Goal: Information Seeking & Learning: Learn about a topic

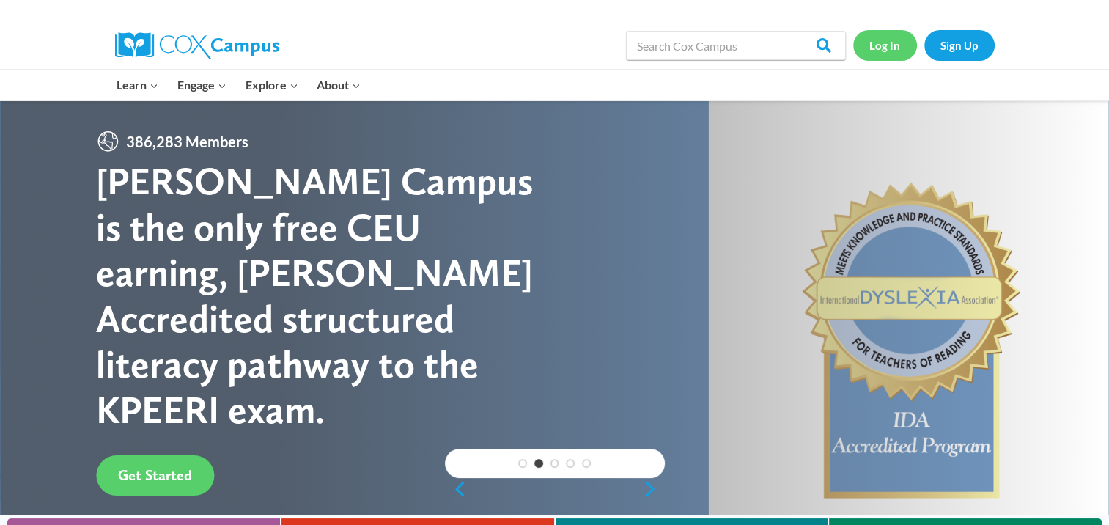
click at [893, 47] on link "Log In" at bounding box center [885, 45] width 64 height 30
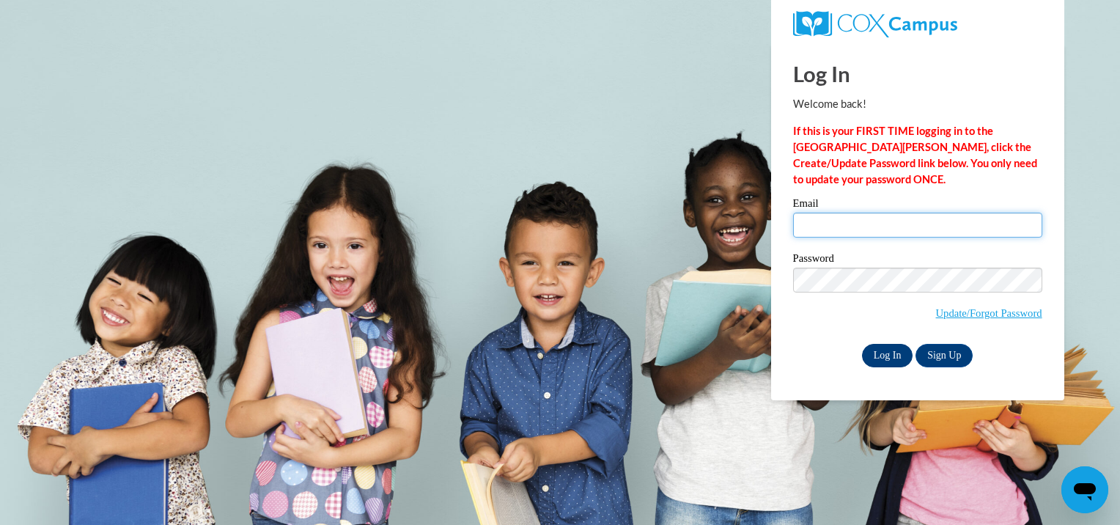
type input "jessica.williams@kfallsymca.org"
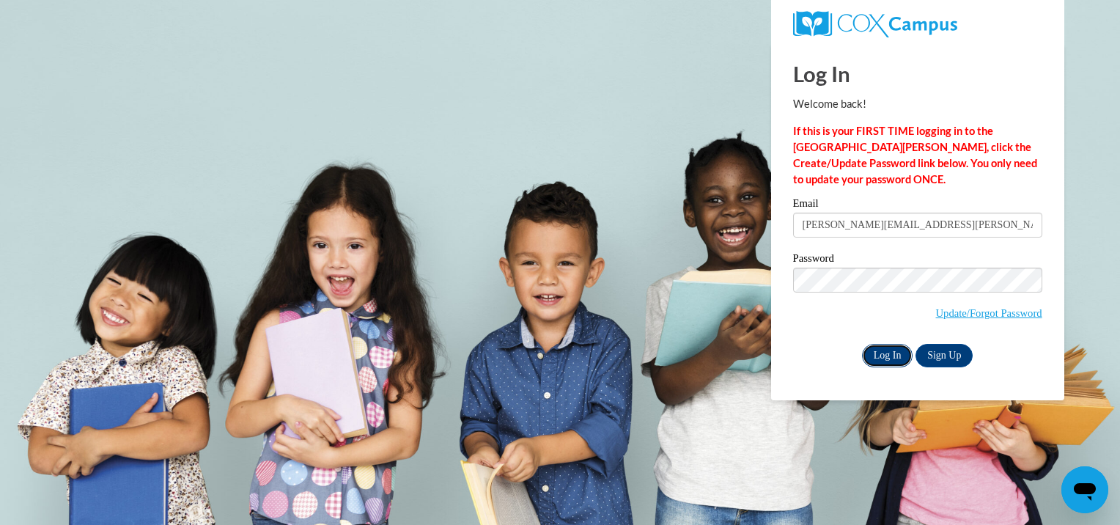
click at [891, 351] on input "Log In" at bounding box center [887, 355] width 51 height 23
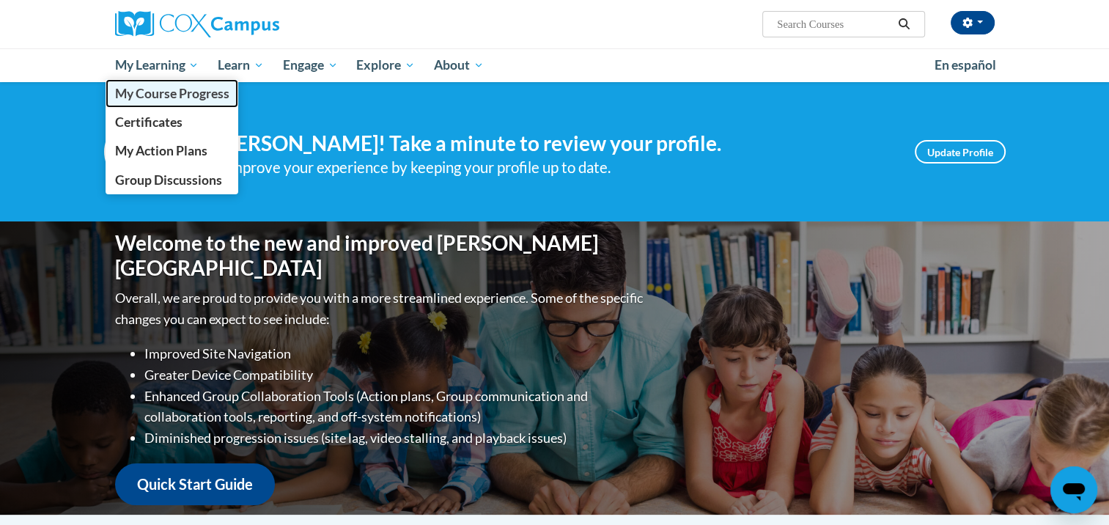
click at [173, 93] on span "My Course Progress" at bounding box center [171, 93] width 114 height 15
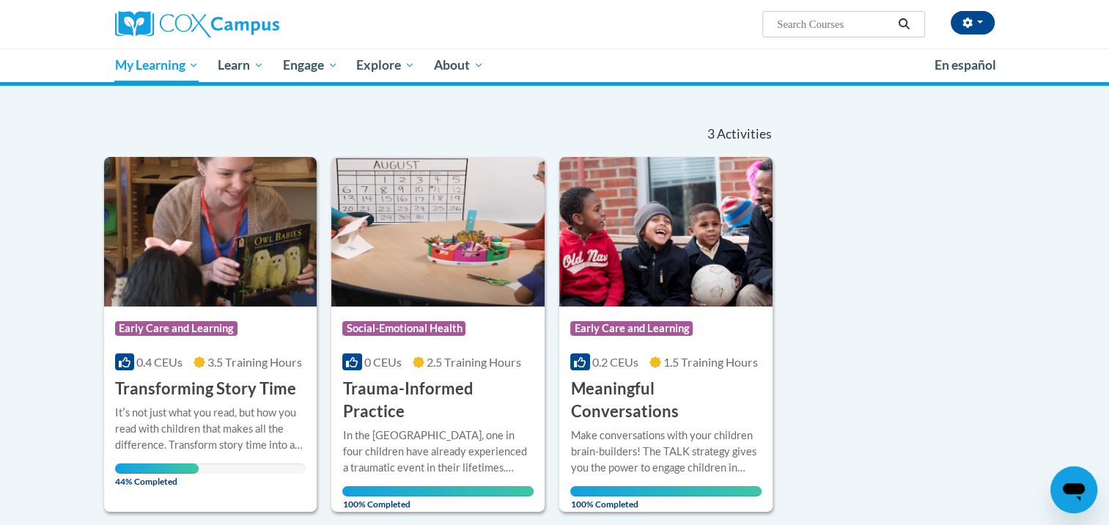
scroll to position [117, 0]
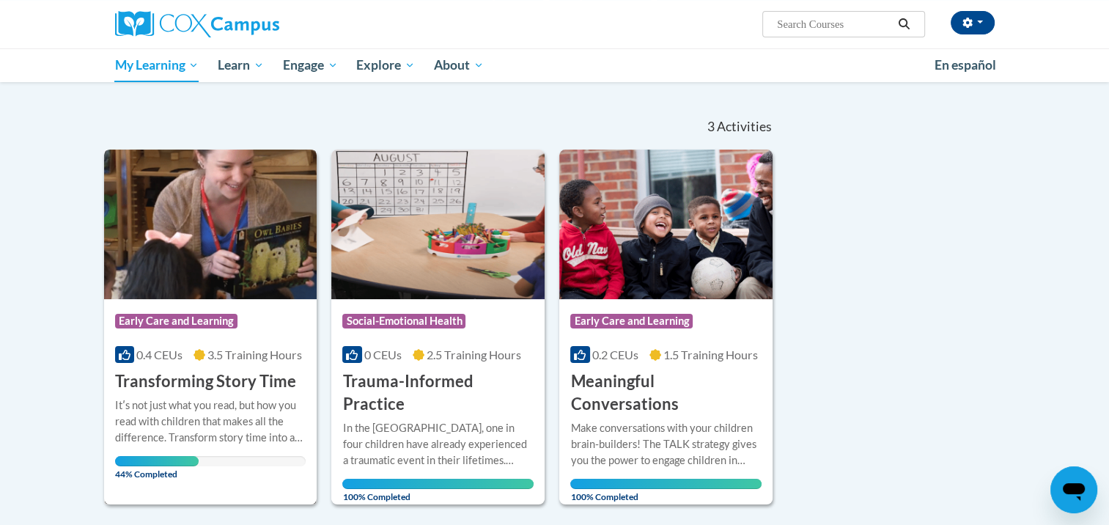
click at [196, 235] on img at bounding box center [210, 223] width 213 height 149
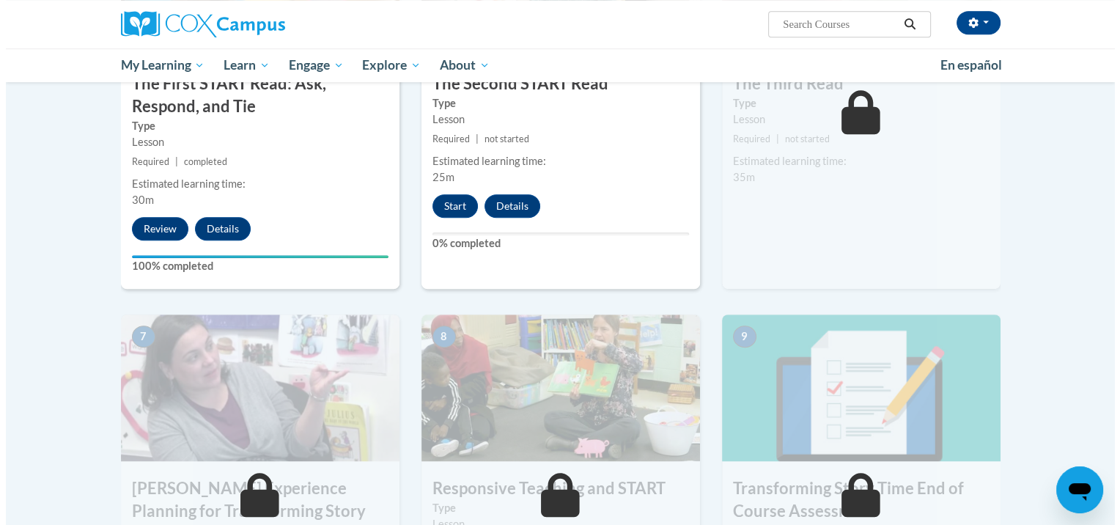
scroll to position [871, 0]
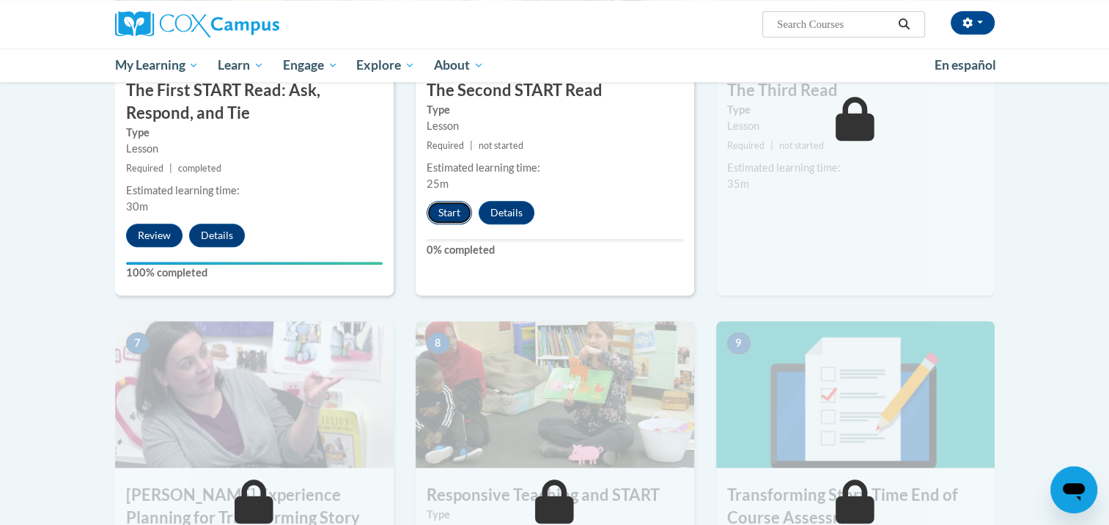
click at [450, 211] on button "Start" at bounding box center [448, 212] width 45 height 23
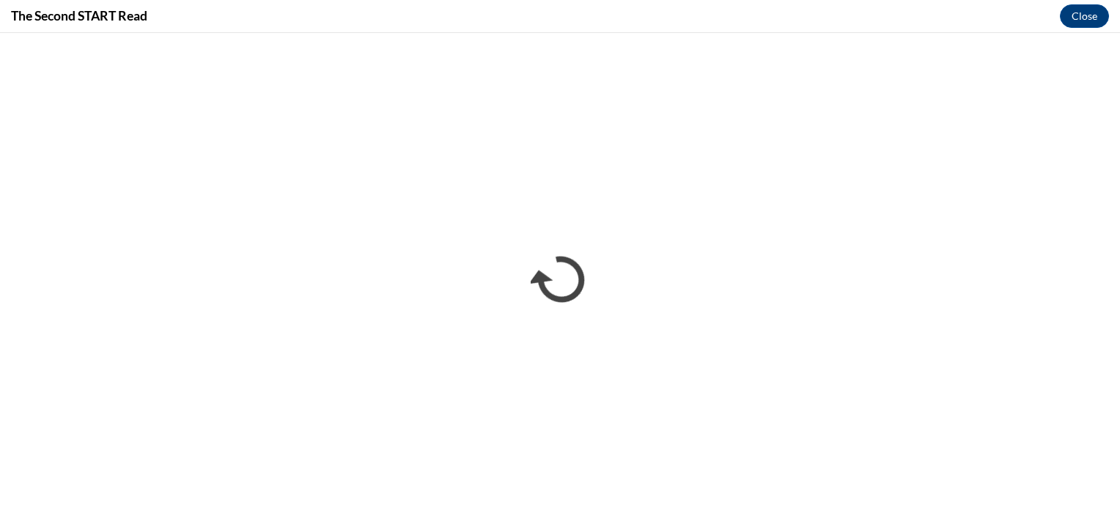
scroll to position [0, 0]
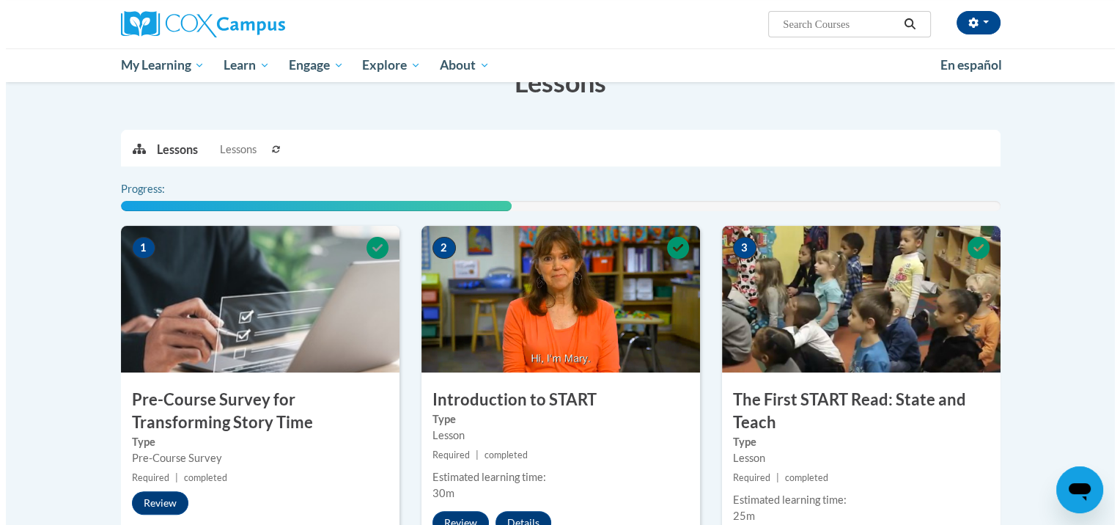
scroll to position [871, 0]
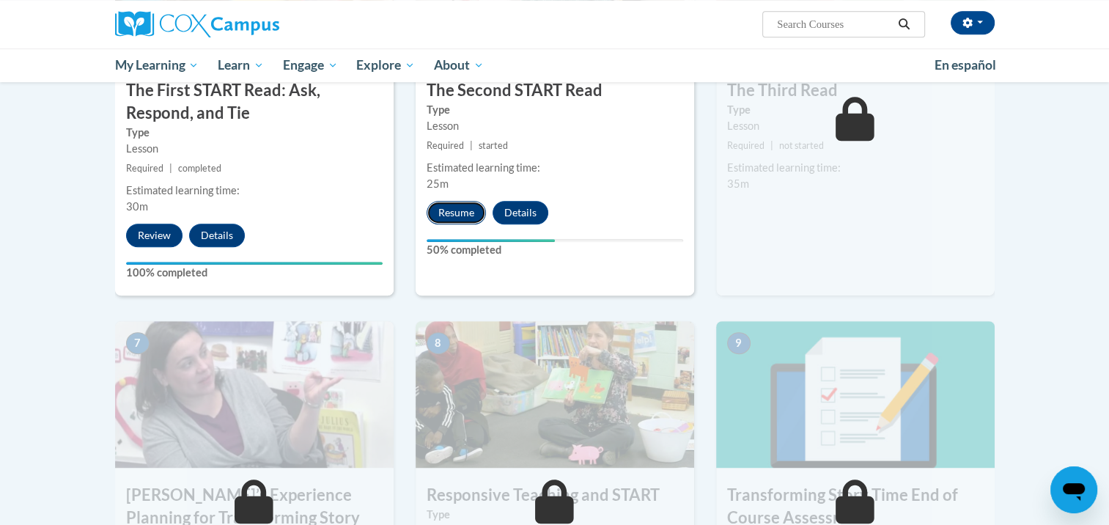
click at [457, 213] on button "Resume" at bounding box center [455, 212] width 59 height 23
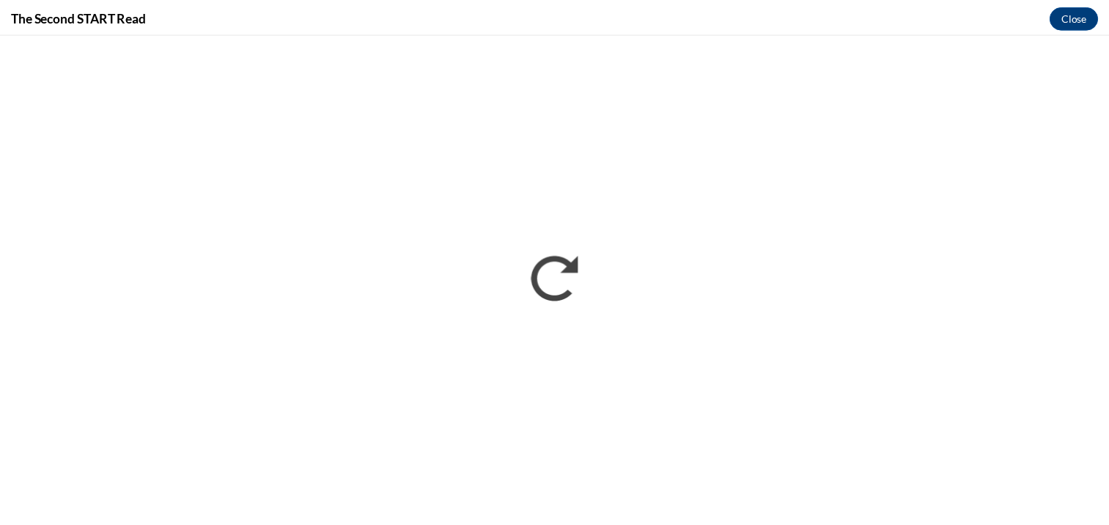
scroll to position [0, 0]
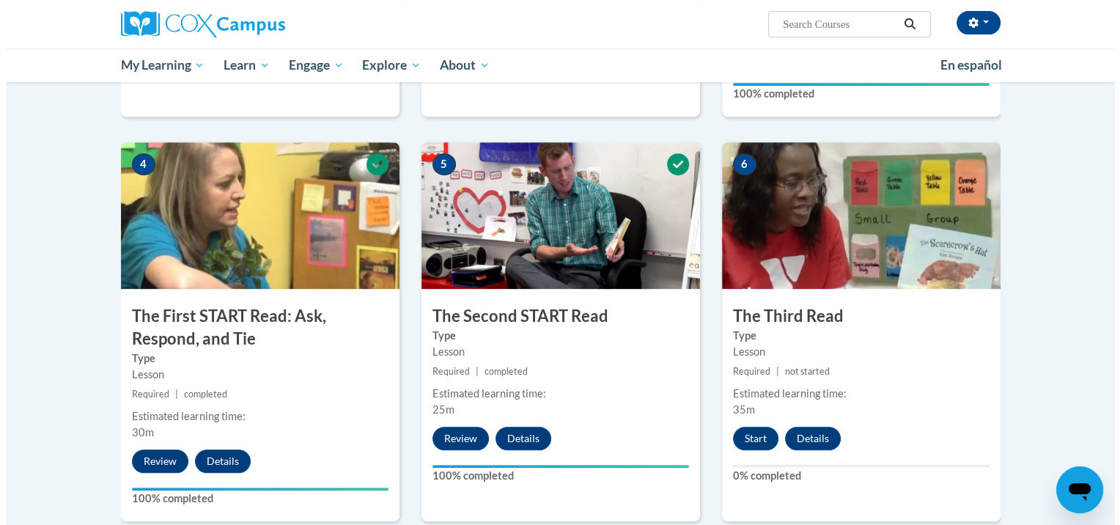
scroll to position [689, 0]
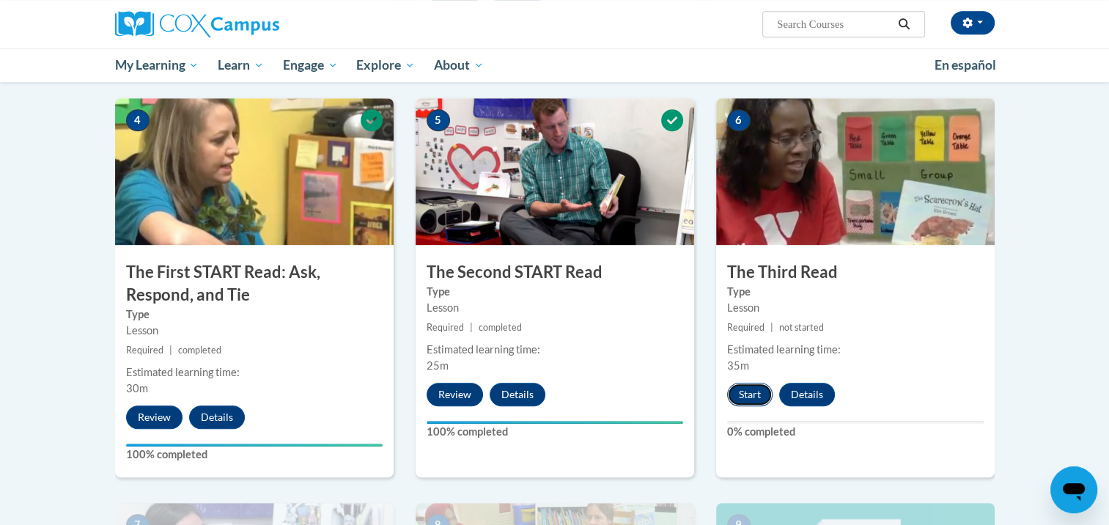
click at [747, 396] on button "Start" at bounding box center [749, 394] width 45 height 23
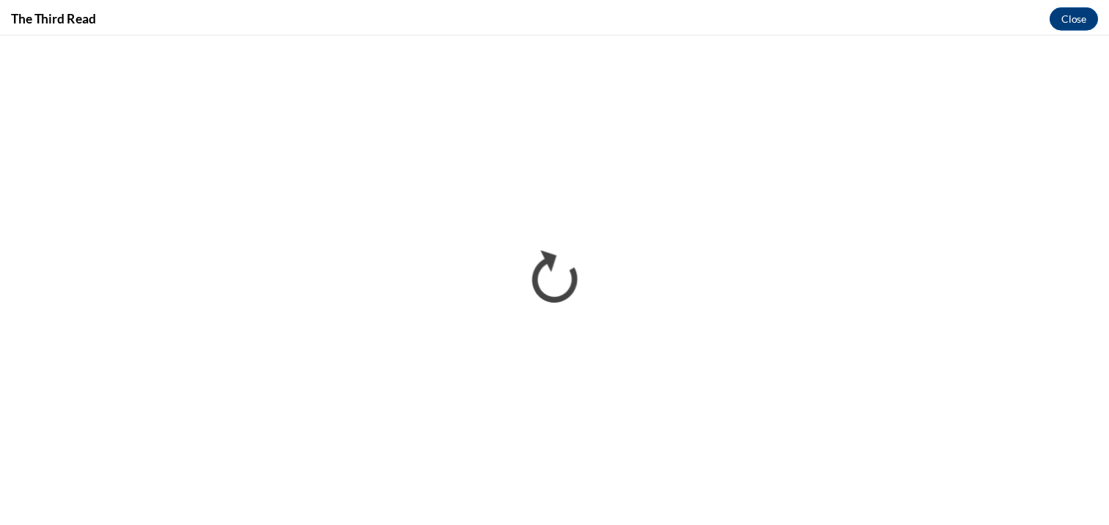
scroll to position [0, 0]
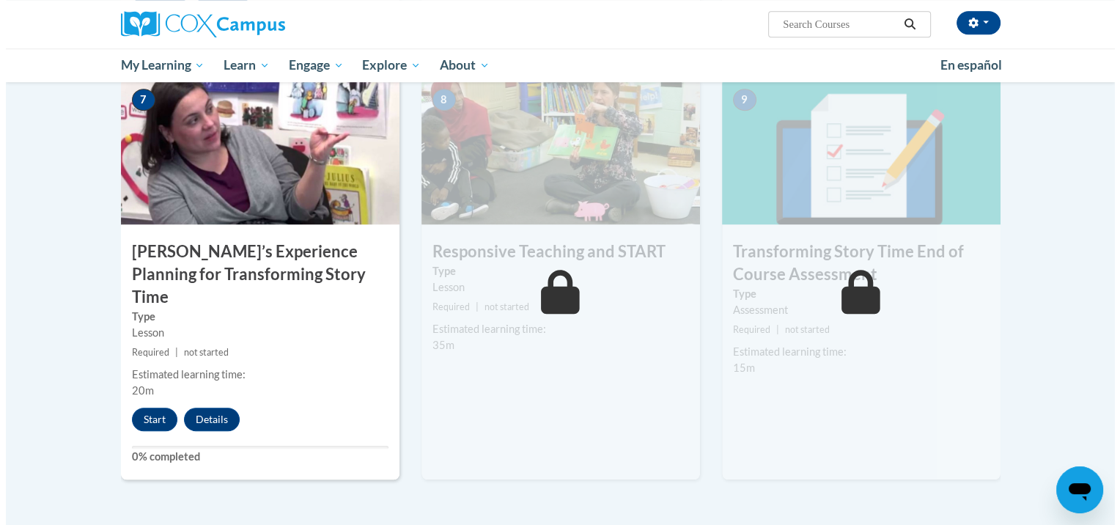
scroll to position [1173, 0]
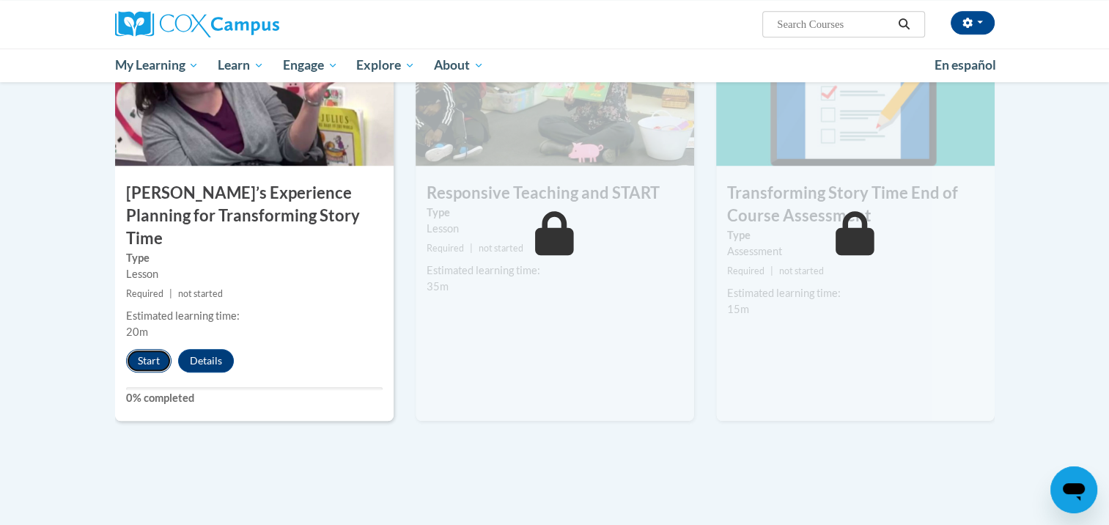
click at [147, 349] on button "Start" at bounding box center [148, 360] width 45 height 23
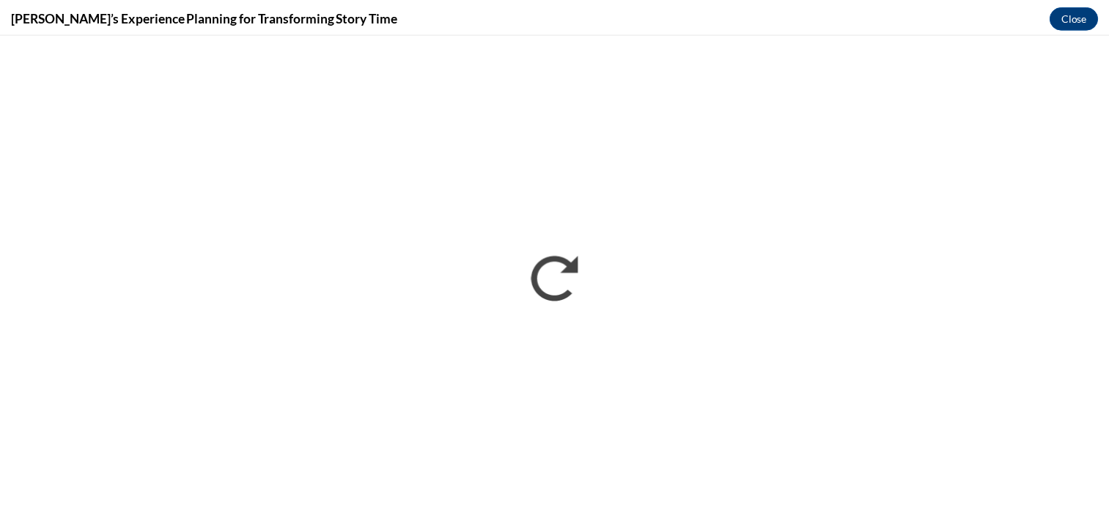
scroll to position [0, 0]
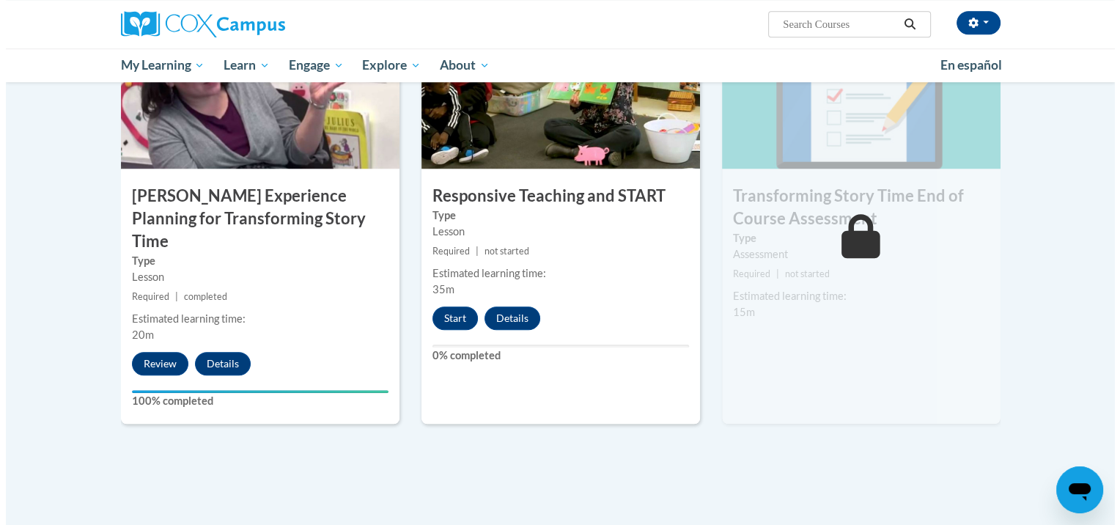
scroll to position [1181, 0]
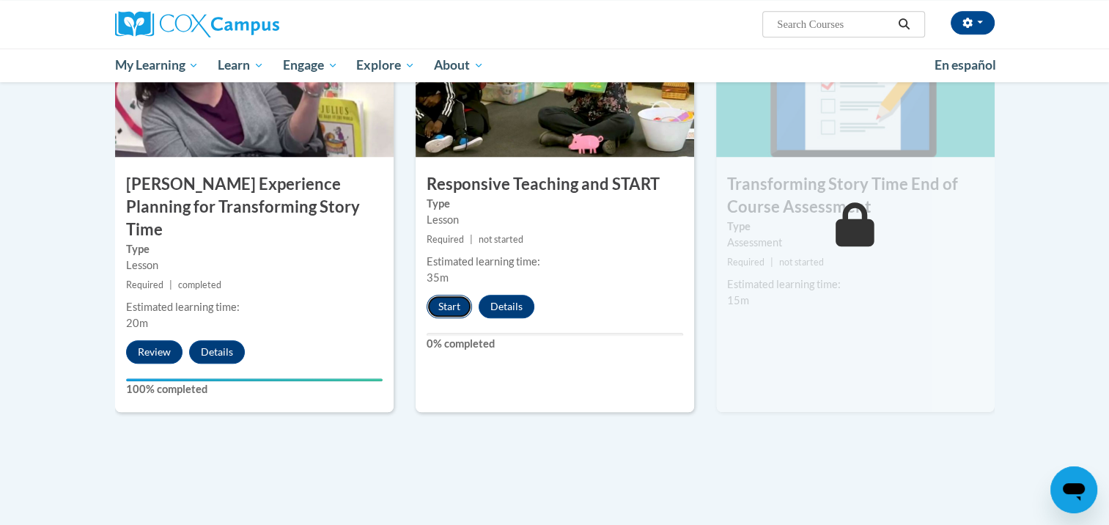
click at [446, 312] on button "Start" at bounding box center [448, 306] width 45 height 23
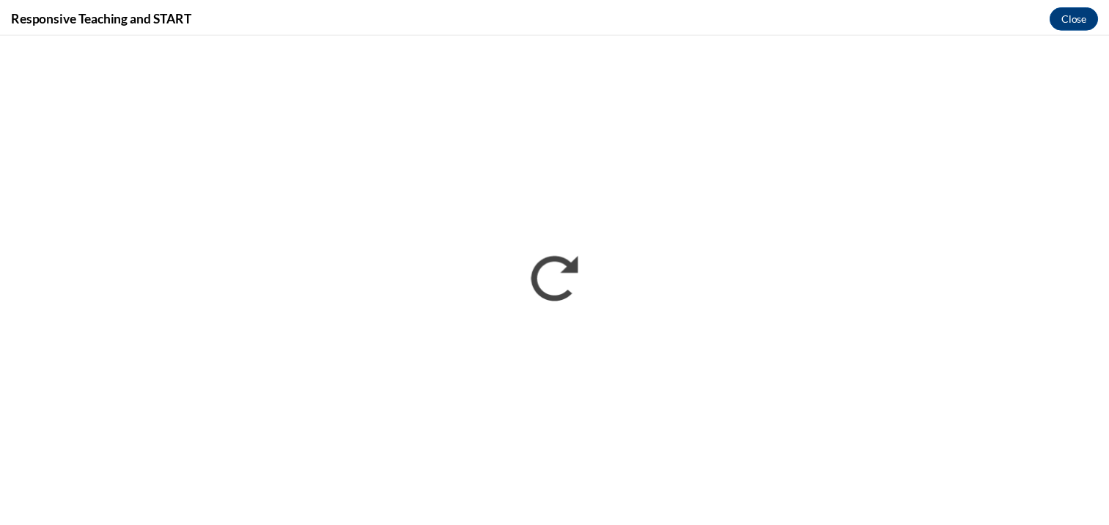
scroll to position [0, 0]
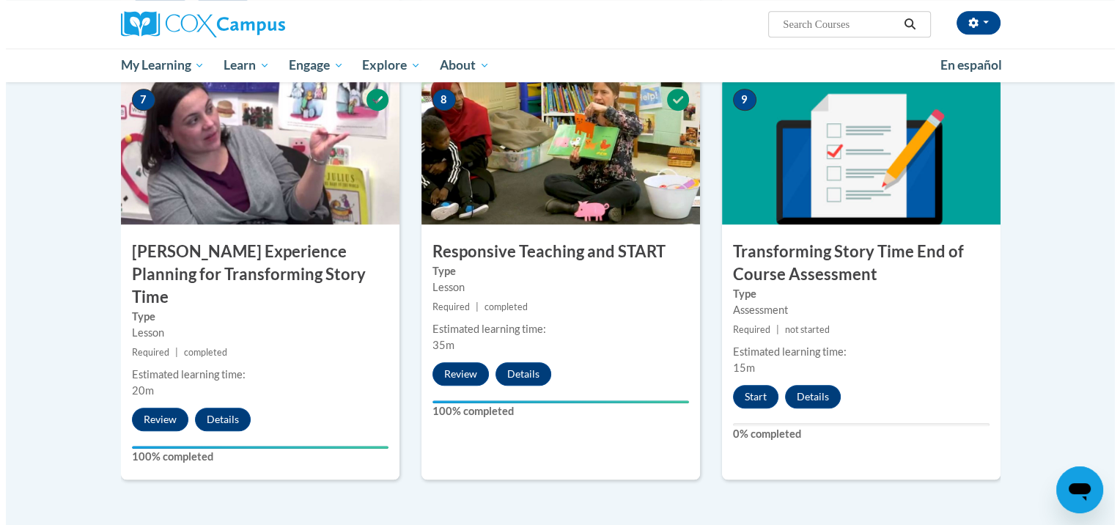
scroll to position [1202, 0]
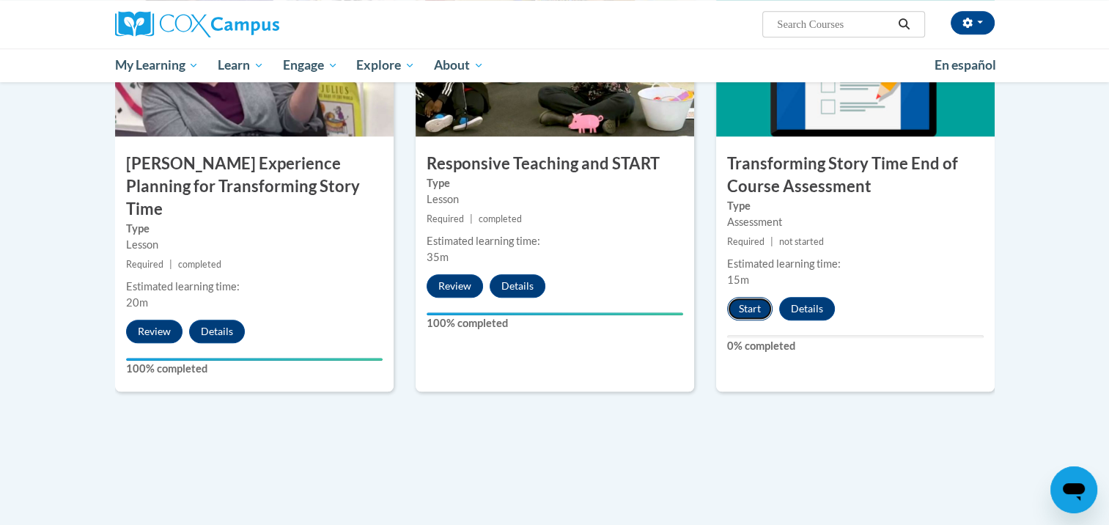
click at [751, 303] on button "Start" at bounding box center [749, 308] width 45 height 23
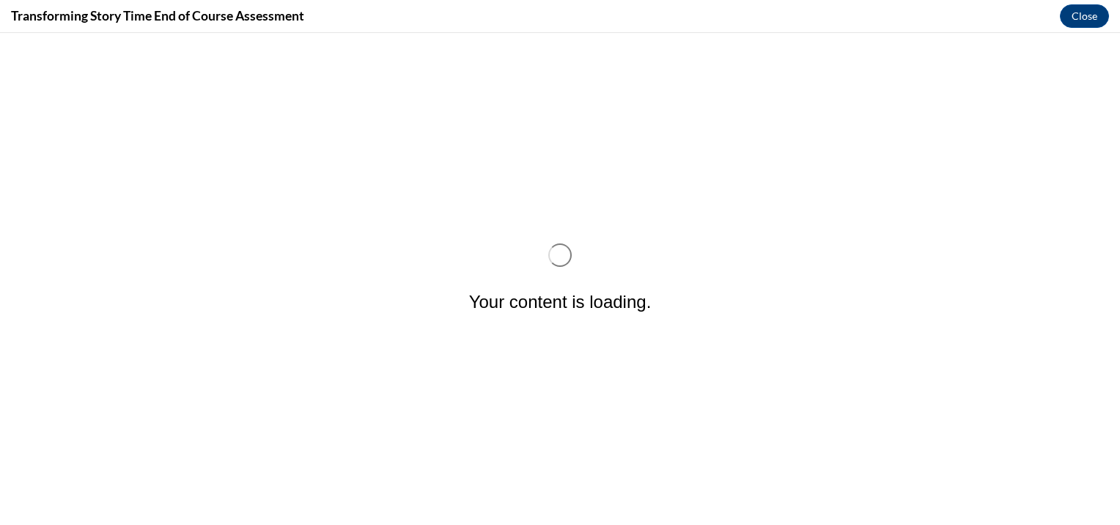
scroll to position [0, 0]
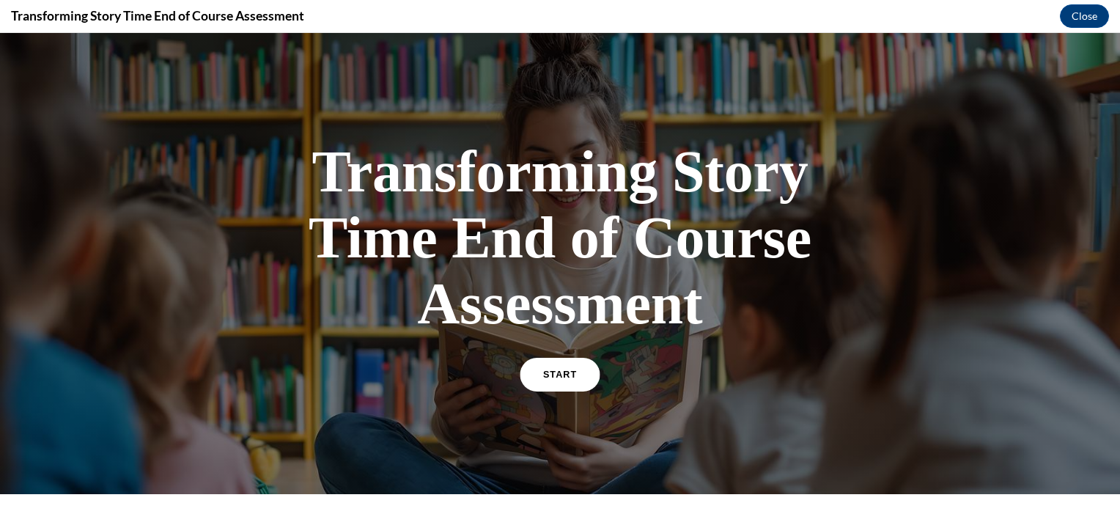
click at [550, 378] on link "START" at bounding box center [560, 375] width 80 height 34
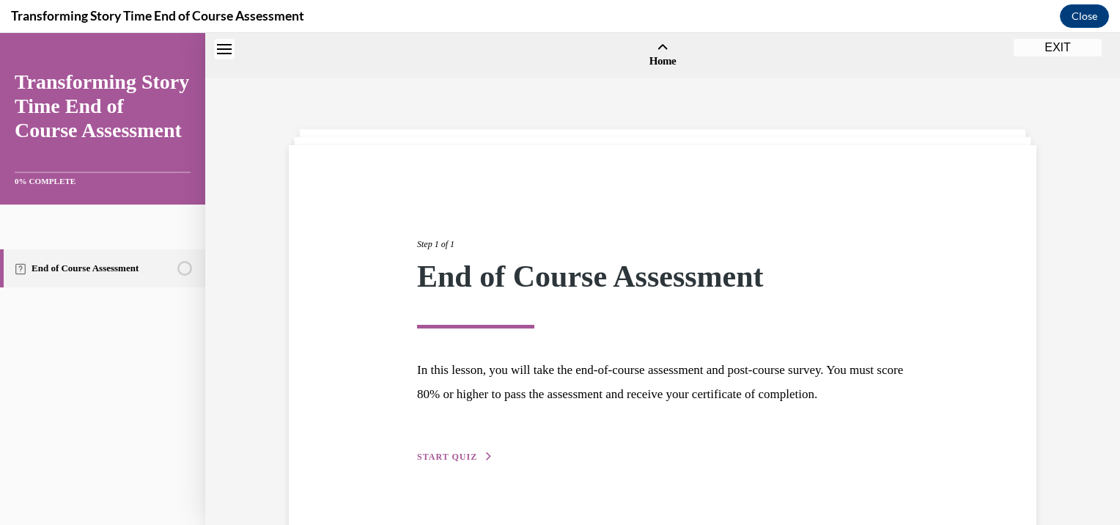
scroll to position [45, 0]
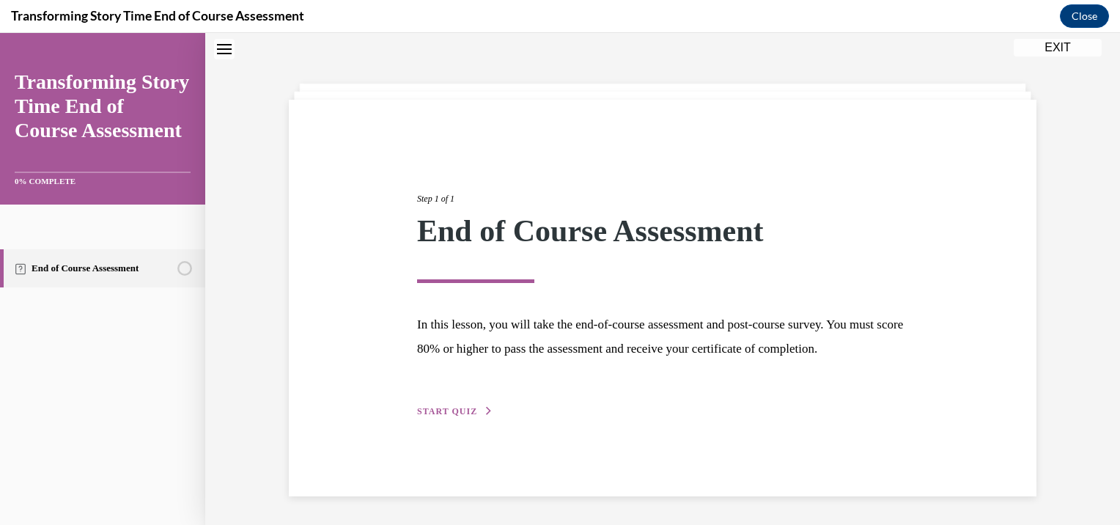
click at [448, 416] on span "START QUIZ" at bounding box center [447, 411] width 60 height 10
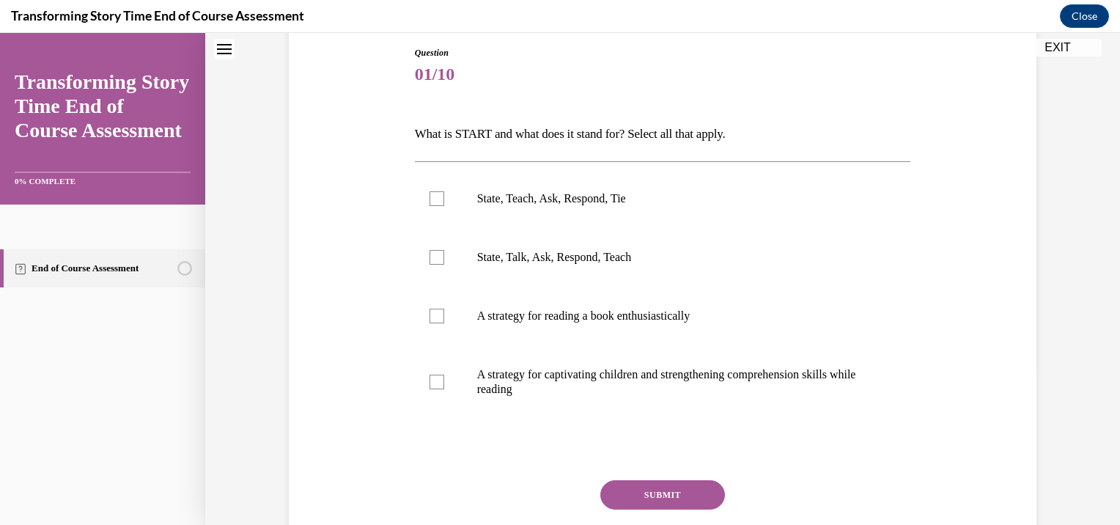
scroll to position [161, 0]
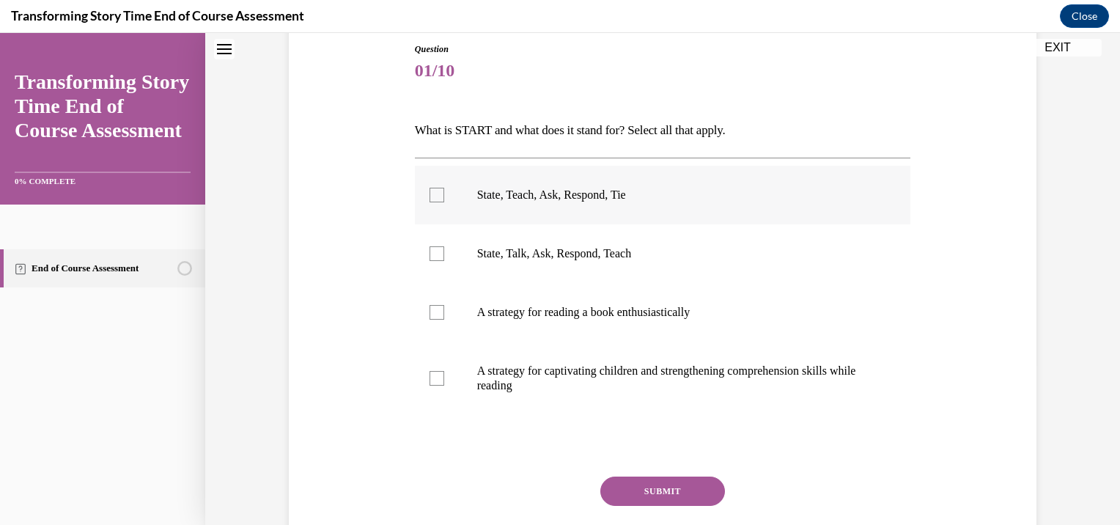
click at [528, 199] on p "State, Teach, Ask, Respond, Tie" at bounding box center [675, 195] width 397 height 15
click at [444, 199] on input "State, Teach, Ask, Respond, Tie" at bounding box center [436, 195] width 15 height 15
checkbox input "true"
click at [566, 372] on p "A strategy for captivating children and strengthening comprehension skills whil…" at bounding box center [675, 377] width 397 height 29
click at [444, 372] on input "A strategy for captivating children and strengthening comprehension skills whil…" at bounding box center [436, 378] width 15 height 15
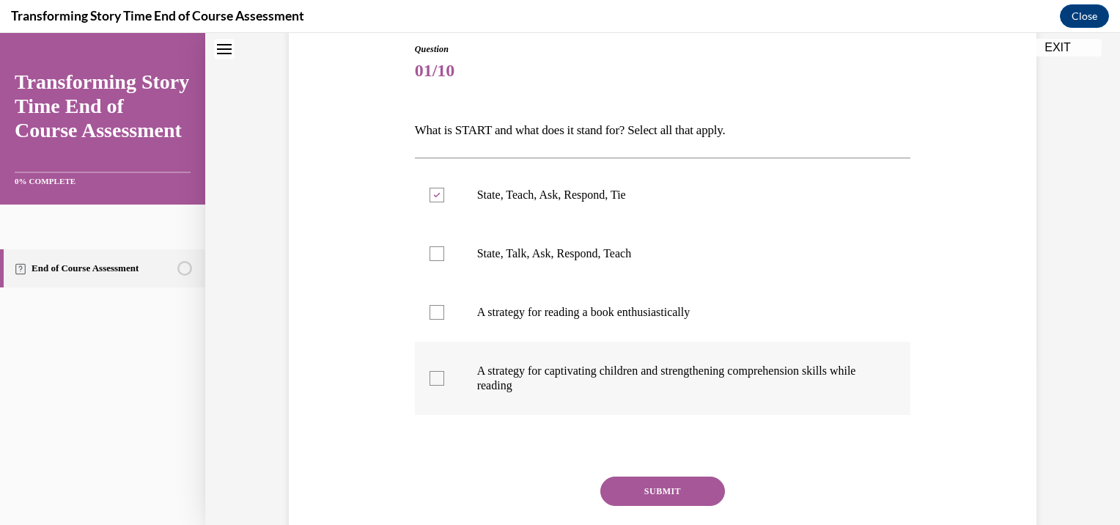
checkbox input "true"
click at [668, 495] on button "SUBMIT" at bounding box center [662, 490] width 125 height 29
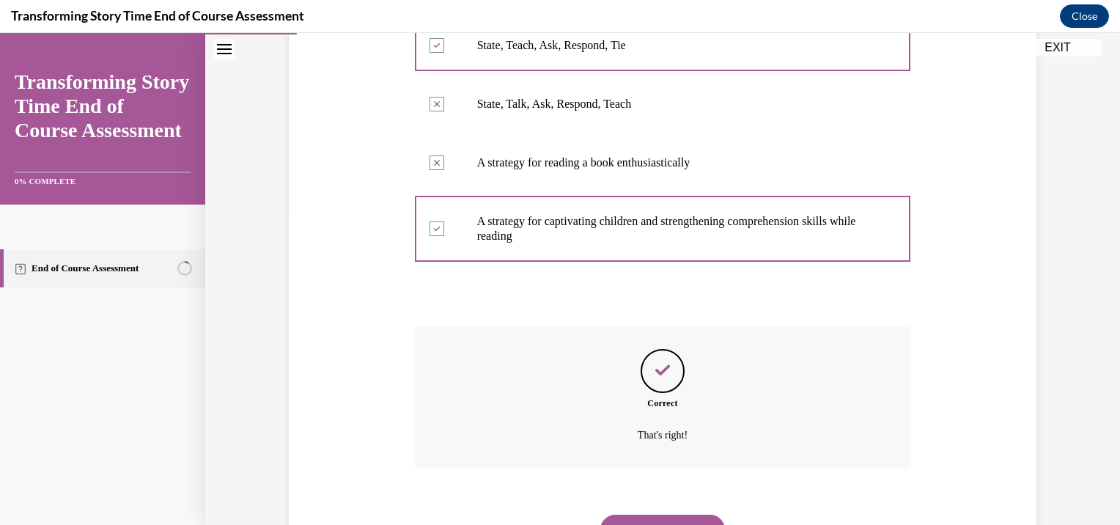
scroll to position [380, 0]
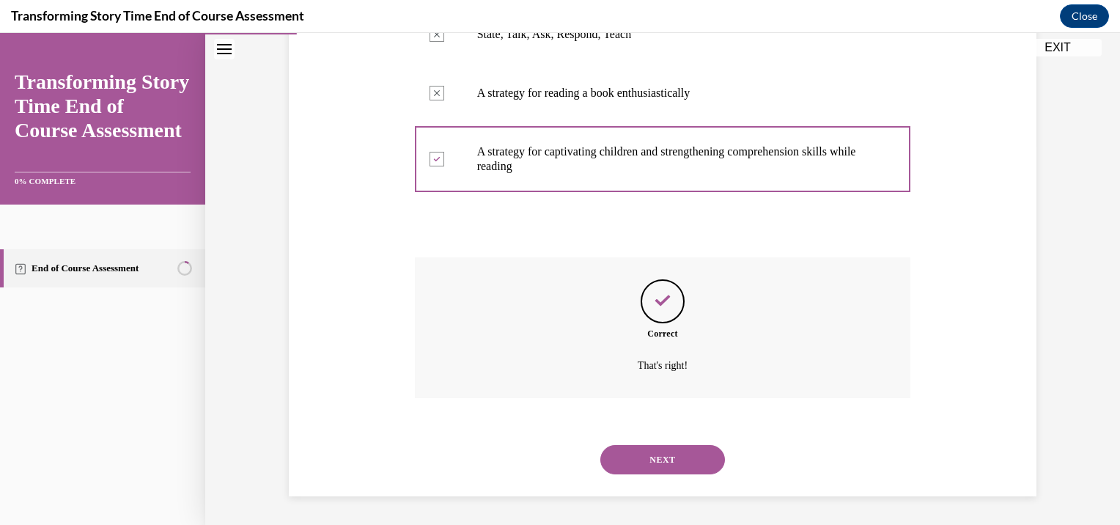
click at [661, 457] on button "NEXT" at bounding box center [662, 459] width 125 height 29
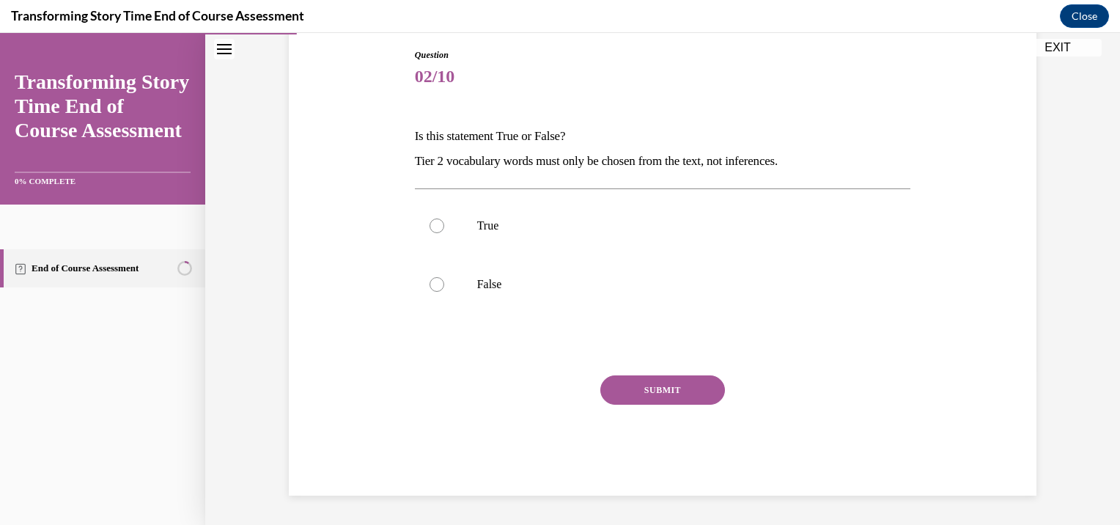
scroll to position [155, 0]
click at [488, 269] on label "False" at bounding box center [663, 284] width 496 height 59
click at [444, 277] on input "False" at bounding box center [436, 284] width 15 height 15
radio input "true"
click at [652, 388] on button "SUBMIT" at bounding box center [662, 389] width 125 height 29
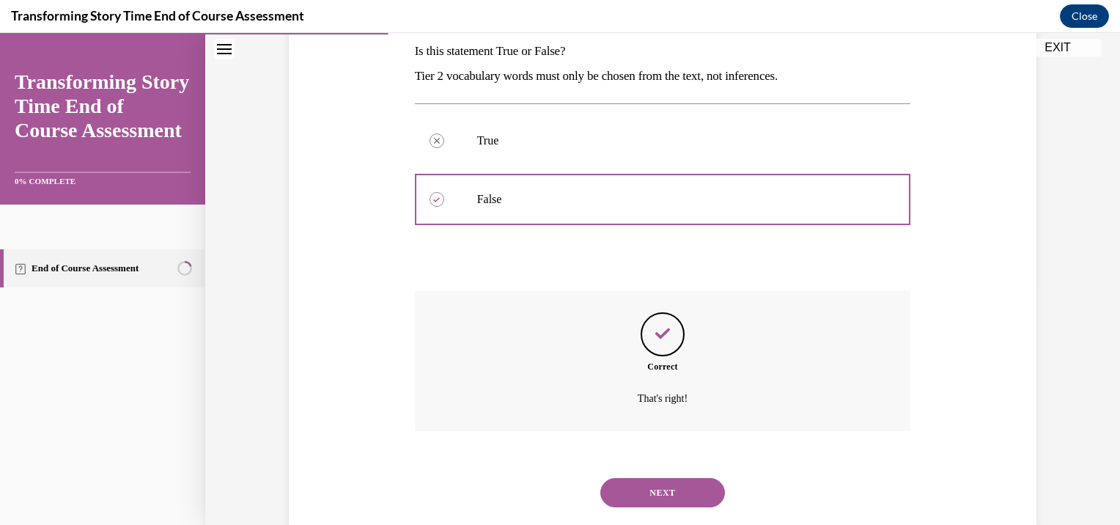
scroll to position [273, 0]
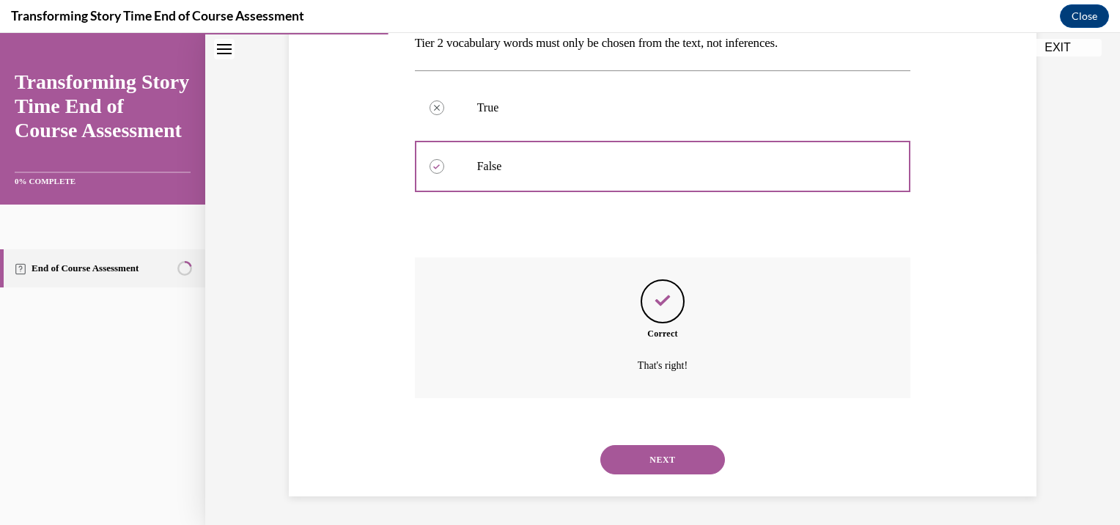
click at [674, 457] on button "NEXT" at bounding box center [662, 459] width 125 height 29
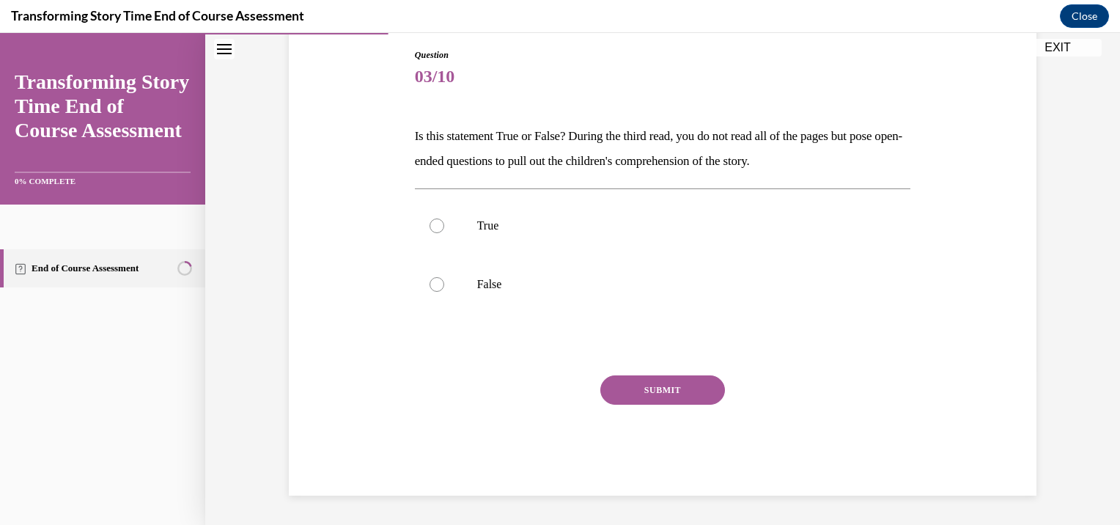
scroll to position [155, 0]
click at [599, 245] on label "True" at bounding box center [663, 225] width 496 height 59
click at [444, 233] on input "True" at bounding box center [436, 225] width 15 height 15
radio input "true"
click at [644, 390] on button "SUBMIT" at bounding box center [662, 389] width 125 height 29
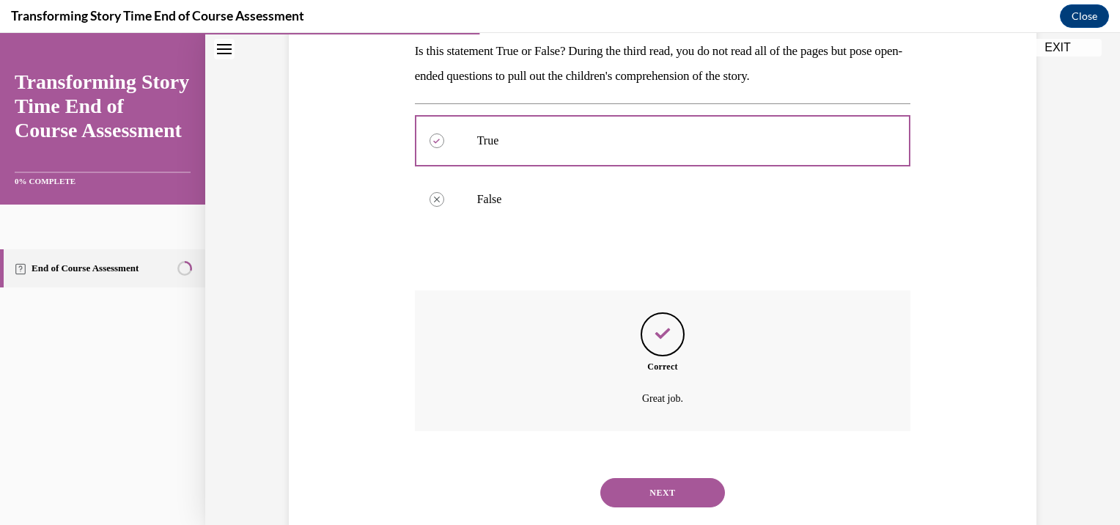
scroll to position [273, 0]
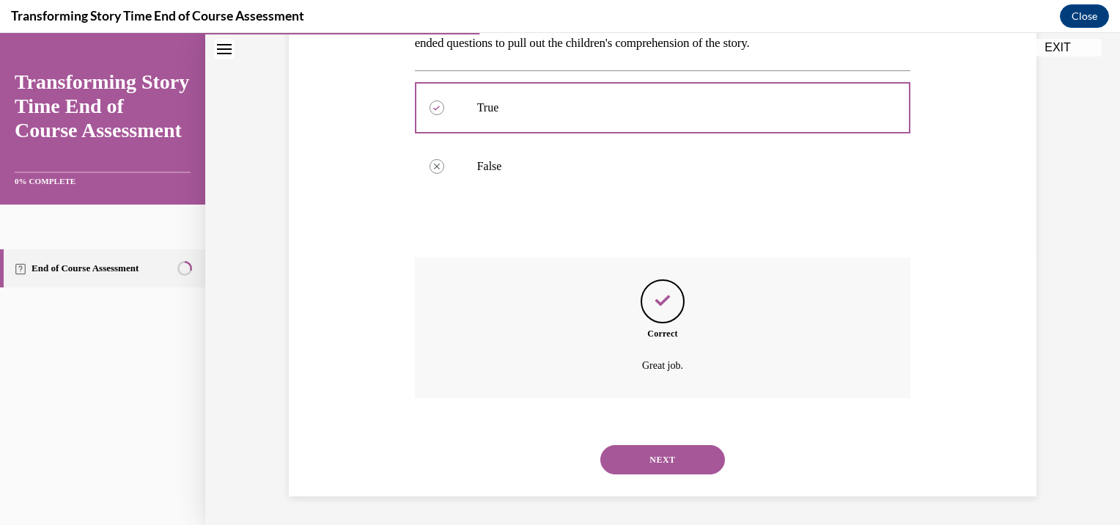
click at [668, 457] on button "NEXT" at bounding box center [662, 459] width 125 height 29
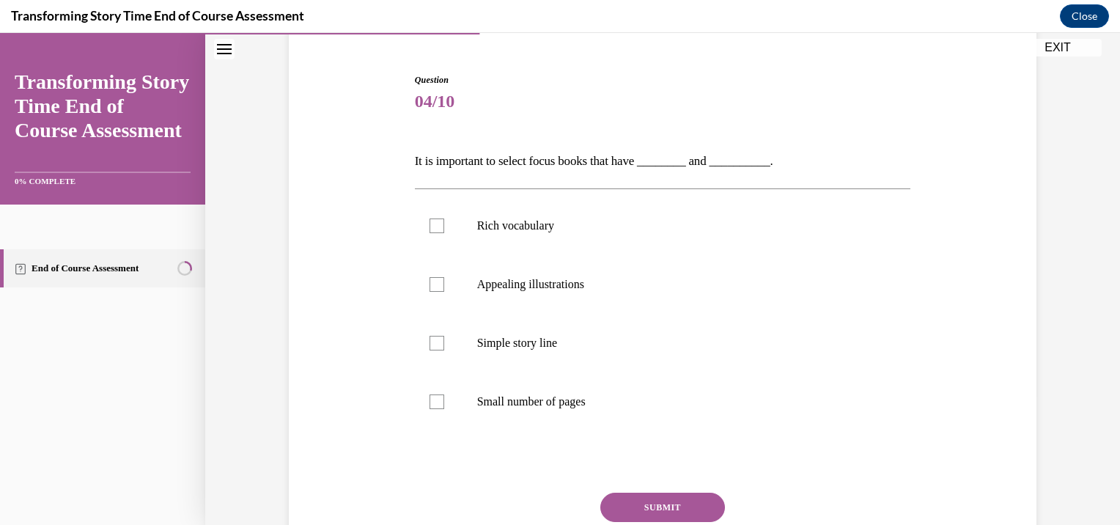
scroll to position [135, 0]
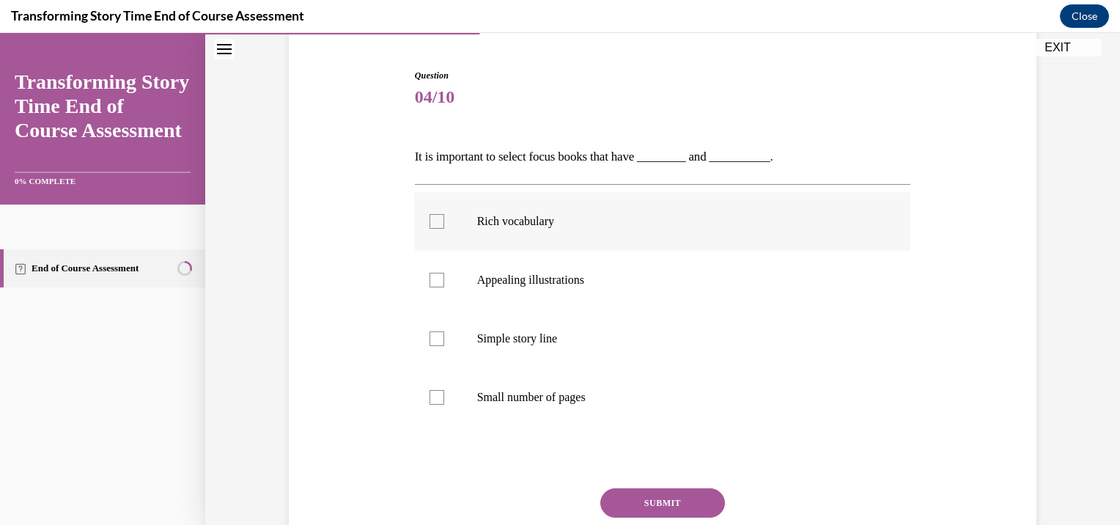
click at [520, 215] on p "Rich vocabulary" at bounding box center [675, 221] width 397 height 15
click at [444, 215] on input "Rich vocabulary" at bounding box center [436, 221] width 15 height 15
checkbox input "true"
click at [555, 301] on label "Appealing illustrations" at bounding box center [663, 280] width 496 height 59
click at [444, 287] on input "Appealing illustrations" at bounding box center [436, 280] width 15 height 15
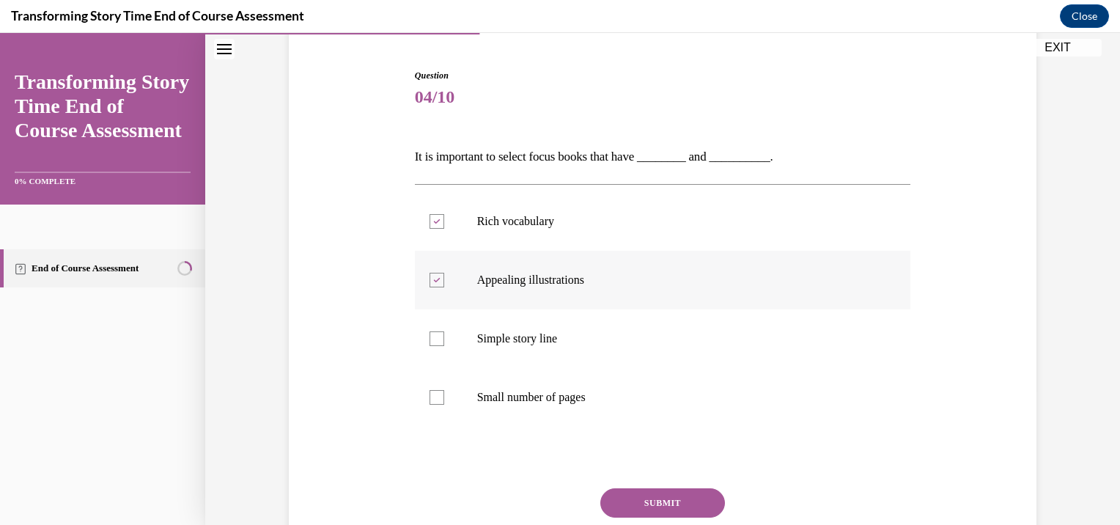
click at [528, 292] on label "Appealing illustrations" at bounding box center [663, 280] width 496 height 59
click at [444, 287] on input "Appealing illustrations" at bounding box center [436, 280] width 15 height 15
click at [528, 292] on label "Appealing illustrations" at bounding box center [663, 280] width 496 height 59
click at [444, 287] on input "Appealing illustrations" at bounding box center [436, 280] width 15 height 15
checkbox input "true"
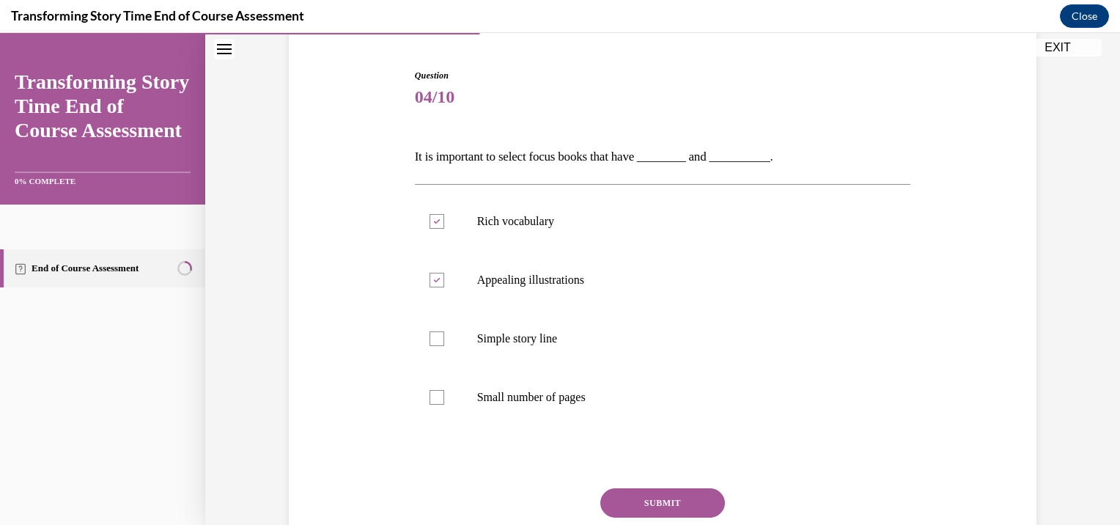
click at [674, 498] on button "SUBMIT" at bounding box center [662, 502] width 125 height 29
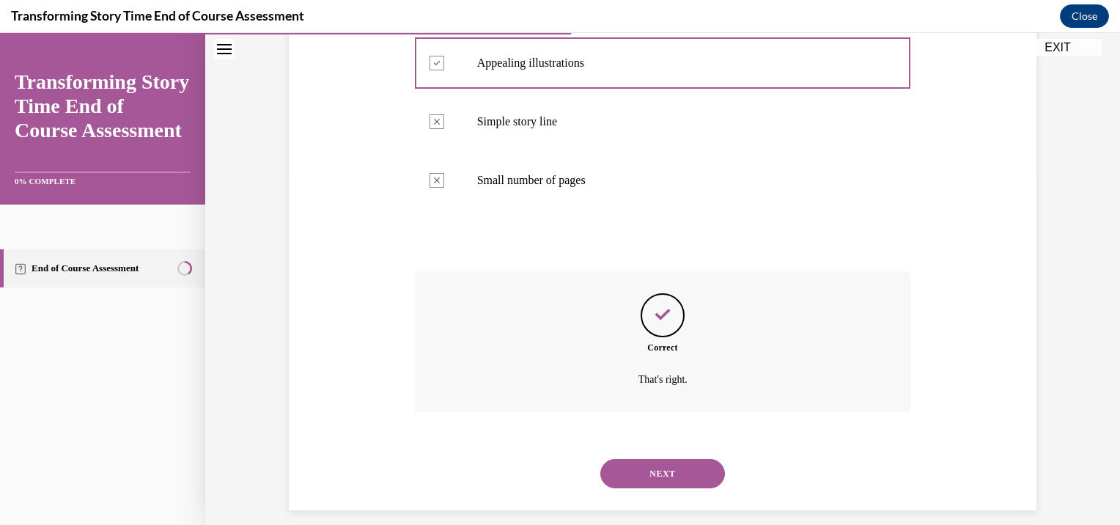
scroll to position [366, 0]
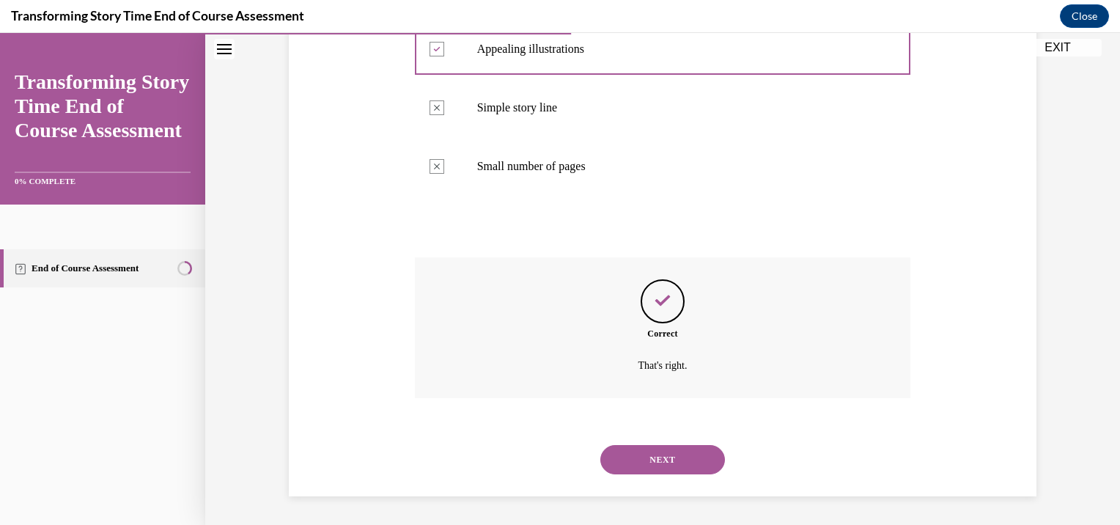
click at [678, 463] on button "NEXT" at bounding box center [662, 459] width 125 height 29
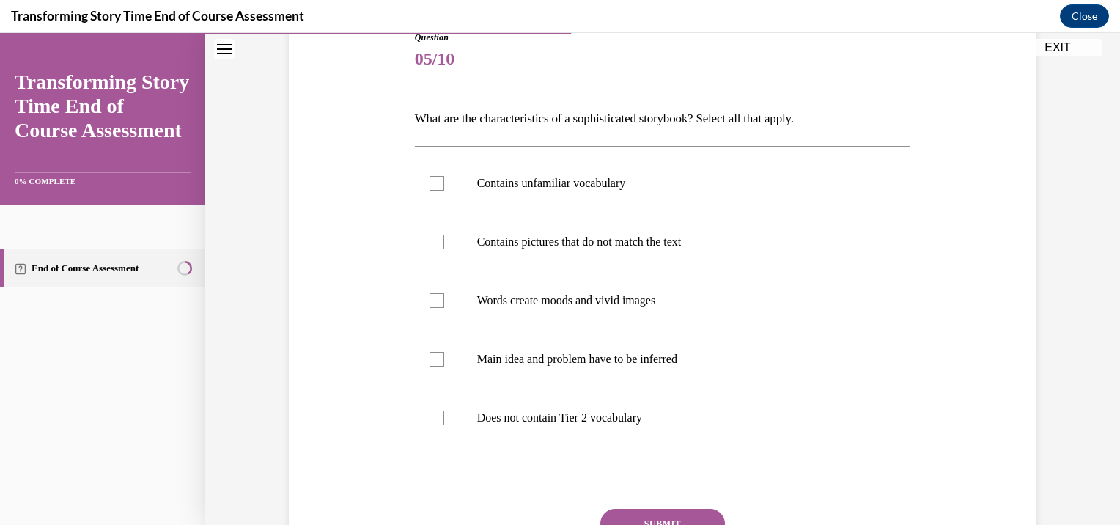
scroll to position [176, 0]
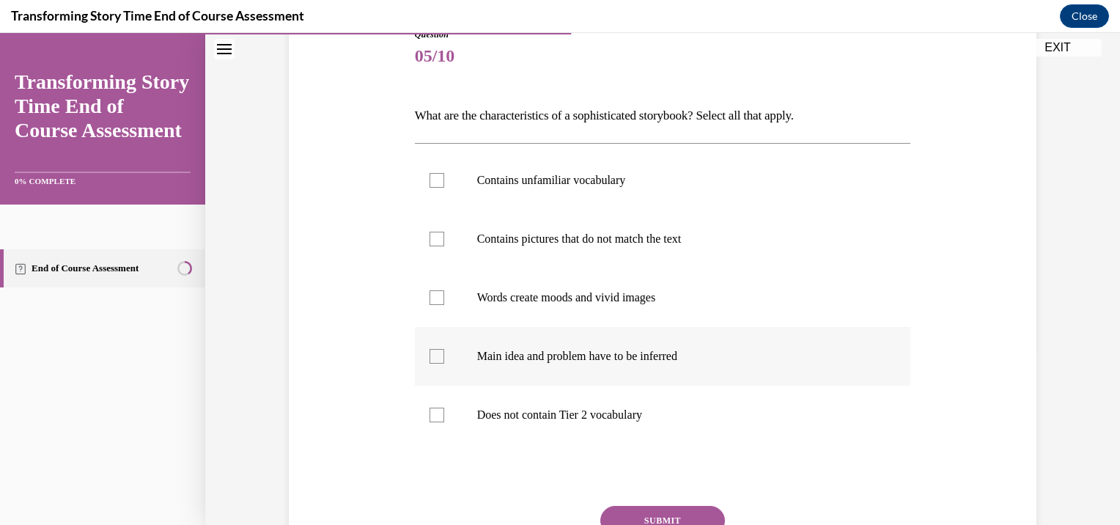
click at [715, 353] on p "Main idea and problem have to be inferred" at bounding box center [675, 356] width 397 height 15
click at [444, 353] on input "Main idea and problem have to be inferred" at bounding box center [436, 356] width 15 height 15
checkbox input "true"
click at [700, 301] on p "Words create moods and vivid images" at bounding box center [675, 297] width 397 height 15
click at [444, 301] on input "Words create moods and vivid images" at bounding box center [436, 297] width 15 height 15
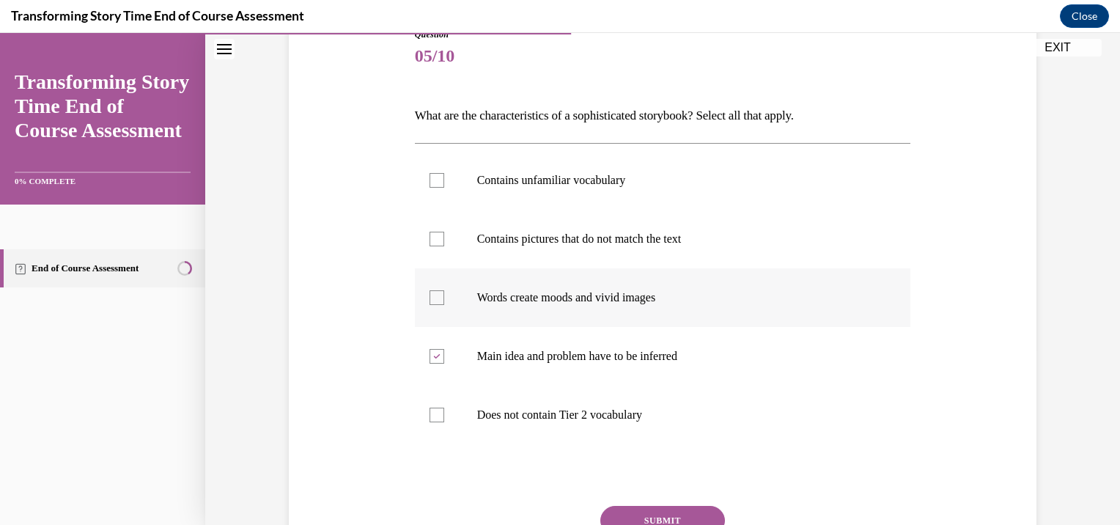
checkbox input "true"
click at [674, 192] on label "Contains unfamiliar vocabulary" at bounding box center [663, 180] width 496 height 59
click at [444, 188] on input "Contains unfamiliar vocabulary" at bounding box center [436, 180] width 15 height 15
checkbox input "true"
click at [669, 516] on button "SUBMIT" at bounding box center [662, 520] width 125 height 29
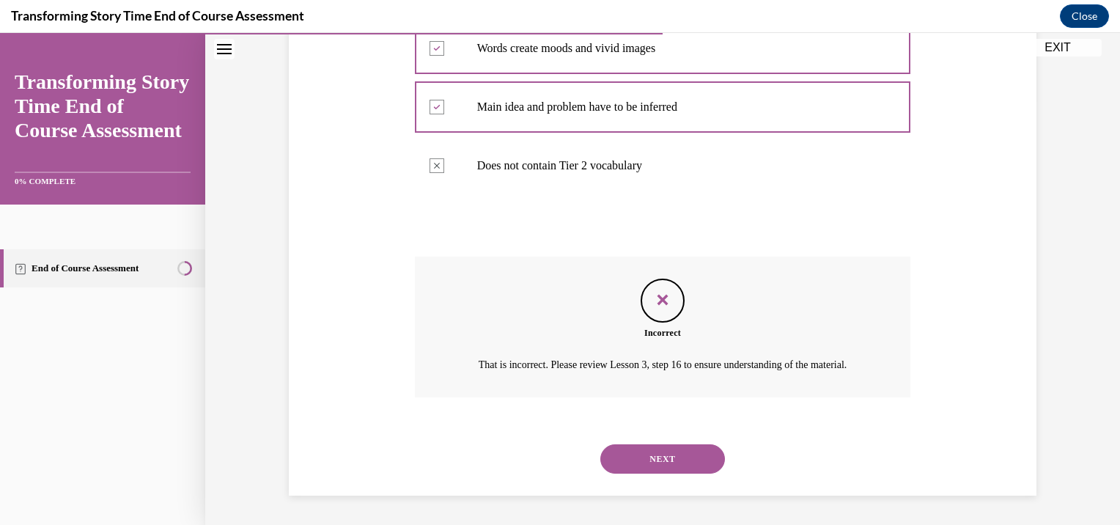
scroll to position [442, 0]
click at [657, 458] on button "NEXT" at bounding box center [662, 458] width 125 height 29
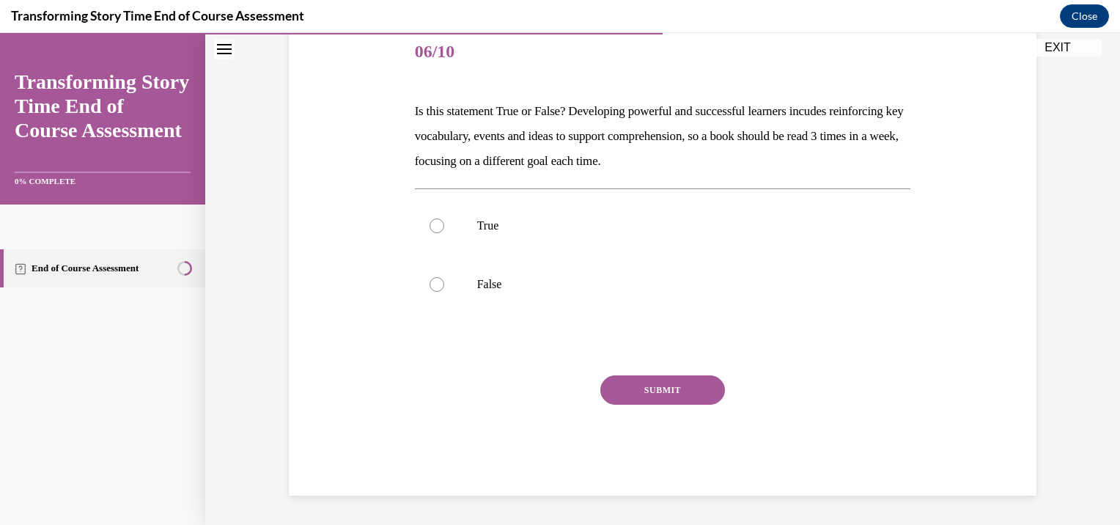
scroll to position [163, 0]
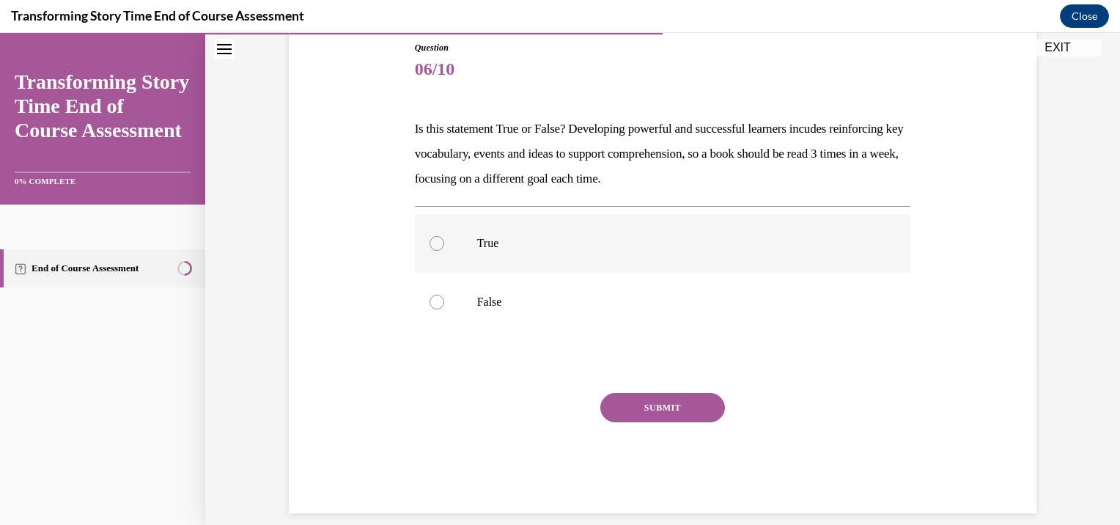
click at [621, 240] on p "True" at bounding box center [675, 243] width 397 height 15
click at [444, 240] on input "True" at bounding box center [436, 243] width 15 height 15
radio input "true"
click at [667, 401] on button "SUBMIT" at bounding box center [662, 407] width 125 height 29
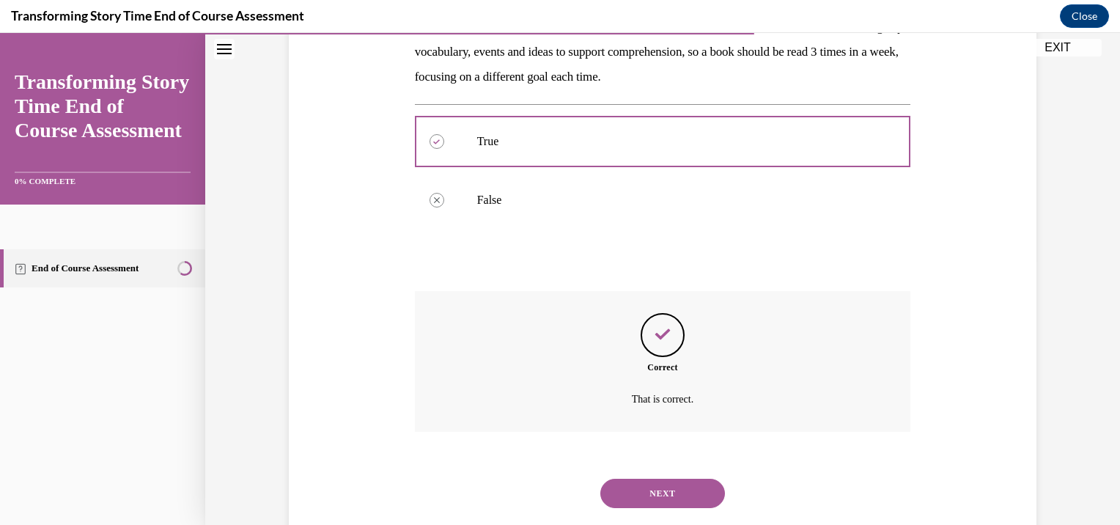
scroll to position [298, 0]
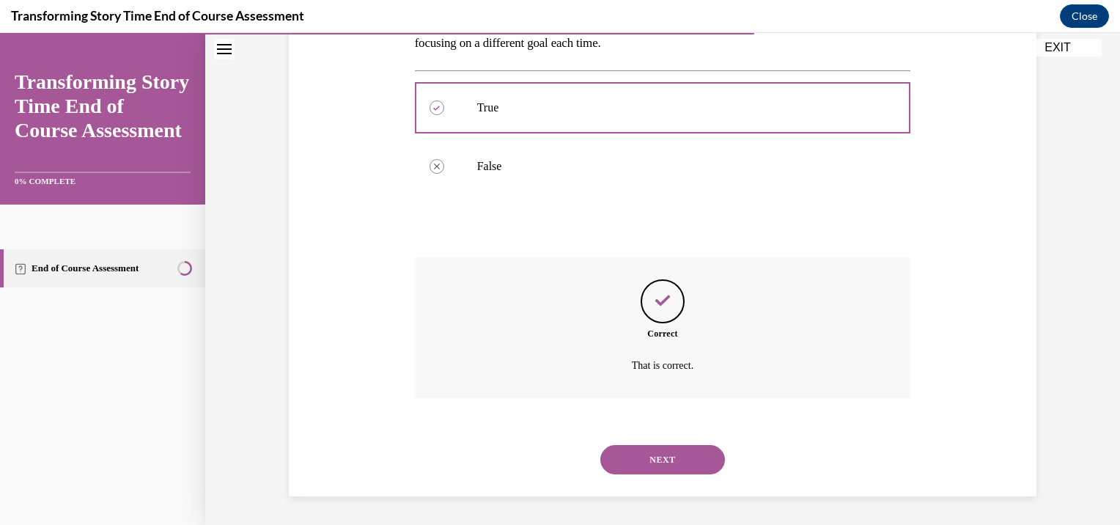
click at [654, 466] on button "NEXT" at bounding box center [662, 459] width 125 height 29
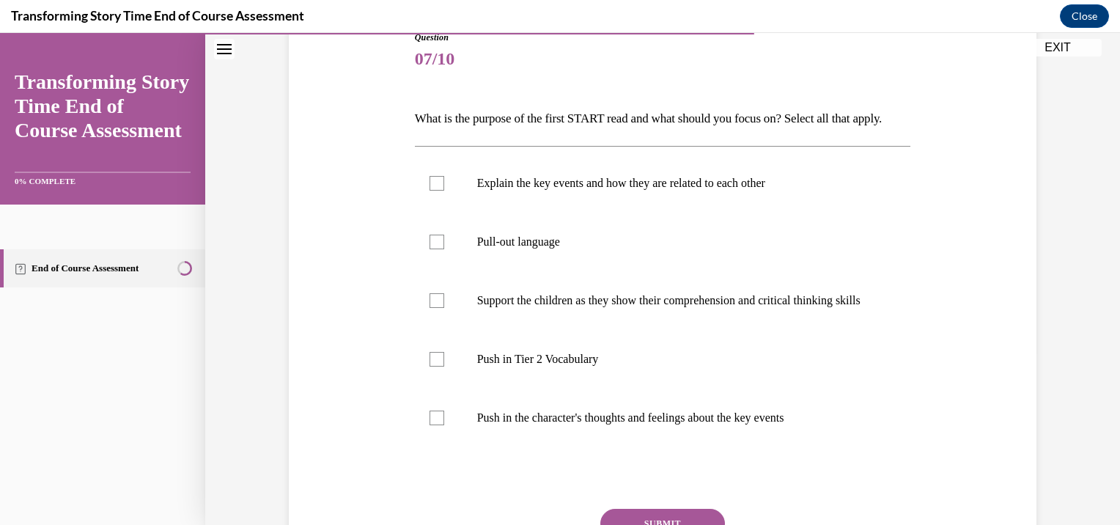
scroll to position [179, 0]
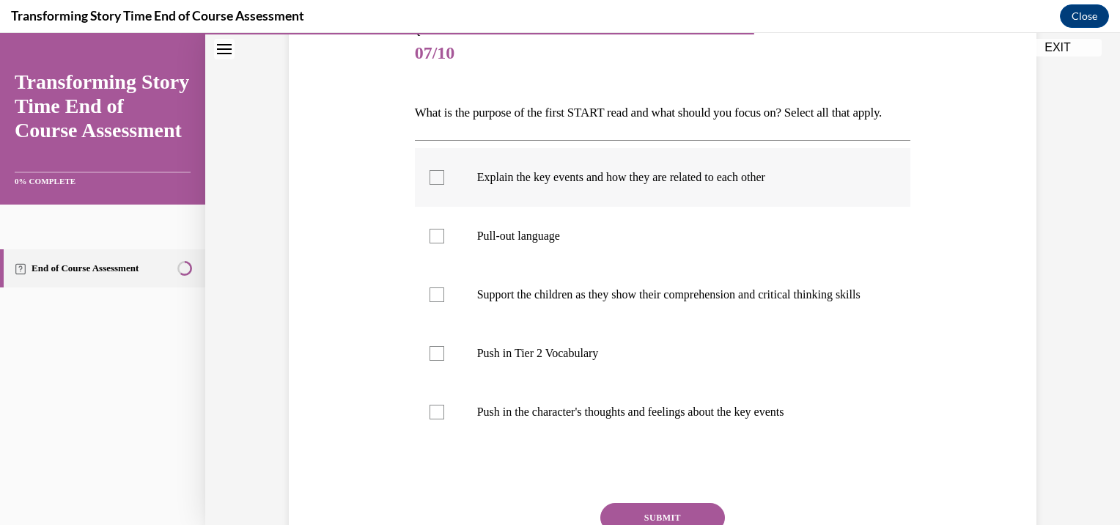
click at [429, 185] on div at bounding box center [436, 177] width 15 height 15
click at [429, 185] on input "Explain the key events and how they are related to each other" at bounding box center [436, 177] width 15 height 15
checkbox input "true"
click at [429, 361] on div at bounding box center [436, 353] width 15 height 15
click at [429, 361] on input "Push in Tier 2 Vocabulary" at bounding box center [436, 353] width 15 height 15
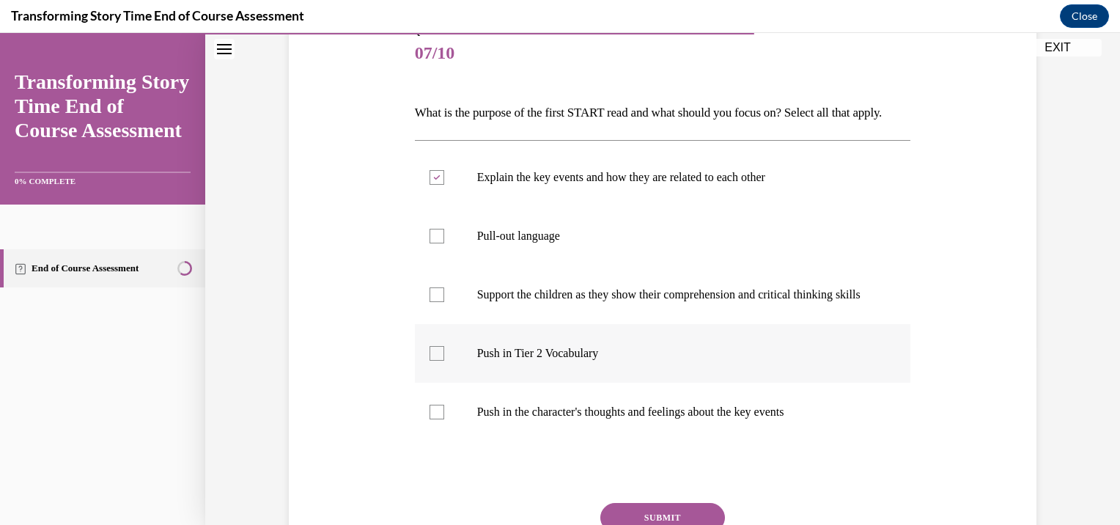
checkbox input "true"
click at [431, 302] on div at bounding box center [436, 294] width 15 height 15
click at [431, 302] on input "Support the children as they show their comprehension and critical thinking ski…" at bounding box center [436, 294] width 15 height 15
checkbox input "true"
click at [435, 419] on div at bounding box center [436, 412] width 15 height 15
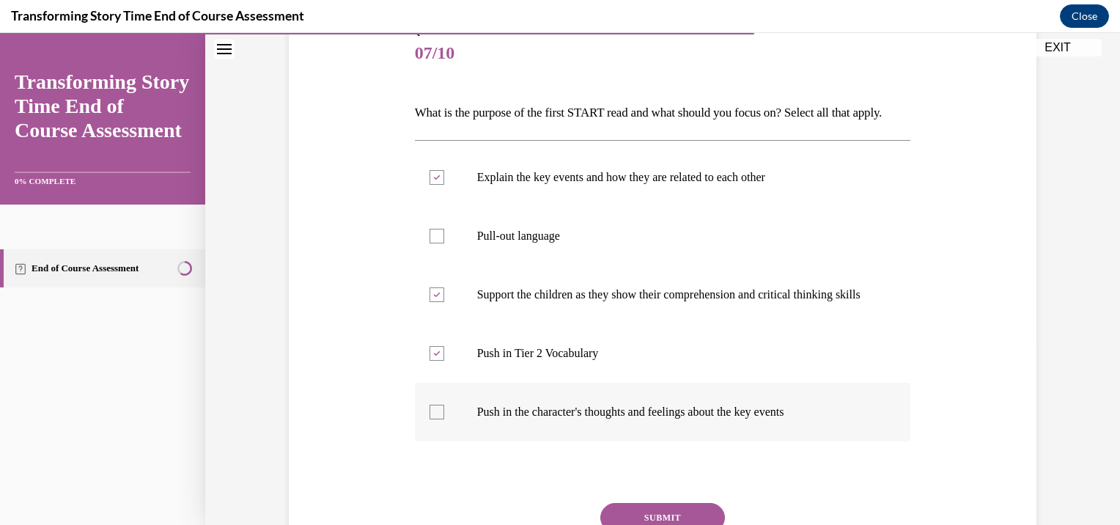
click at [435, 419] on input "Push in the character's thoughts and feelings about the key events" at bounding box center [436, 412] width 15 height 15
checkbox input "true"
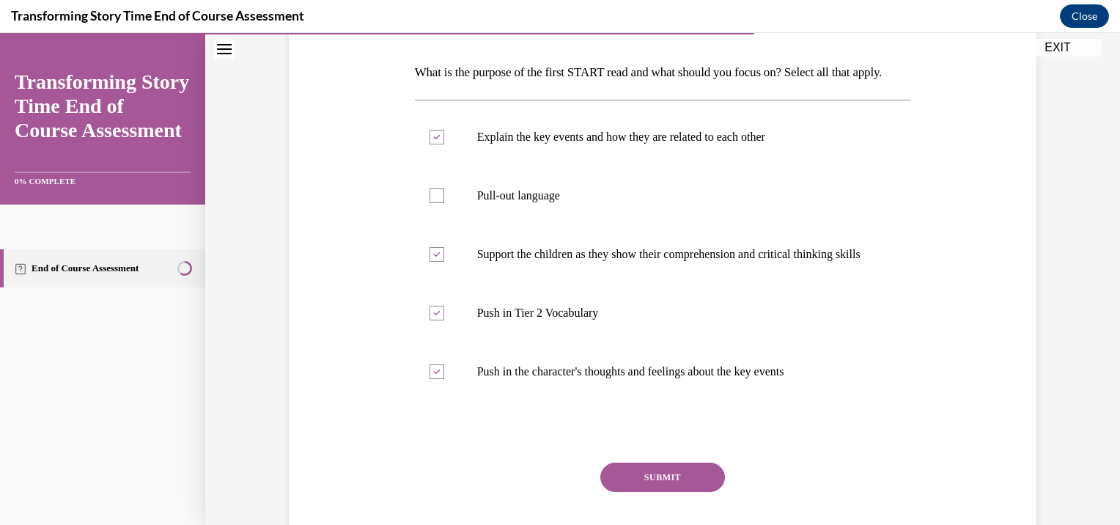
scroll to position [270, 0]
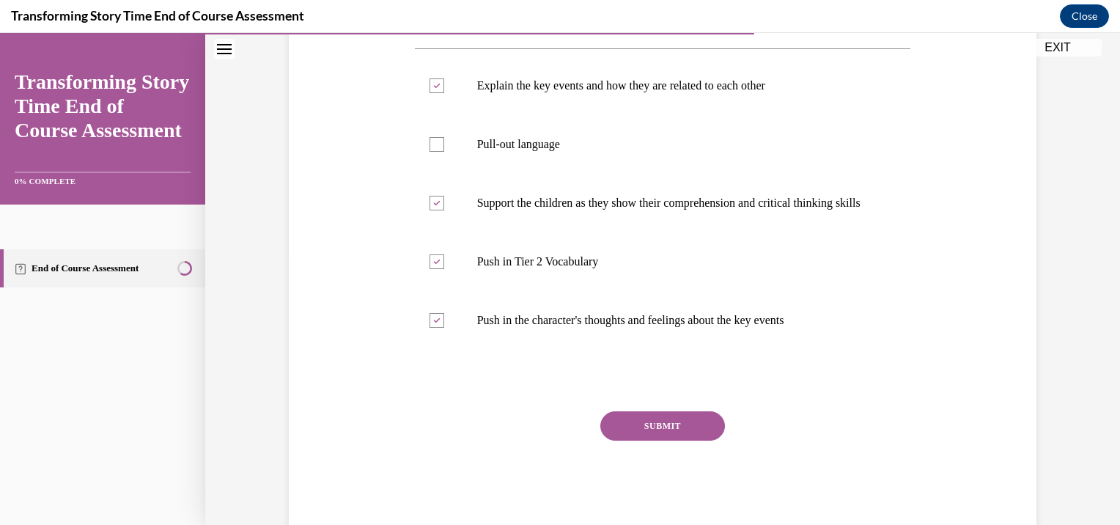
click at [677, 440] on button "SUBMIT" at bounding box center [662, 425] width 125 height 29
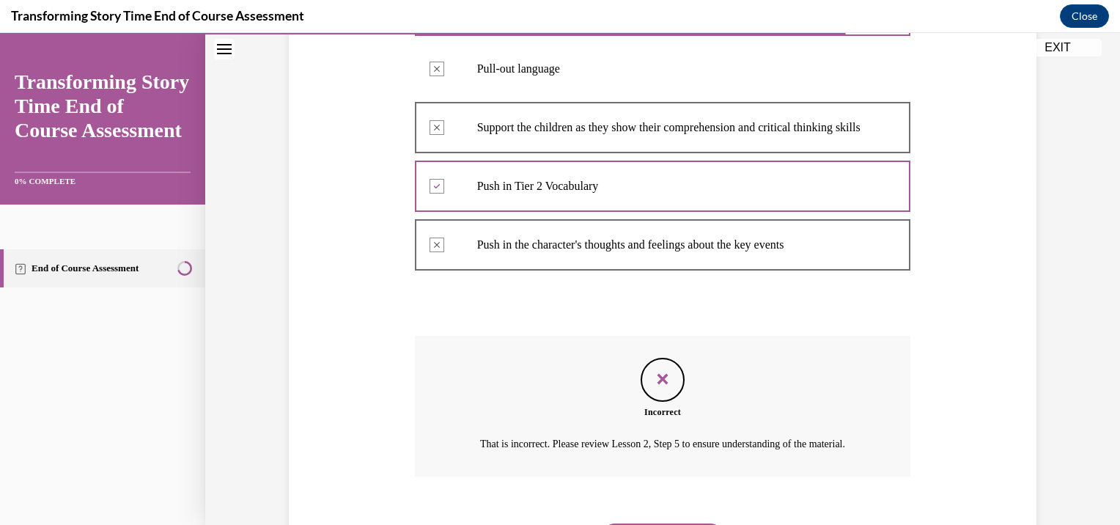
scroll to position [481, 0]
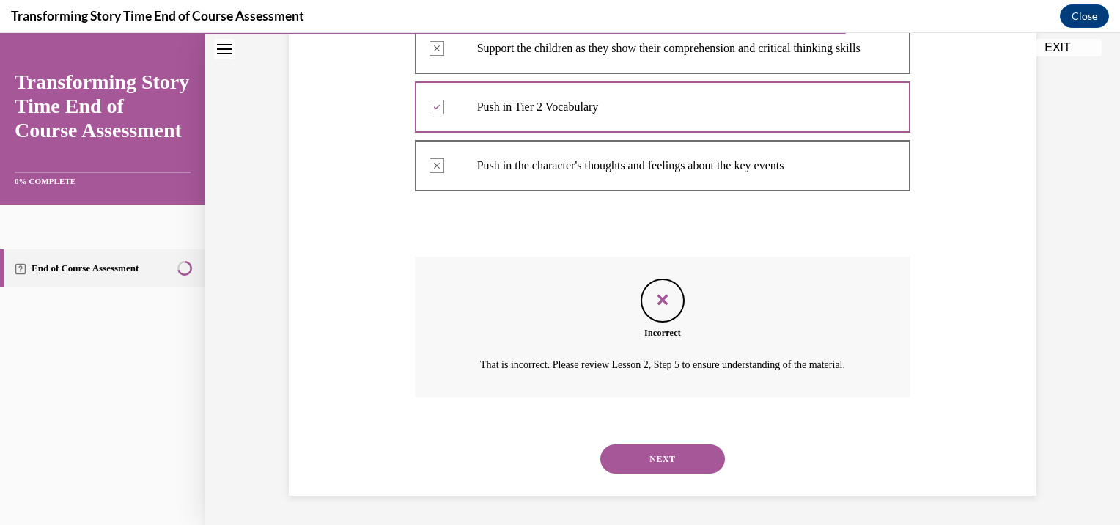
click at [643, 452] on button "NEXT" at bounding box center [662, 458] width 125 height 29
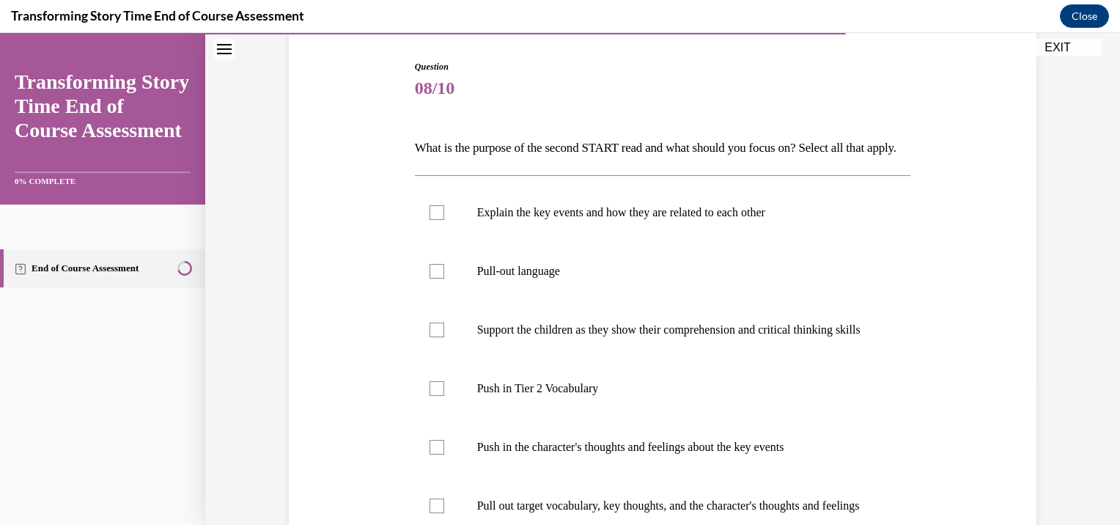
scroll to position [152, 0]
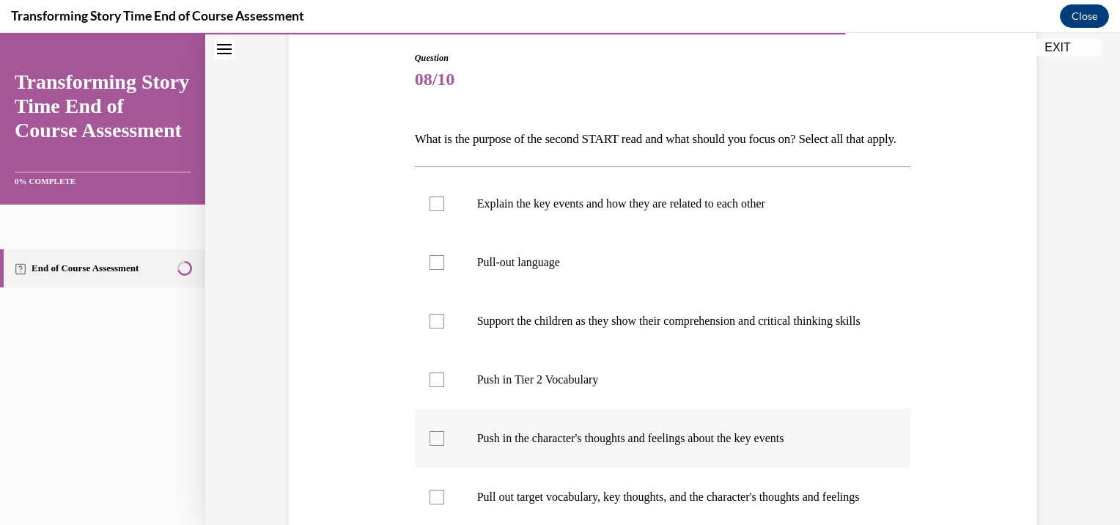
click at [429, 446] on div at bounding box center [436, 438] width 15 height 15
click at [429, 446] on input "Push in the character's thoughts and feelings about the key events" at bounding box center [436, 438] width 15 height 15
checkbox input "true"
click at [434, 328] on div at bounding box center [436, 321] width 15 height 15
click at [434, 328] on input "Support the children as they show their comprehension and critical thinking ski…" at bounding box center [436, 321] width 15 height 15
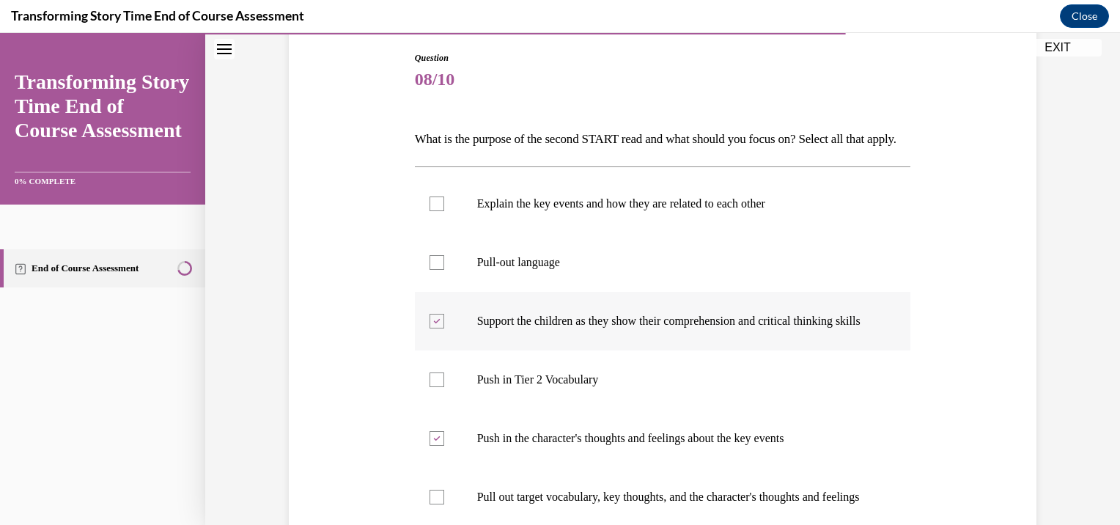
click at [429, 328] on div at bounding box center [436, 321] width 15 height 15
click at [429, 328] on input "Support the children as they show their comprehension and critical thinking ski…" at bounding box center [436, 321] width 15 height 15
checkbox input "false"
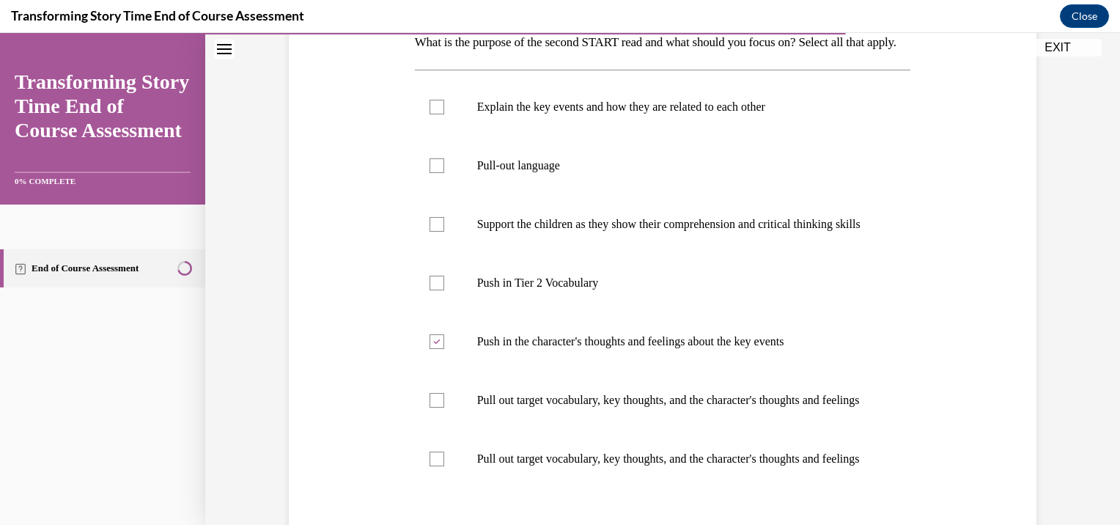
scroll to position [258, 0]
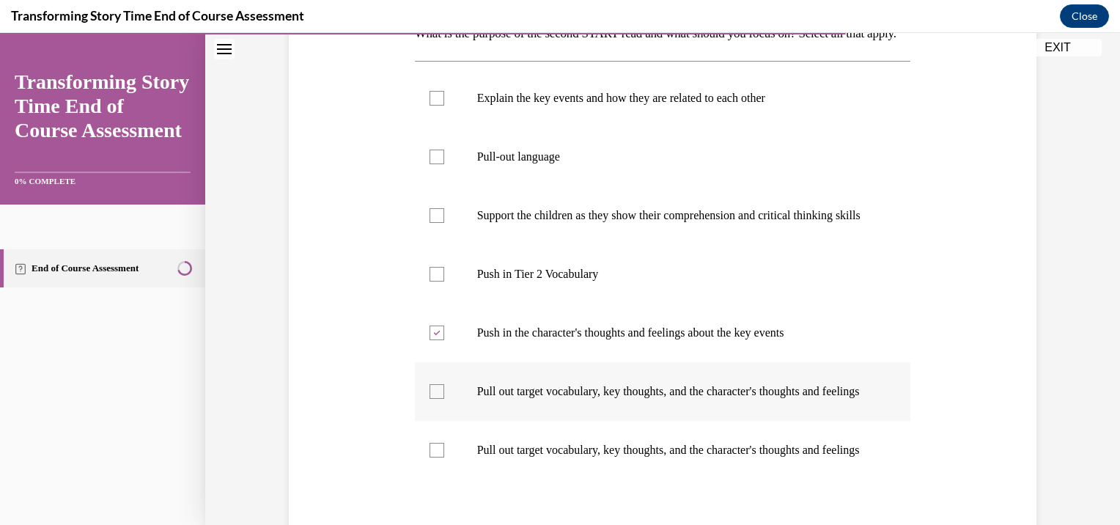
click at [437, 399] on div at bounding box center [436, 391] width 15 height 15
click at [437, 399] on input "Pull out target vocabulary, key thoughts, and the character's thoughts and feel…" at bounding box center [436, 391] width 15 height 15
checkbox input "true"
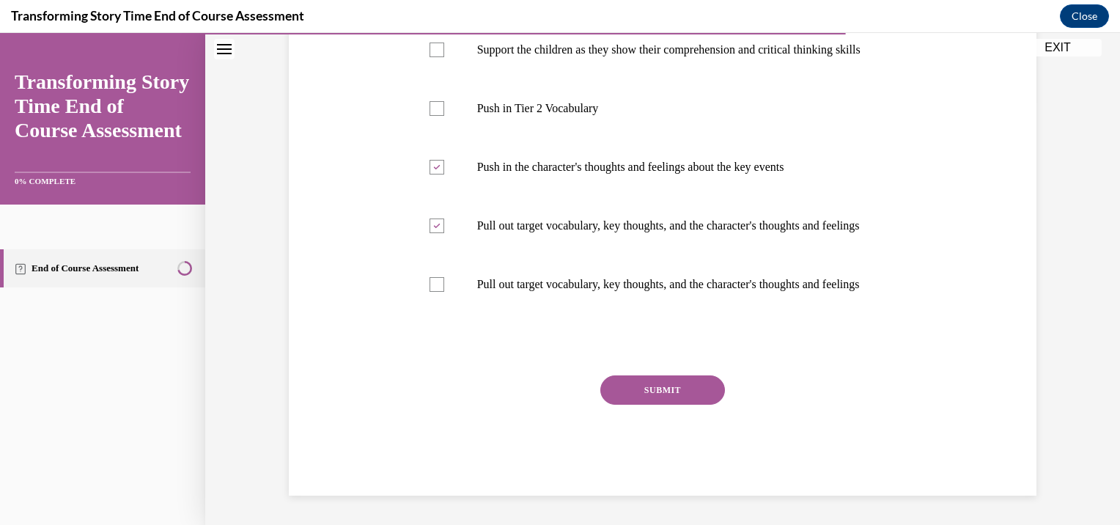
scroll to position [468, 0]
click at [657, 405] on button "SUBMIT" at bounding box center [662, 389] width 125 height 29
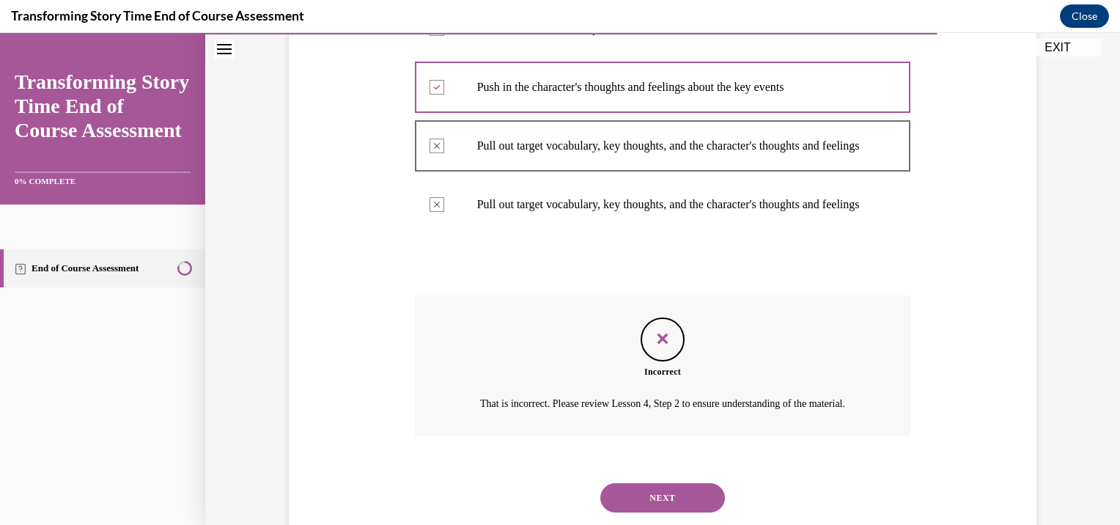
scroll to position [561, 0]
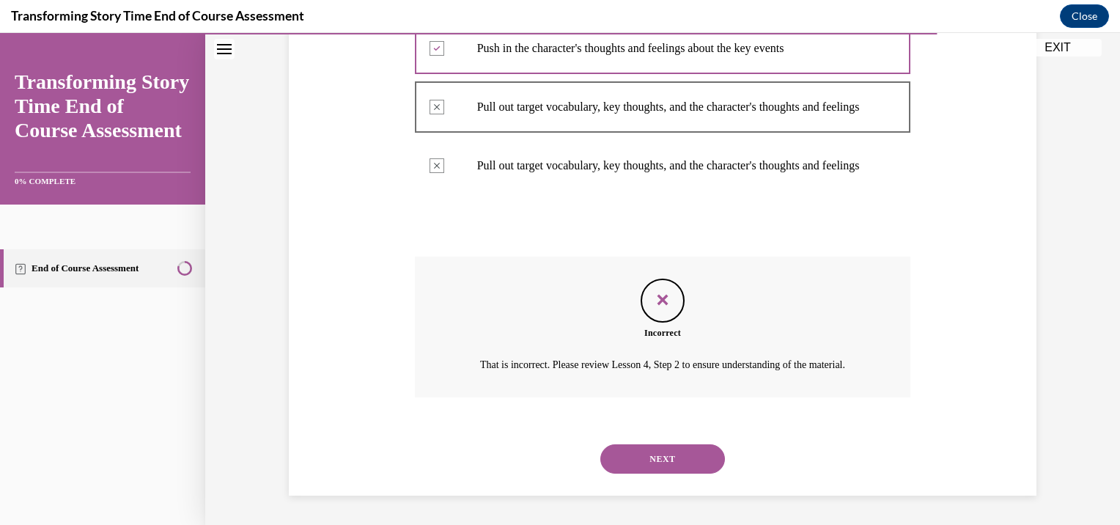
click at [676, 473] on button "NEXT" at bounding box center [662, 458] width 125 height 29
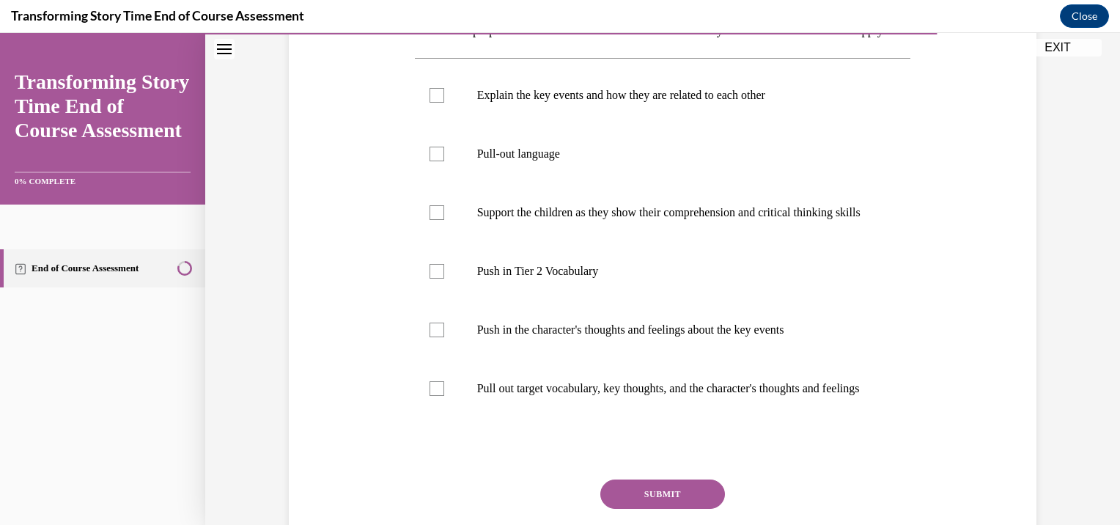
scroll to position [259, 0]
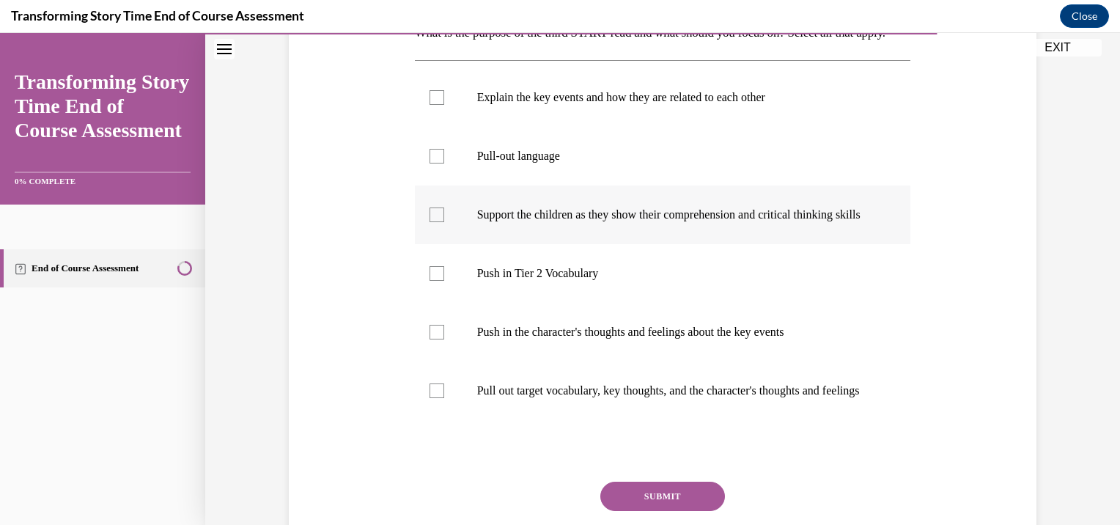
click at [429, 222] on div at bounding box center [436, 214] width 15 height 15
click at [429, 222] on input "Support the children as they show their comprehension and critical thinking ski…" at bounding box center [436, 214] width 15 height 15
checkbox input "true"
click at [430, 163] on div at bounding box center [436, 156] width 15 height 15
click at [430, 163] on input "Pull-out language" at bounding box center [436, 156] width 15 height 15
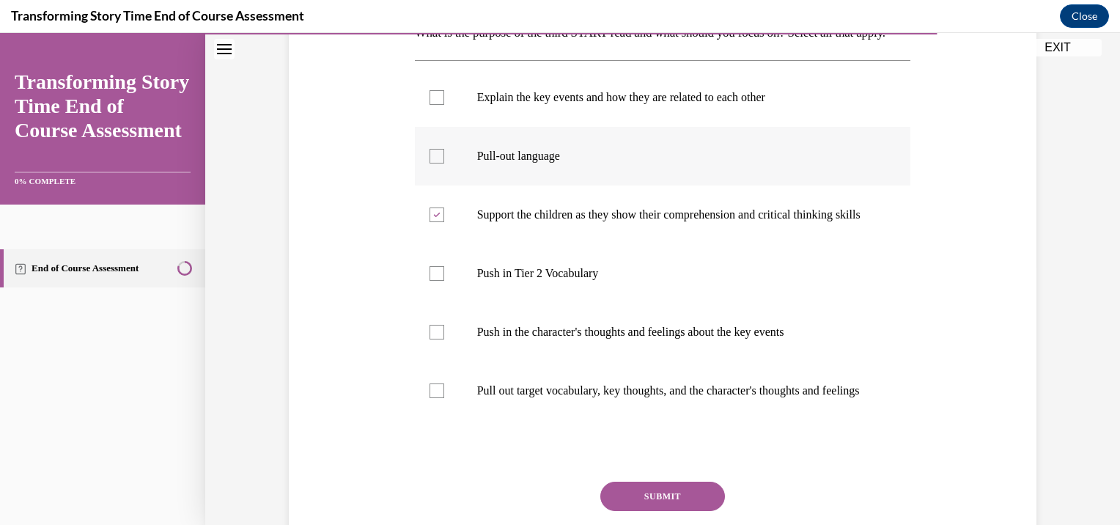
checkbox input "true"
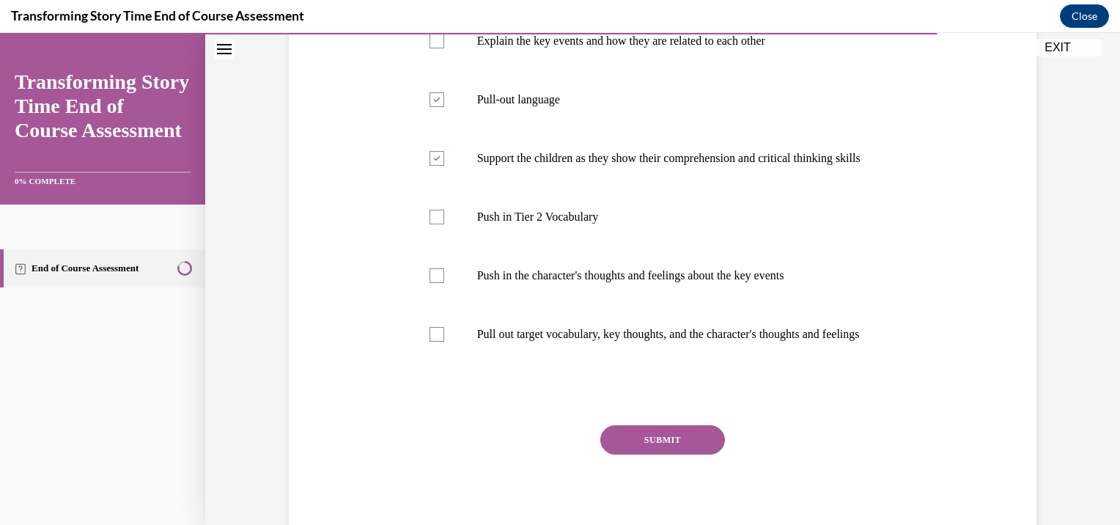
scroll to position [317, 0]
click at [679, 452] on button "SUBMIT" at bounding box center [662, 437] width 125 height 29
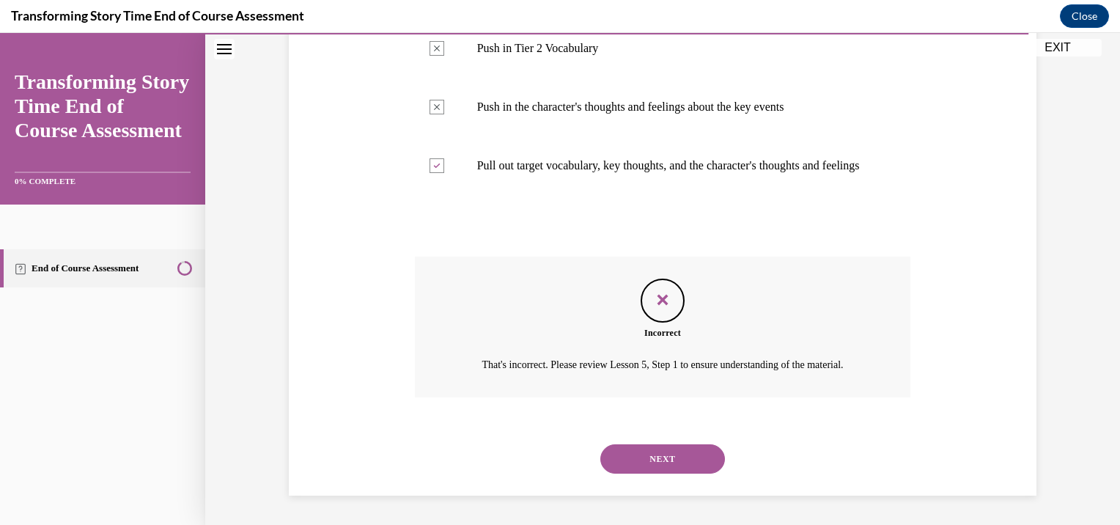
scroll to position [555, 0]
click at [665, 453] on button "NEXT" at bounding box center [662, 458] width 125 height 29
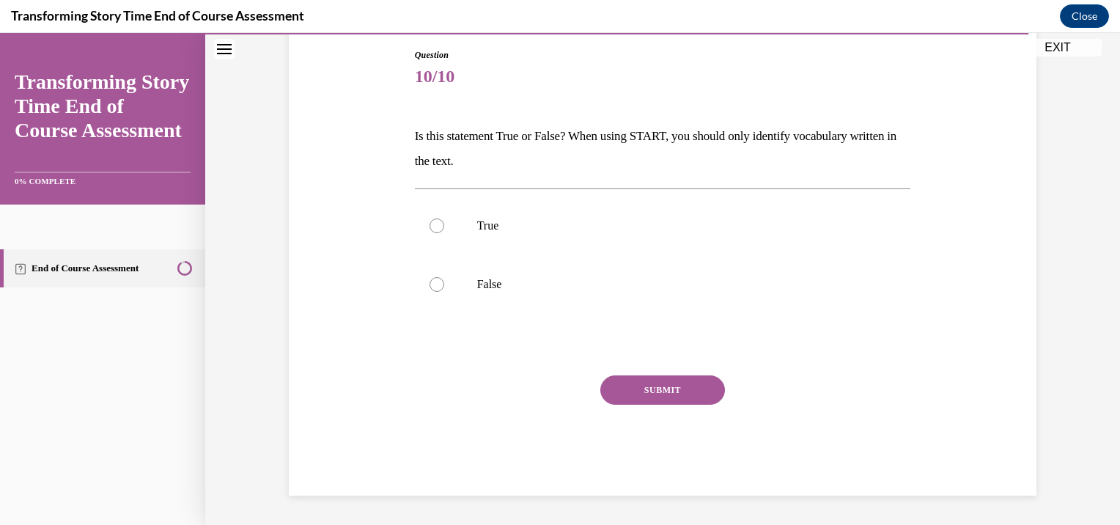
scroll to position [155, 0]
click at [477, 278] on p "False" at bounding box center [675, 284] width 397 height 15
click at [444, 278] on input "False" at bounding box center [436, 284] width 15 height 15
radio input "true"
click at [682, 397] on button "SUBMIT" at bounding box center [662, 389] width 125 height 29
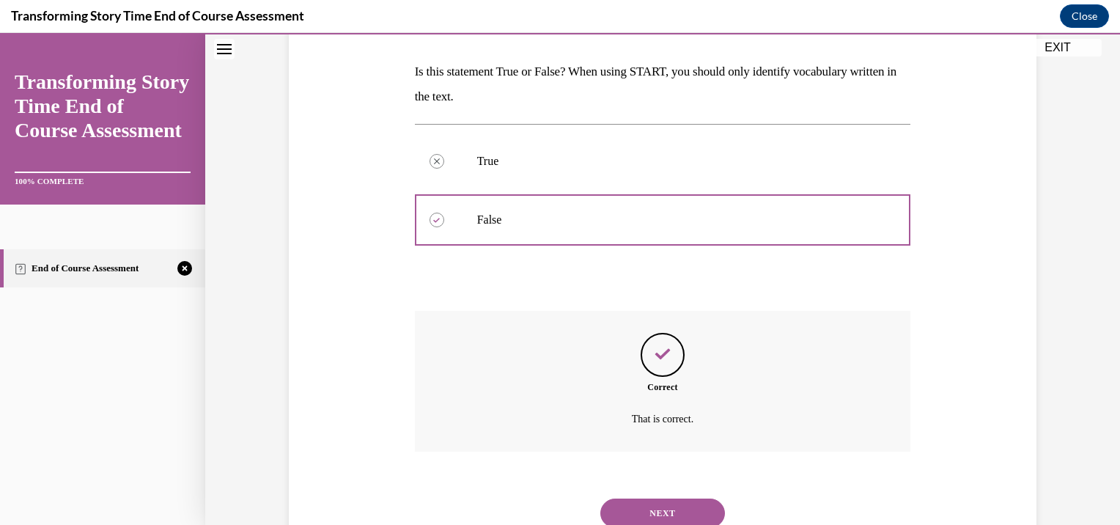
scroll to position [273, 0]
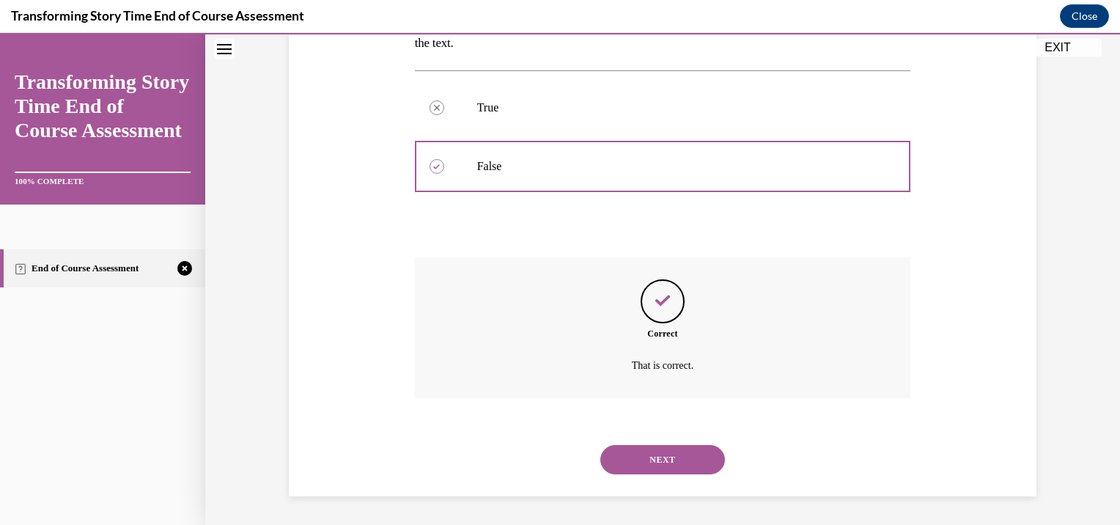
click at [668, 454] on button "NEXT" at bounding box center [662, 459] width 125 height 29
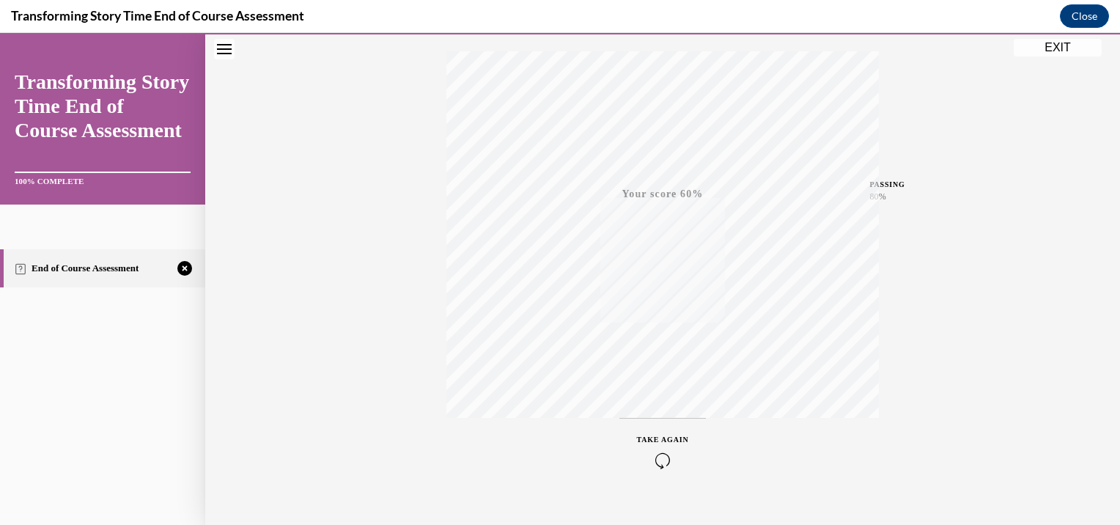
scroll to position [259, 0]
click at [662, 435] on icon "button" at bounding box center [663, 436] width 52 height 16
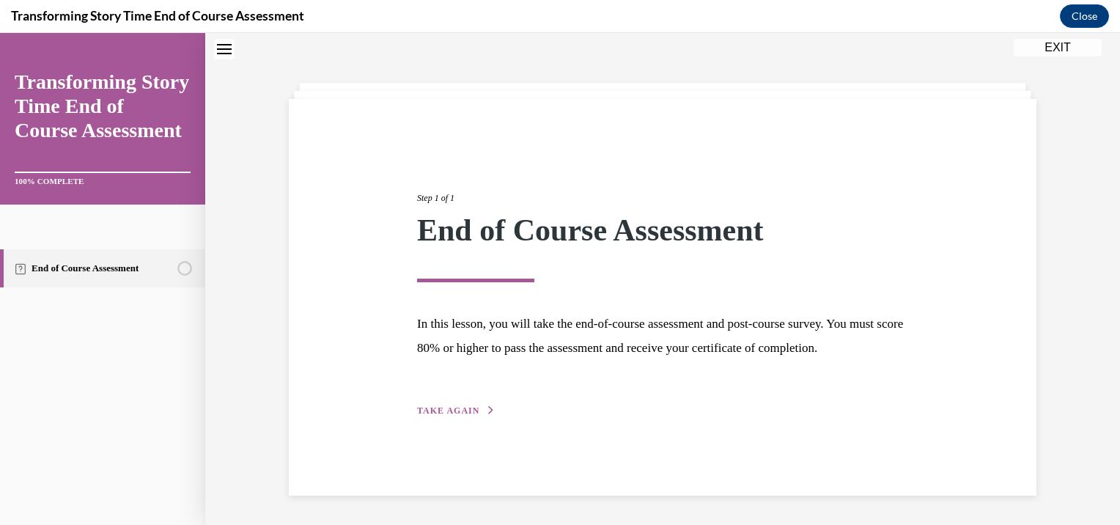
click at [457, 416] on span "TAKE AGAIN" at bounding box center [448, 410] width 62 height 10
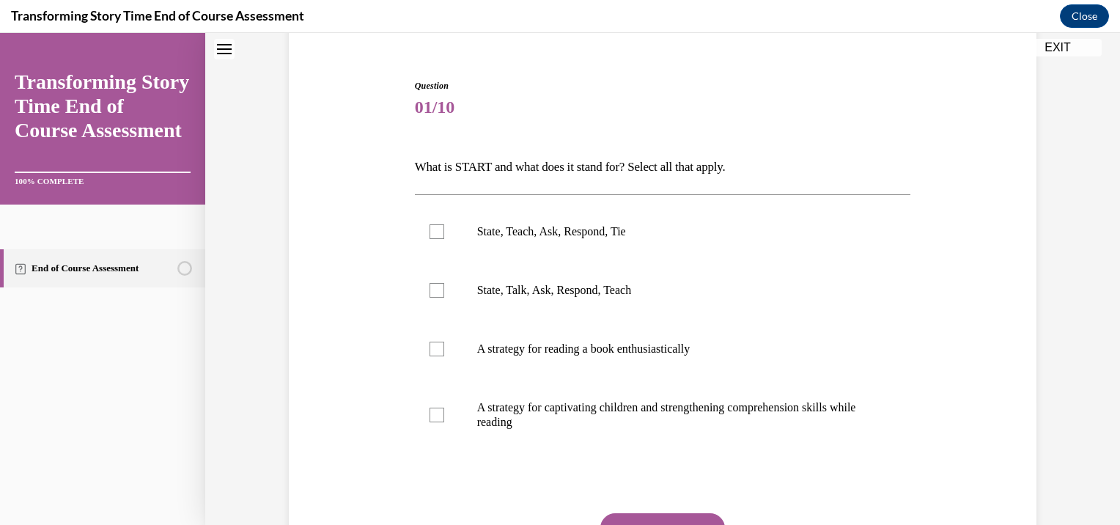
scroll to position [133, 0]
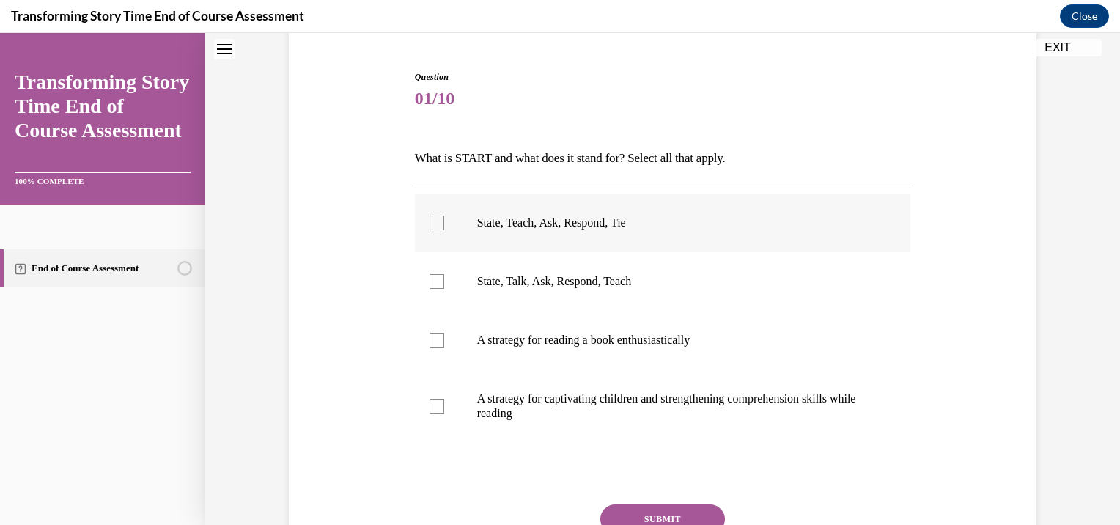
click at [536, 213] on label "State, Teach, Ask, Respond, Tie" at bounding box center [663, 222] width 496 height 59
click at [444, 215] on input "State, Teach, Ask, Respond, Tie" at bounding box center [436, 222] width 15 height 15
checkbox input "true"
click at [553, 401] on p "A strategy for captivating children and strengthening comprehension skills whil…" at bounding box center [675, 405] width 397 height 29
click at [444, 401] on input "A strategy for captivating children and strengthening comprehension skills whil…" at bounding box center [436, 406] width 15 height 15
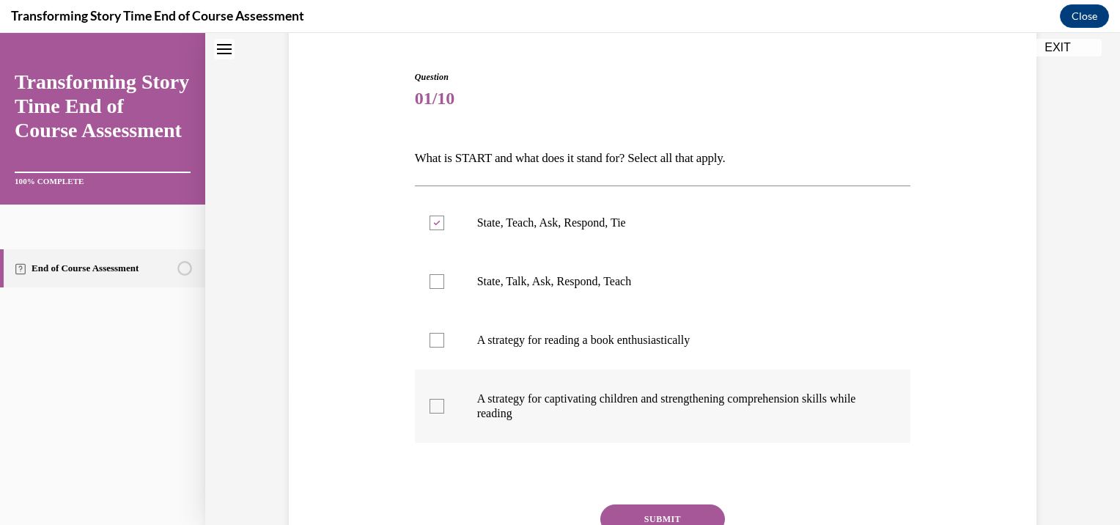
checkbox input "true"
click at [650, 514] on button "SUBMIT" at bounding box center [662, 518] width 125 height 29
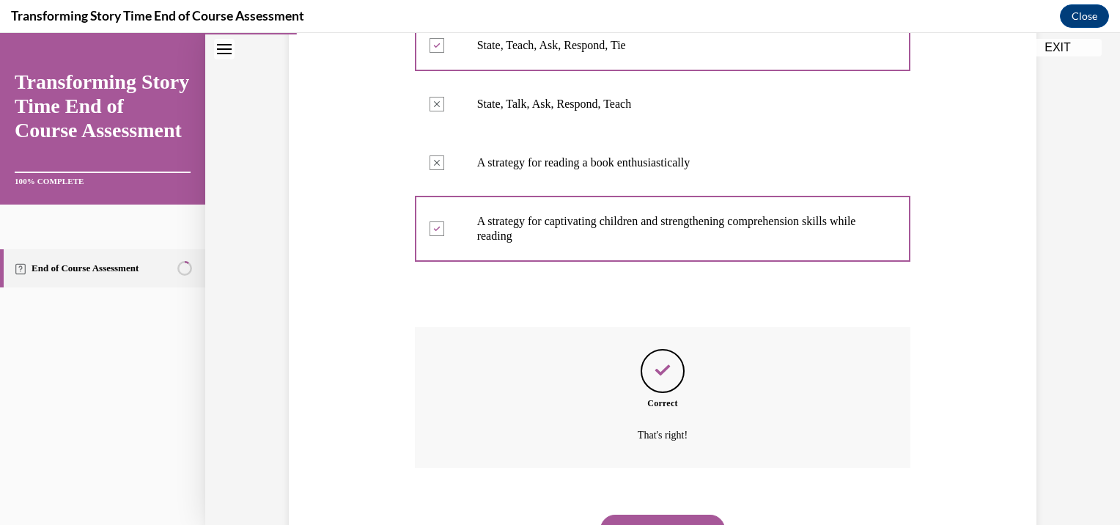
scroll to position [380, 0]
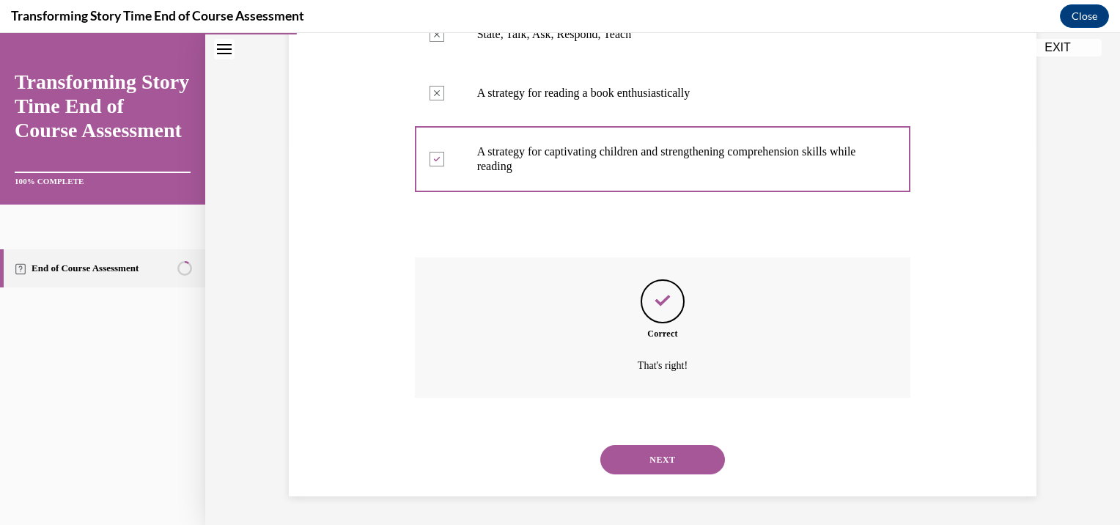
click at [682, 465] on button "NEXT" at bounding box center [662, 459] width 125 height 29
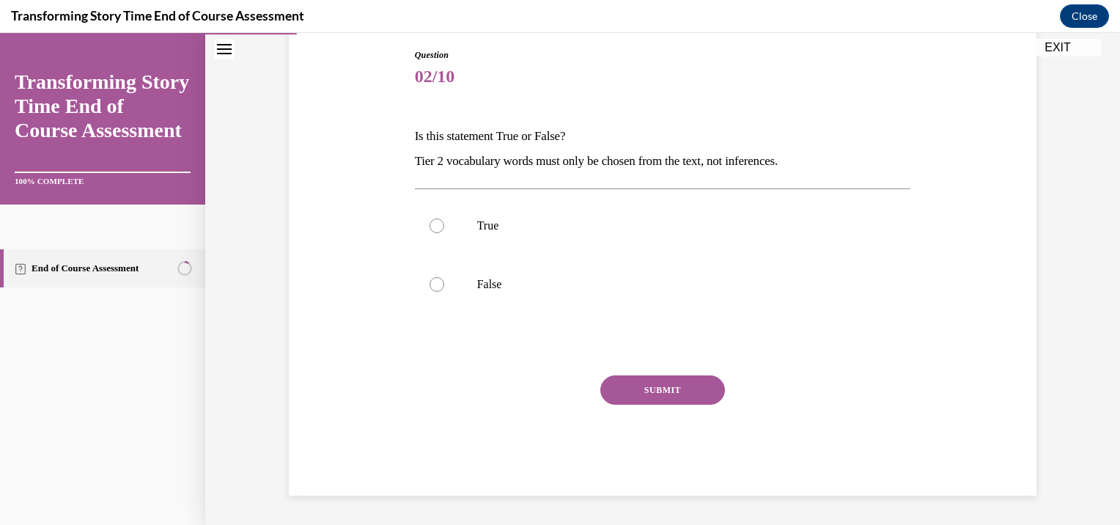
scroll to position [155, 0]
click at [542, 296] on label "False" at bounding box center [663, 284] width 496 height 59
click at [444, 292] on input "False" at bounding box center [436, 284] width 15 height 15
radio input "true"
click at [646, 388] on button "SUBMIT" at bounding box center [662, 389] width 125 height 29
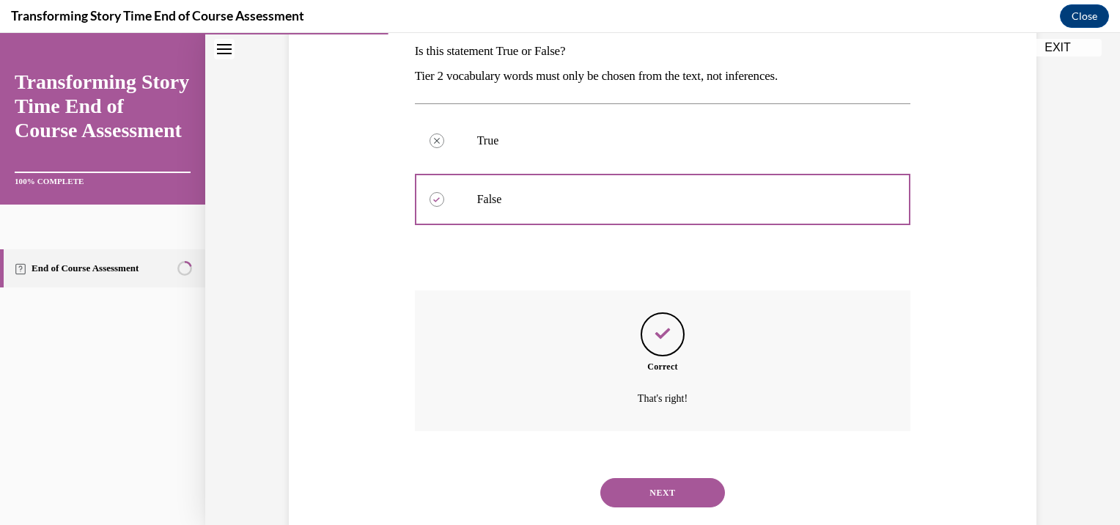
scroll to position [273, 0]
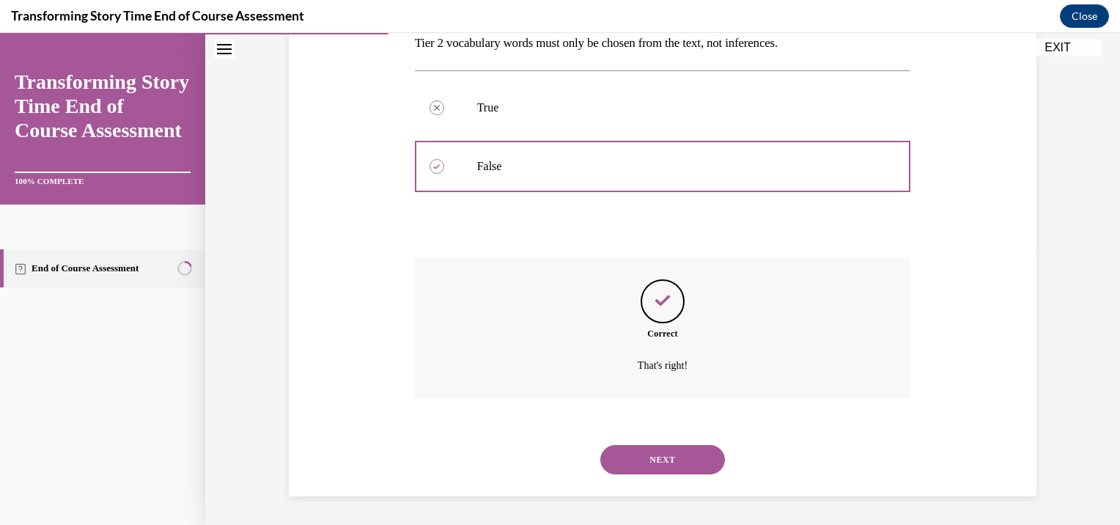
click at [671, 461] on button "NEXT" at bounding box center [662, 459] width 125 height 29
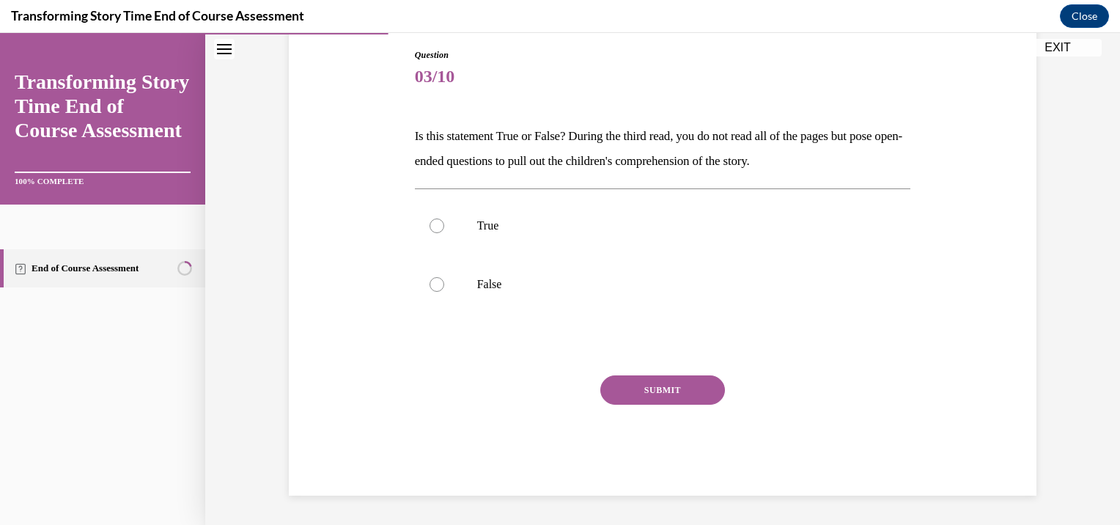
scroll to position [155, 0]
click at [487, 229] on p "True" at bounding box center [675, 225] width 397 height 15
click at [444, 229] on input "True" at bounding box center [436, 225] width 15 height 15
radio input "true"
click at [633, 392] on button "SUBMIT" at bounding box center [662, 389] width 125 height 29
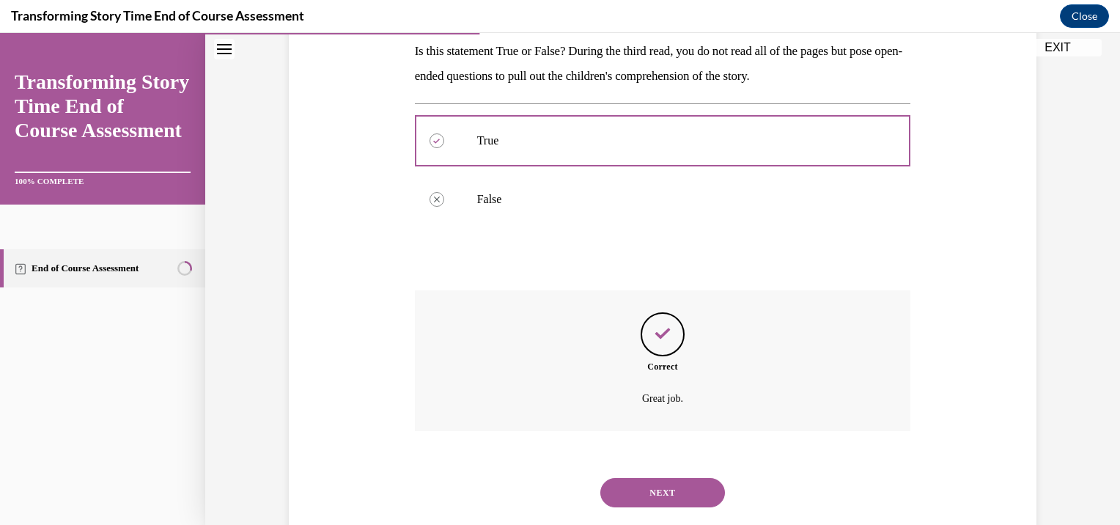
scroll to position [273, 0]
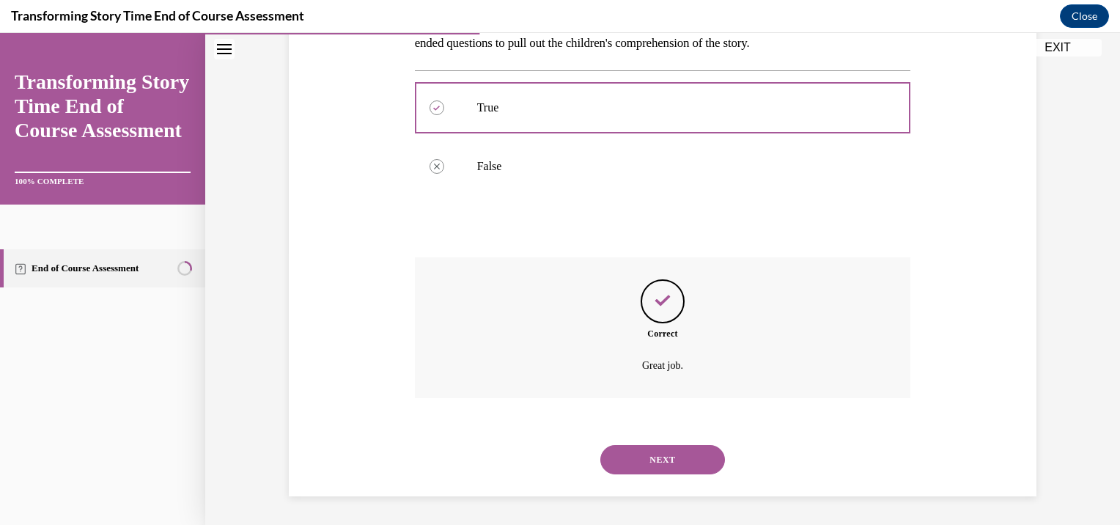
click at [674, 458] on button "NEXT" at bounding box center [662, 459] width 125 height 29
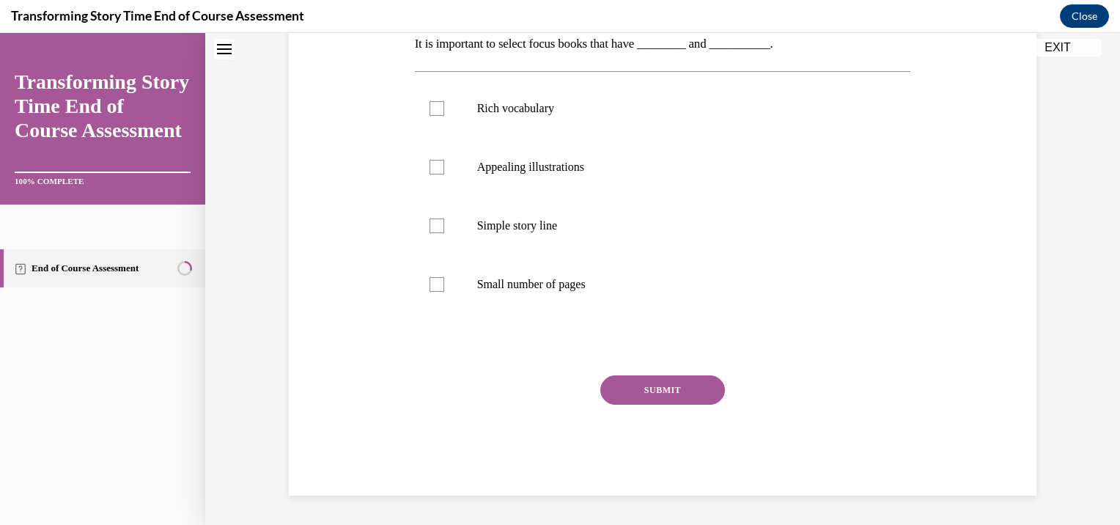
scroll to position [0, 0]
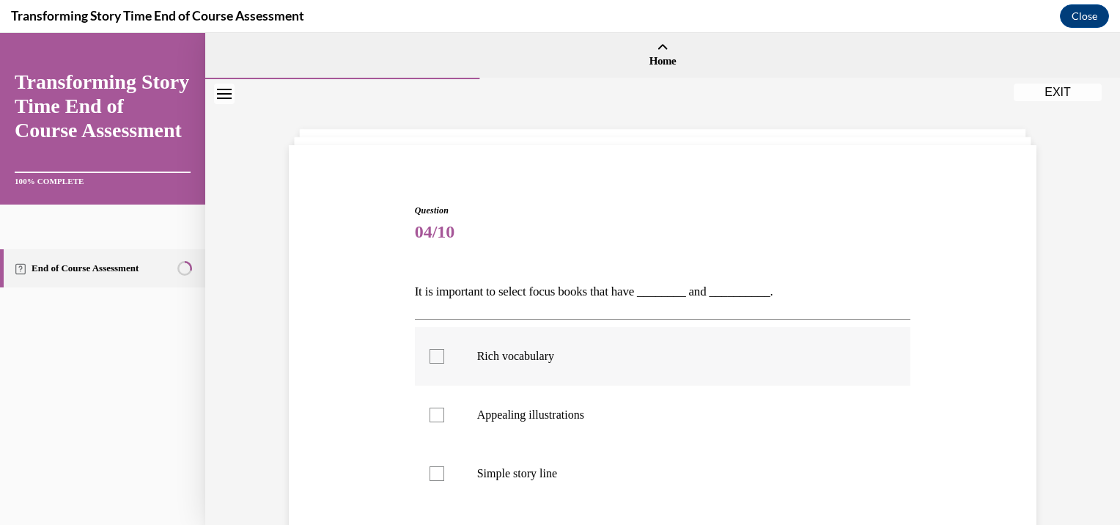
click at [524, 364] on label "Rich vocabulary" at bounding box center [663, 356] width 496 height 59
click at [444, 363] on input "Rich vocabulary" at bounding box center [436, 356] width 15 height 15
checkbox input "true"
click at [547, 426] on label "Appealing illustrations" at bounding box center [663, 414] width 496 height 59
click at [444, 422] on input "Appealing illustrations" at bounding box center [436, 414] width 15 height 15
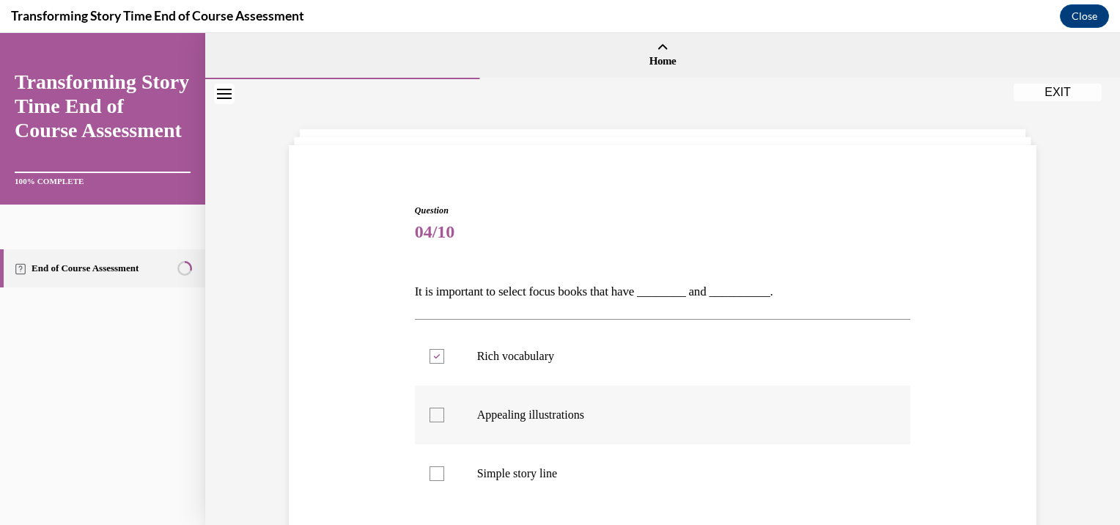
checkbox input "true"
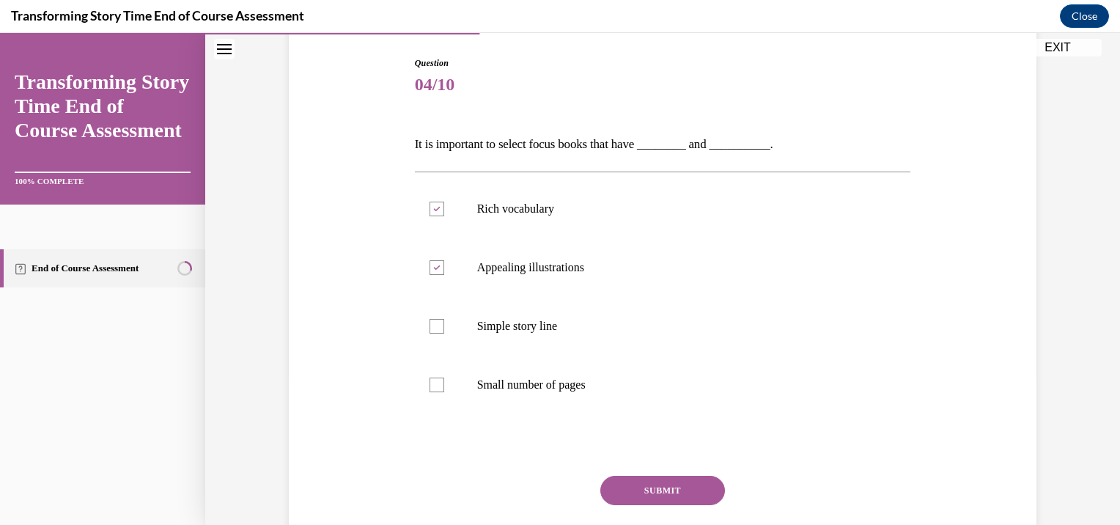
scroll to position [176, 0]
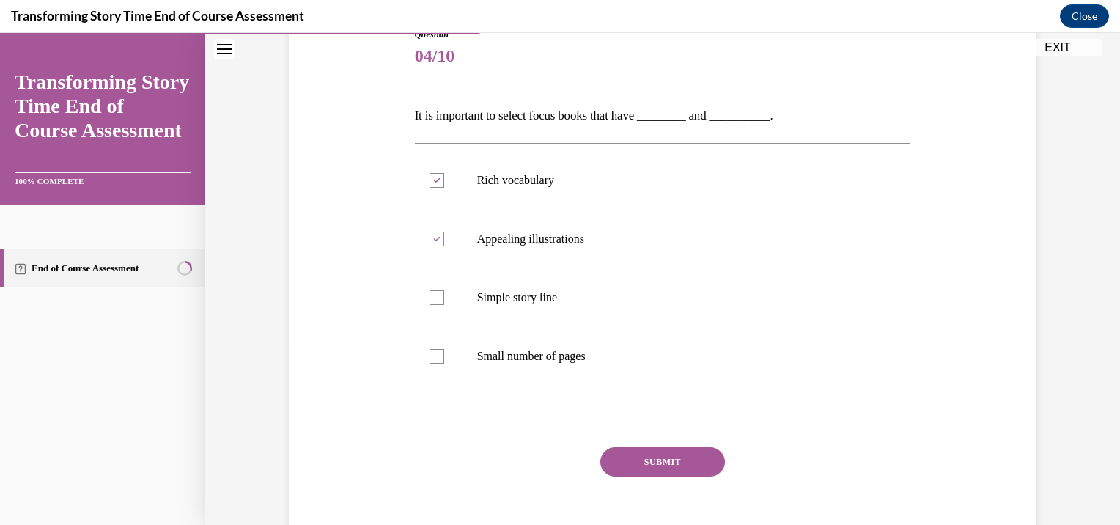
click at [657, 470] on button "SUBMIT" at bounding box center [662, 461] width 125 height 29
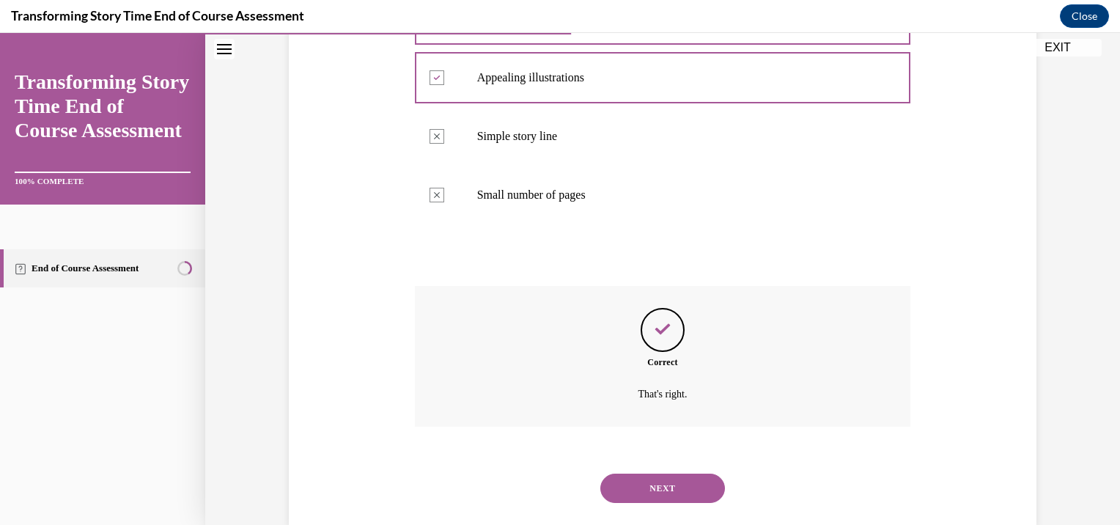
scroll to position [366, 0]
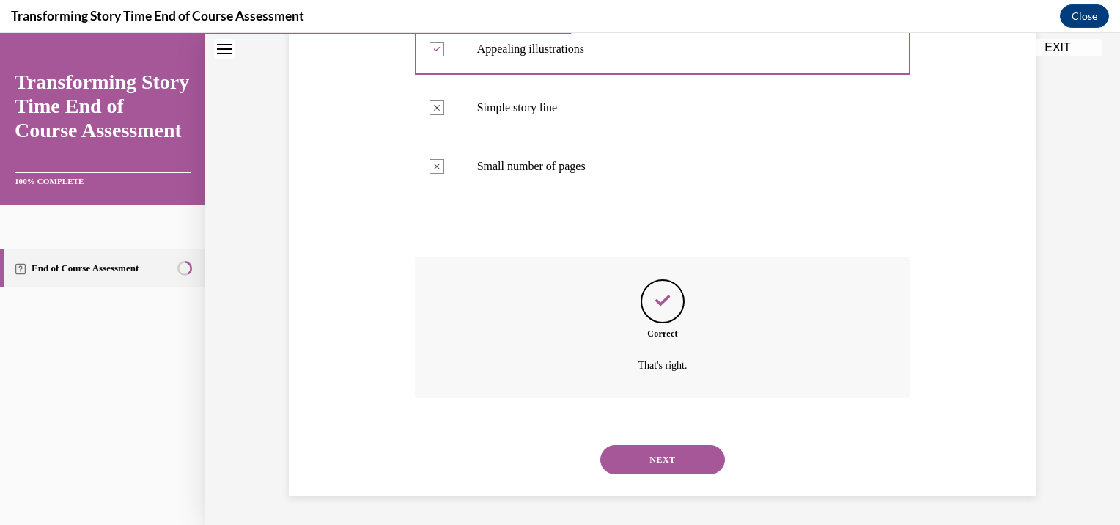
click at [656, 460] on button "NEXT" at bounding box center [662, 459] width 125 height 29
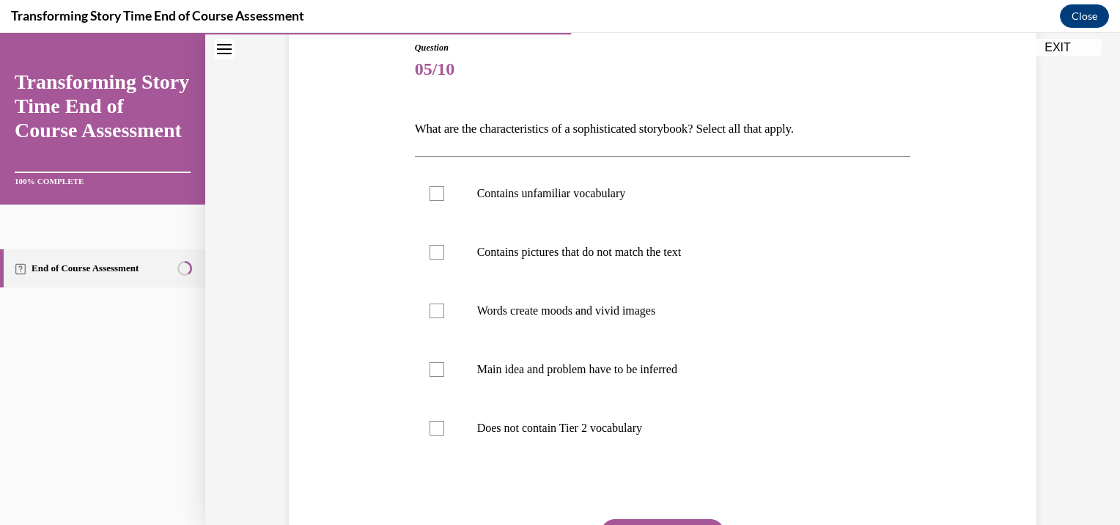
scroll to position [171, 0]
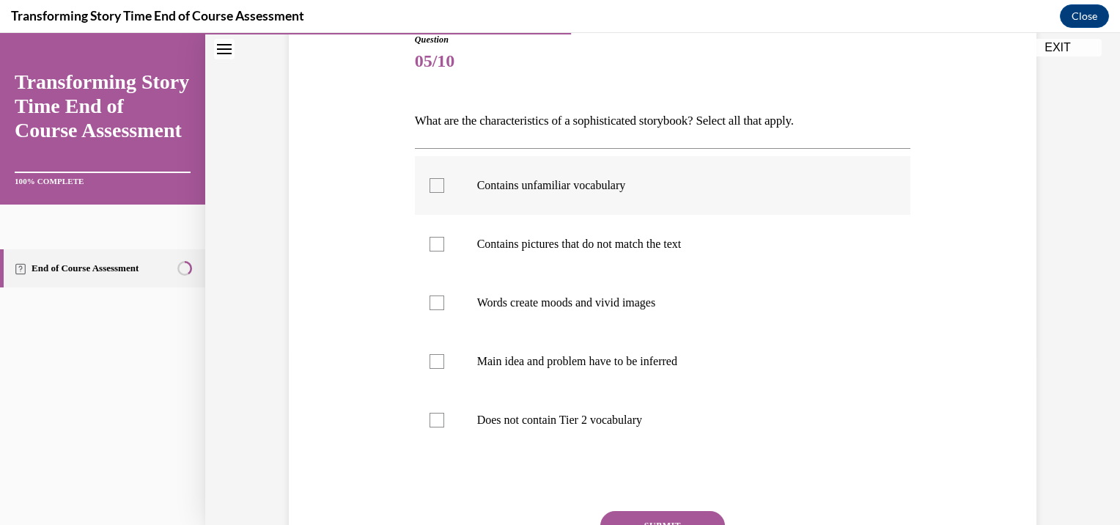
click at [630, 197] on label "Contains unfamiliar vocabulary" at bounding box center [663, 185] width 496 height 59
click at [444, 193] on input "Contains unfamiliar vocabulary" at bounding box center [436, 185] width 15 height 15
checkbox input "true"
click at [706, 362] on p "Main idea and problem have to be inferred" at bounding box center [675, 361] width 397 height 15
click at [444, 362] on input "Main idea and problem have to be inferred" at bounding box center [436, 361] width 15 height 15
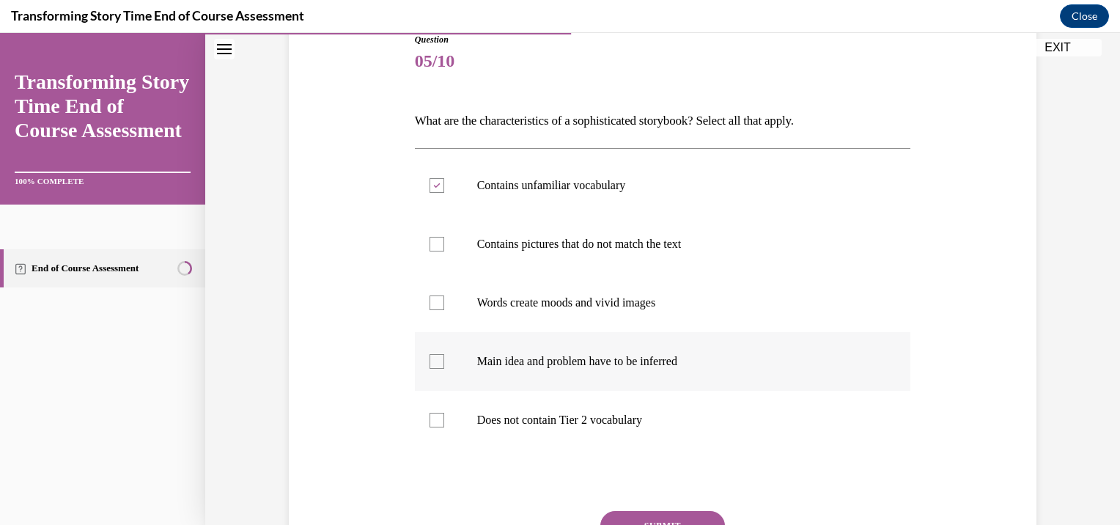
checkbox input "true"
click at [685, 516] on button "SUBMIT" at bounding box center [662, 525] width 125 height 29
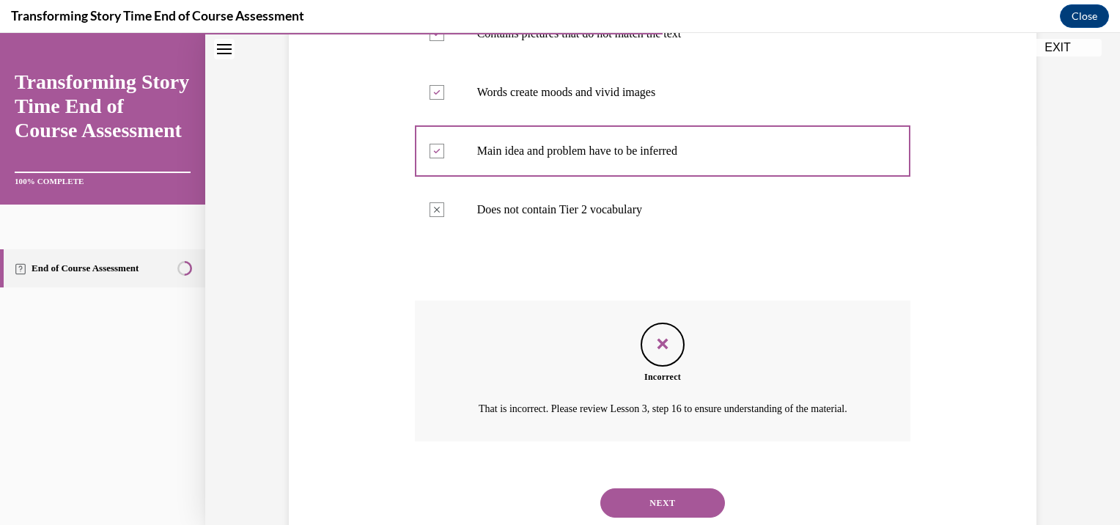
scroll to position [416, 0]
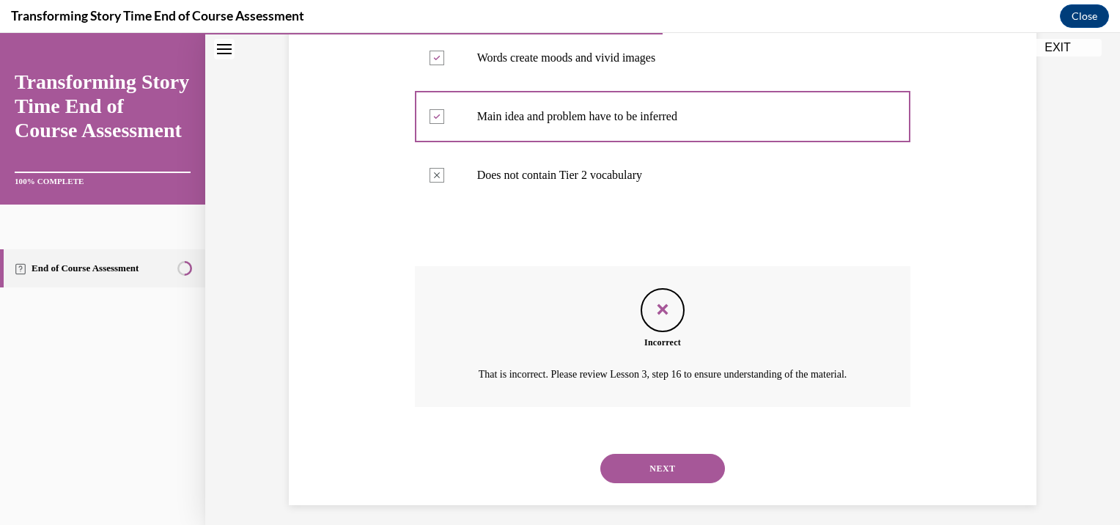
click at [684, 483] on button "NEXT" at bounding box center [662, 468] width 125 height 29
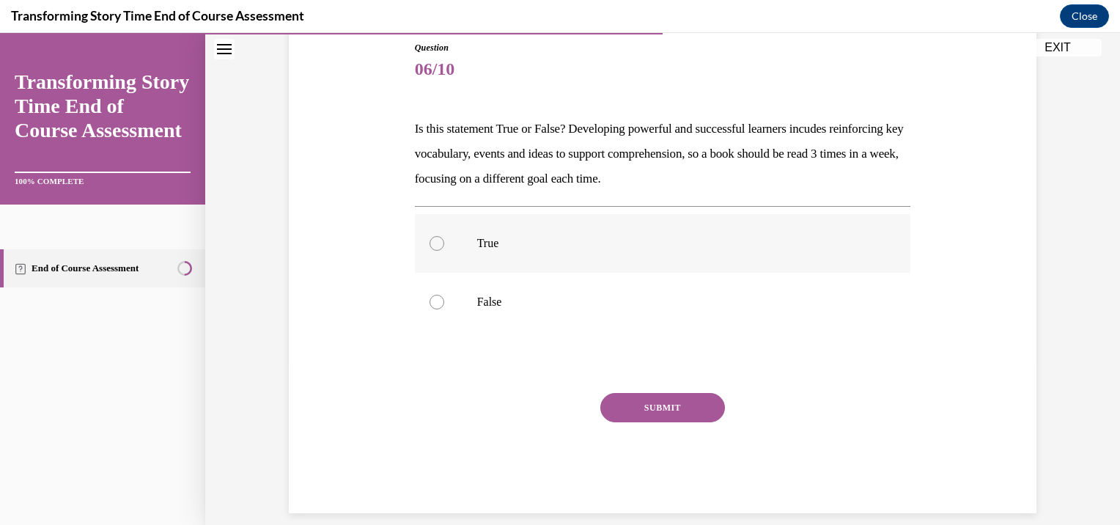
click at [533, 240] on p "True" at bounding box center [675, 243] width 397 height 15
click at [444, 240] on input "True" at bounding box center [436, 243] width 15 height 15
radio input "true"
click at [670, 411] on button "SUBMIT" at bounding box center [662, 407] width 125 height 29
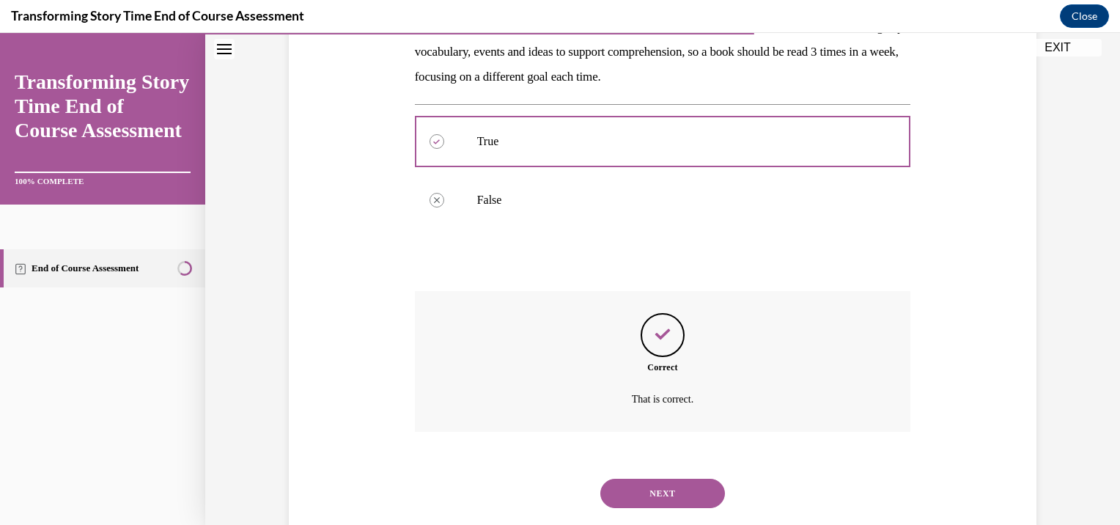
scroll to position [298, 0]
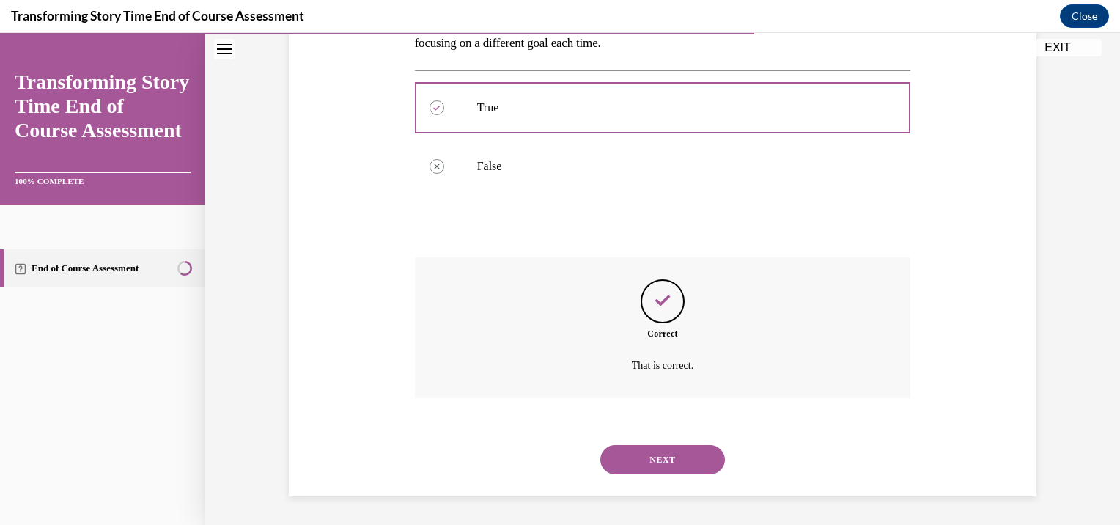
click at [685, 474] on div "NEXT" at bounding box center [663, 459] width 496 height 59
click at [673, 456] on button "NEXT" at bounding box center [662, 459] width 125 height 29
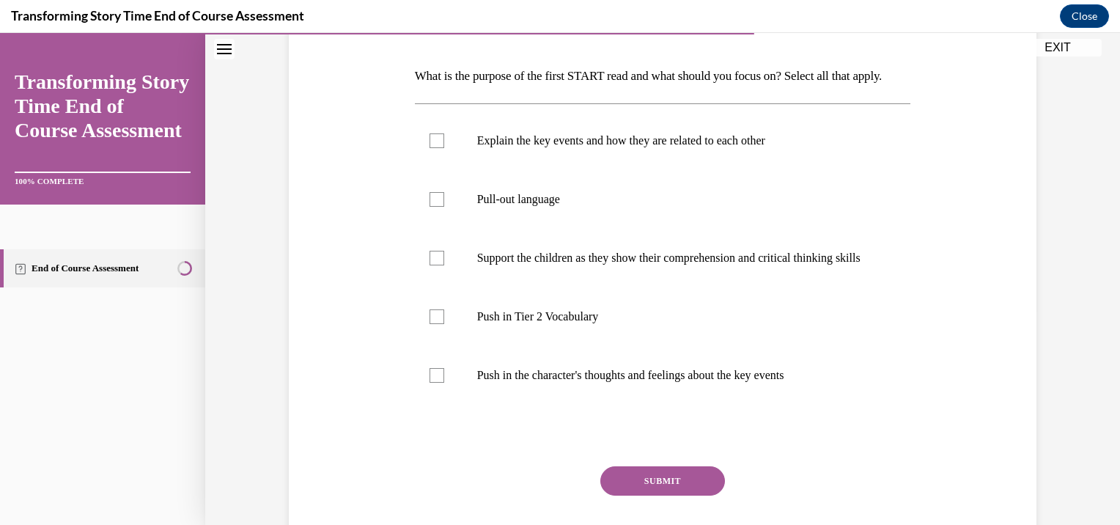
scroll to position [224, 0]
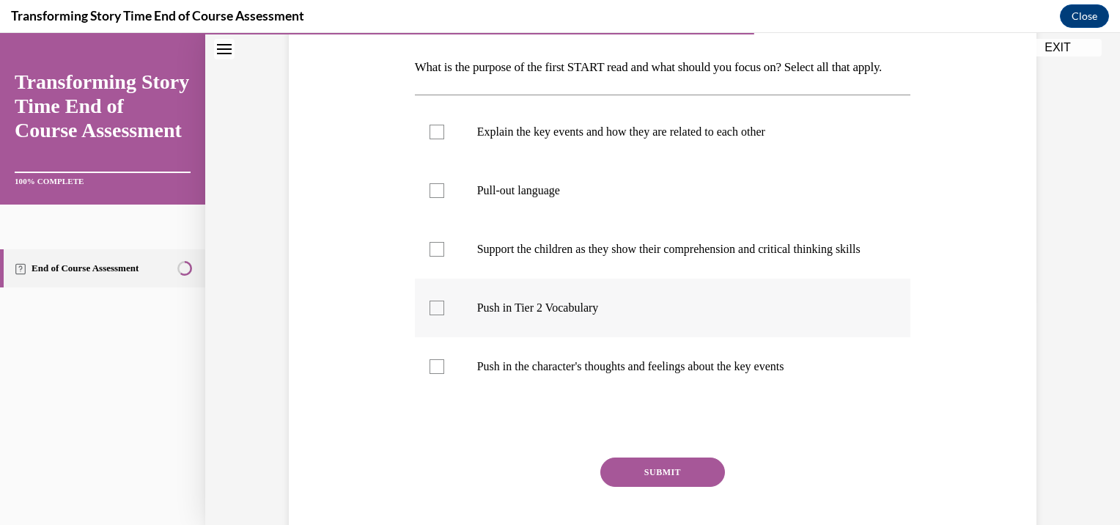
click at [538, 315] on p "Push in Tier 2 Vocabulary" at bounding box center [675, 307] width 397 height 15
click at [444, 315] on input "Push in Tier 2 Vocabulary" at bounding box center [436, 307] width 15 height 15
checkbox input "true"
click at [516, 139] on p "Explain the key events and how they are related to each other" at bounding box center [675, 132] width 397 height 15
click at [444, 139] on input "Explain the key events and how they are related to each other" at bounding box center [436, 132] width 15 height 15
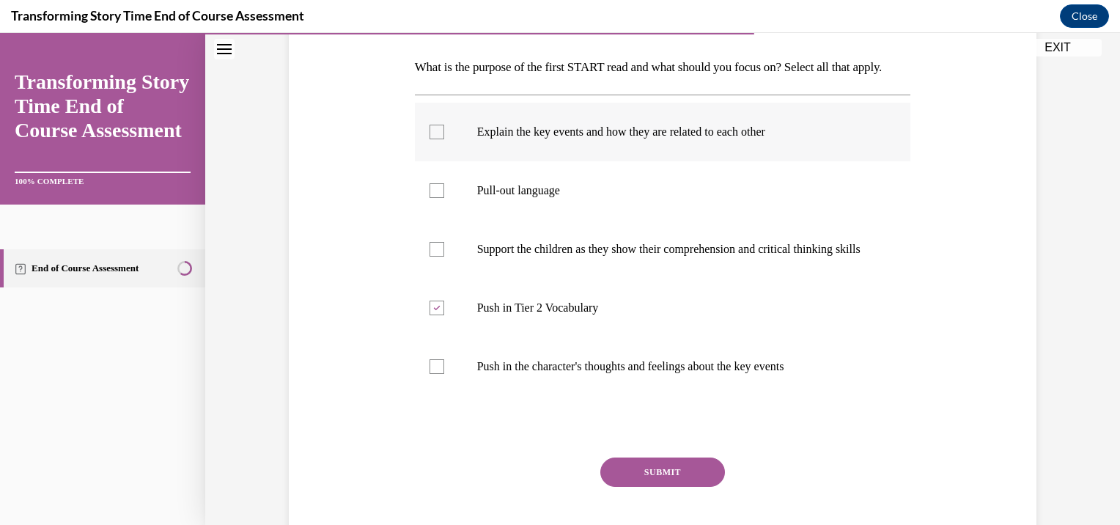
checkbox input "true"
click at [655, 487] on button "SUBMIT" at bounding box center [662, 471] width 125 height 29
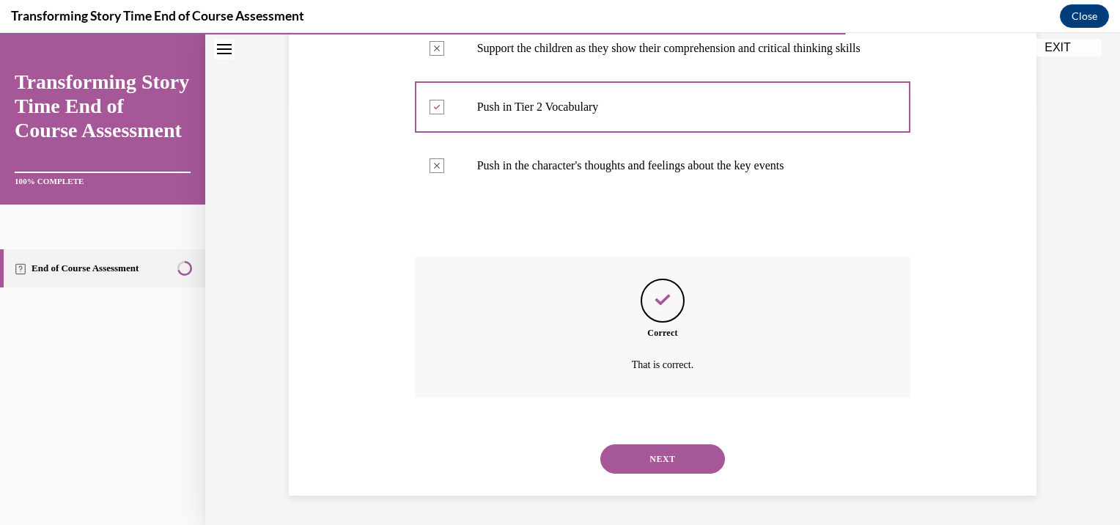
scroll to position [464, 0]
click at [671, 463] on button "NEXT" at bounding box center [662, 458] width 125 height 29
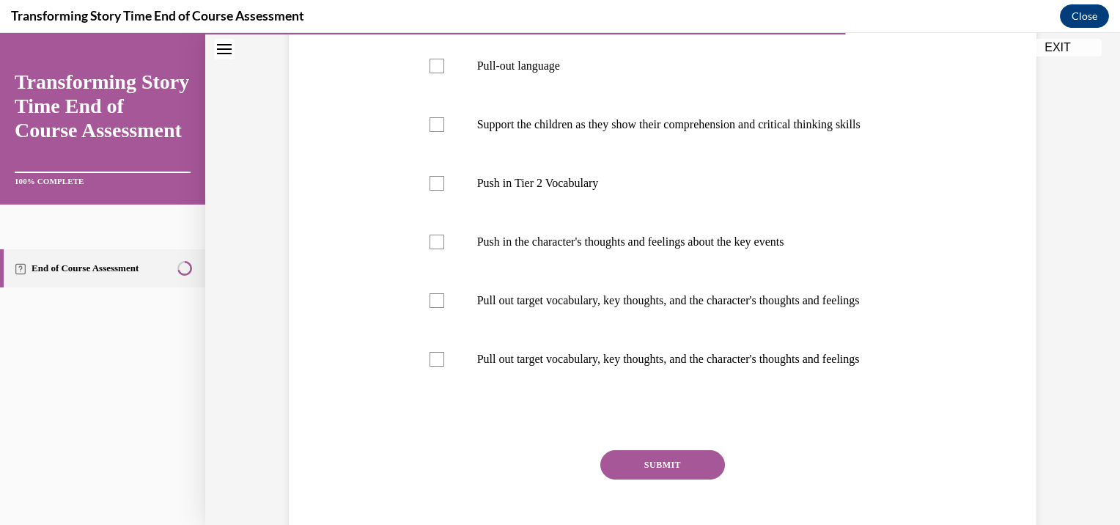
scroll to position [354, 0]
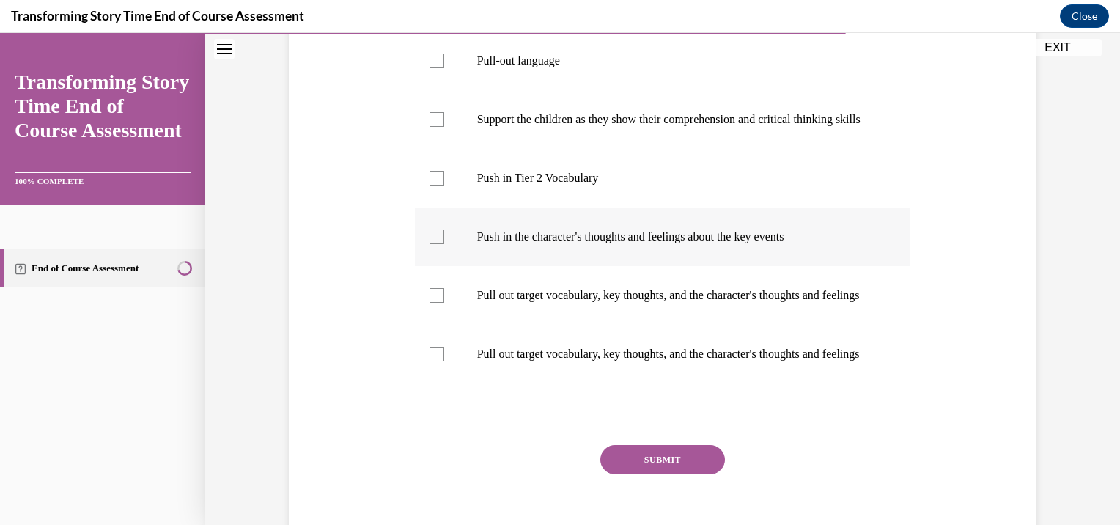
click at [593, 266] on label "Push in the character's thoughts and feelings about the key events" at bounding box center [663, 236] width 496 height 59
click at [444, 244] on input "Push in the character's thoughts and feelings about the key events" at bounding box center [436, 236] width 15 height 15
checkbox input "true"
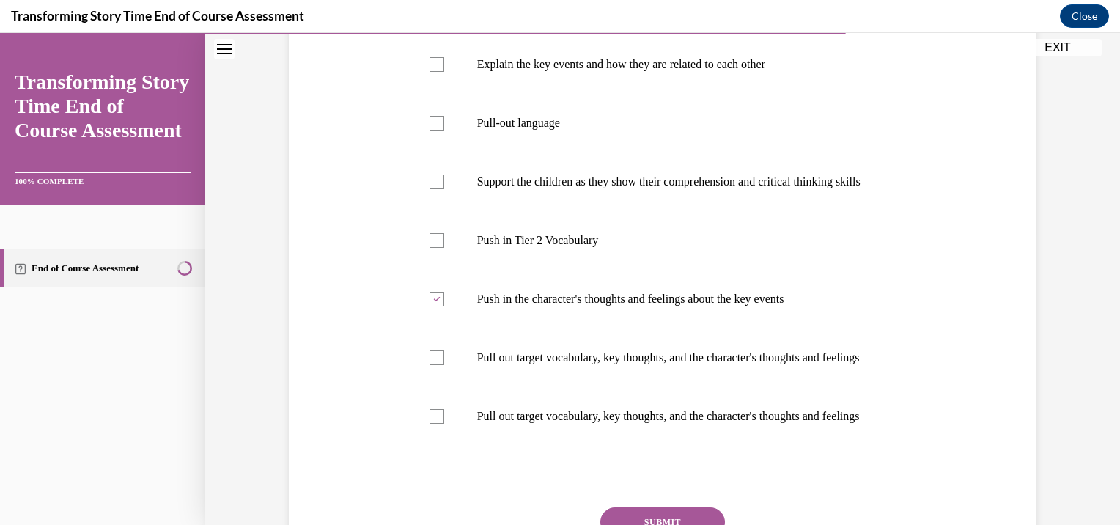
scroll to position [295, 0]
click at [580, 245] on p "Push in Tier 2 Vocabulary" at bounding box center [675, 237] width 397 height 15
click at [444, 245] on input "Push in Tier 2 Vocabulary" at bounding box center [436, 237] width 15 height 15
checkbox input "true"
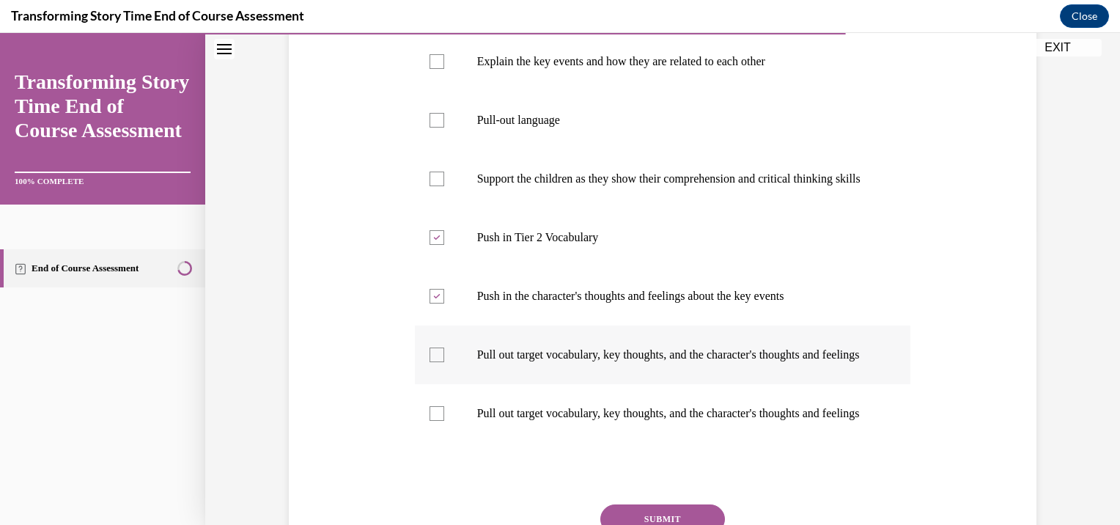
click at [593, 362] on p "Pull out target vocabulary, key thoughts, and the character's thoughts and feel…" at bounding box center [675, 354] width 397 height 15
click at [444, 362] on input "Pull out target vocabulary, key thoughts, and the character's thoughts and feel…" at bounding box center [436, 354] width 15 height 15
checkbox input "true"
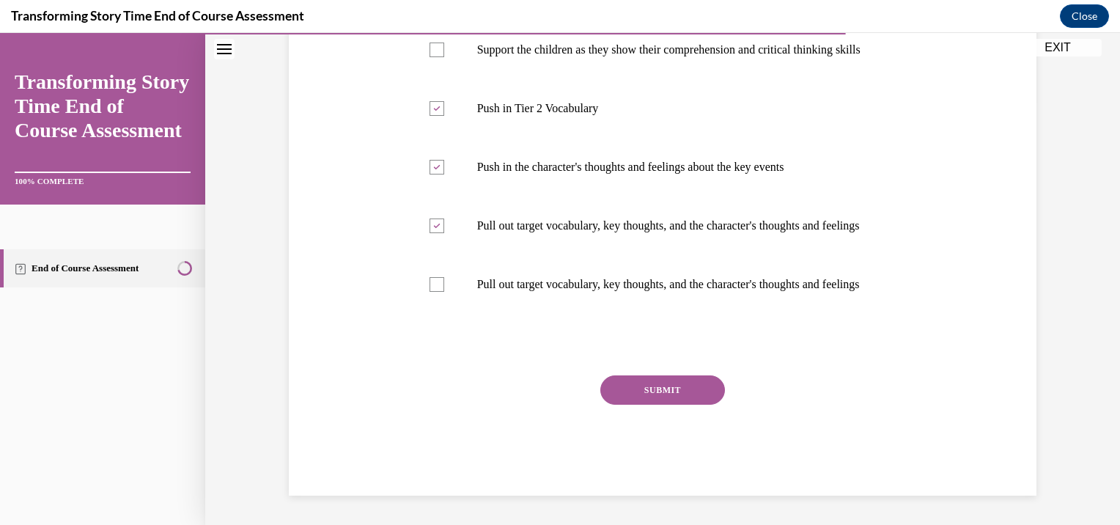
scroll to position [492, 0]
click at [664, 395] on button "SUBMIT" at bounding box center [662, 389] width 125 height 29
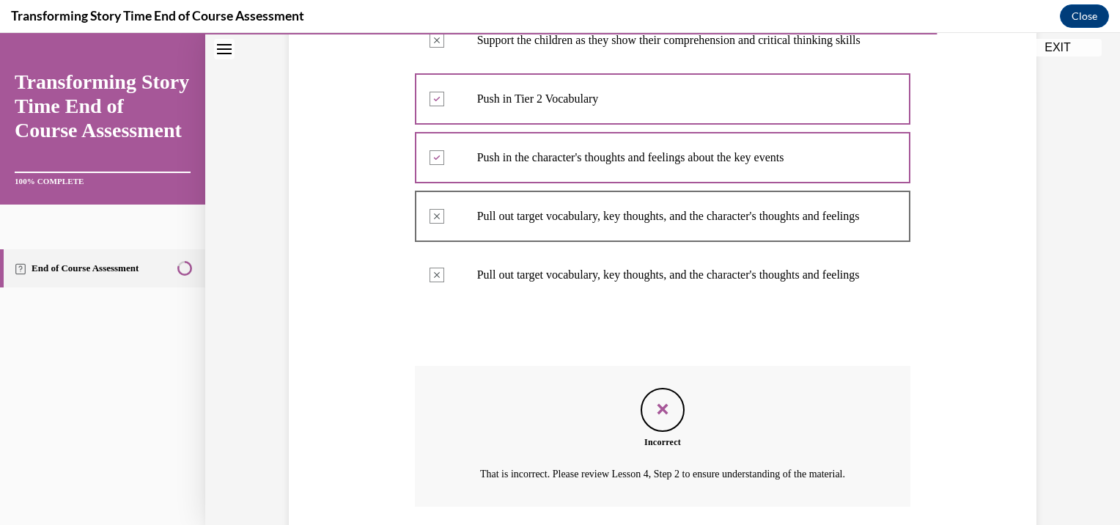
scroll to position [533, 0]
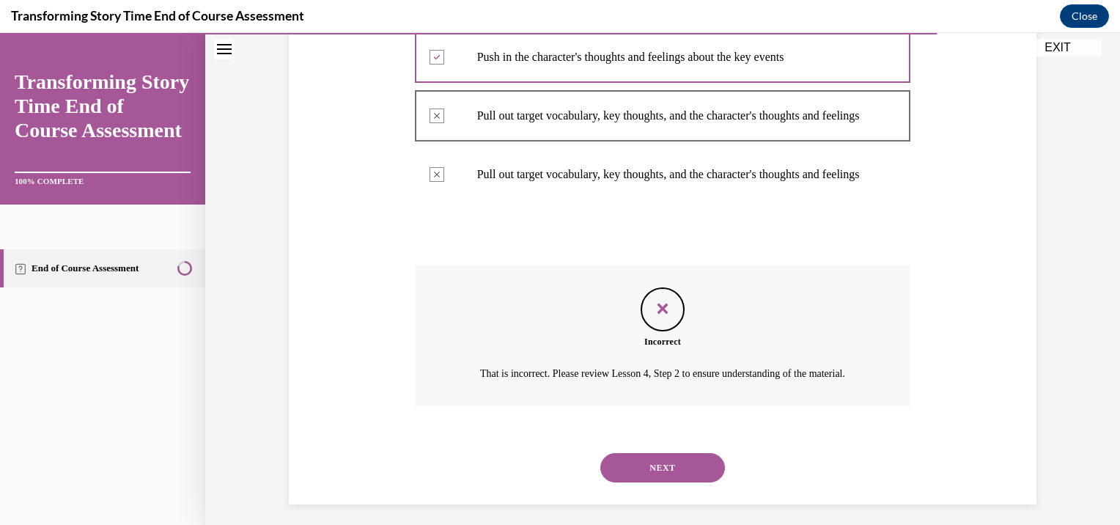
click at [809, 376] on div "Incorrect That is incorrect. Please review Lesson 4, Step 2 to ensure understan…" at bounding box center [663, 335] width 496 height 141
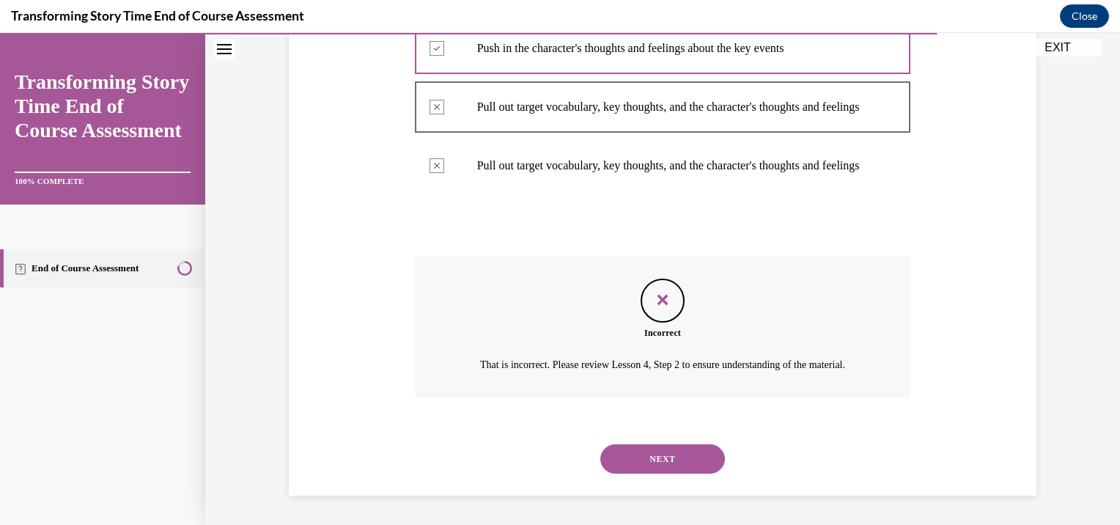
scroll to position [592, 0]
click at [638, 473] on button "NEXT" at bounding box center [662, 458] width 125 height 29
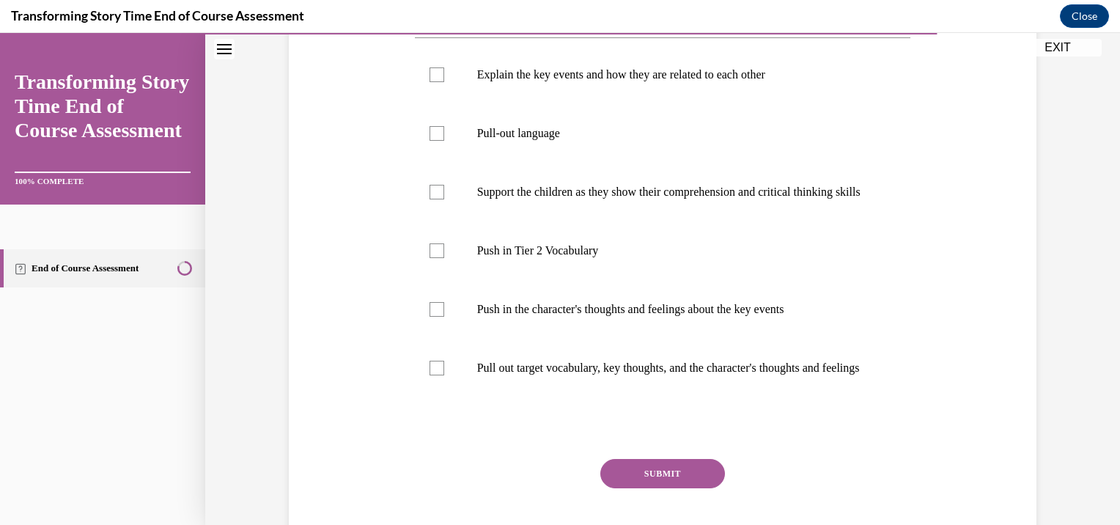
scroll to position [292, 0]
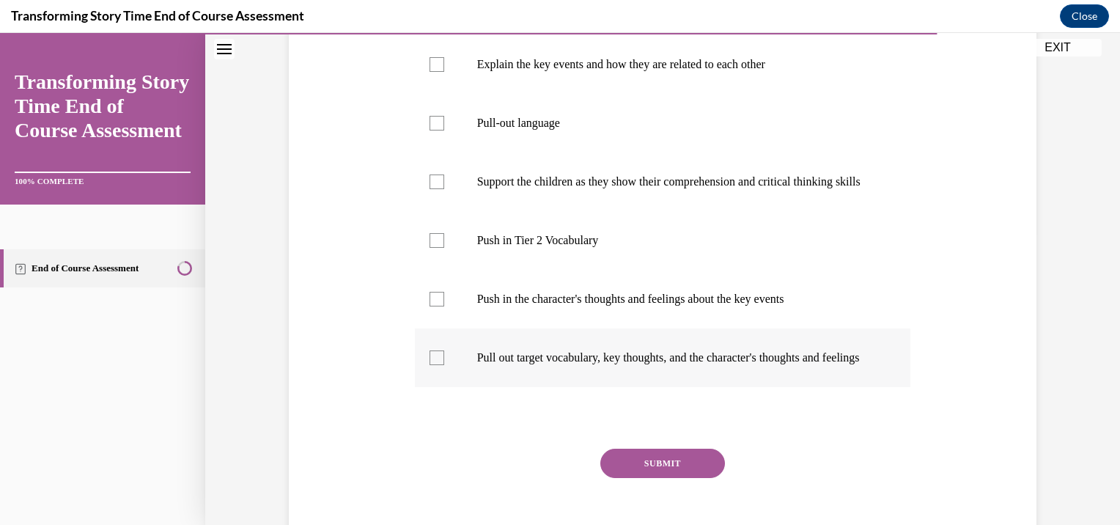
click at [509, 365] on p "Pull out target vocabulary, key thoughts, and the character's thoughts and feel…" at bounding box center [675, 357] width 397 height 15
click at [444, 365] on input "Pull out target vocabulary, key thoughts, and the character's thoughts and feel…" at bounding box center [436, 357] width 15 height 15
checkbox input "true"
click at [579, 189] on p "Support the children as they show their comprehension and critical thinking ski…" at bounding box center [675, 181] width 397 height 15
click at [444, 189] on input "Support the children as they show their comprehension and critical thinking ski…" at bounding box center [436, 181] width 15 height 15
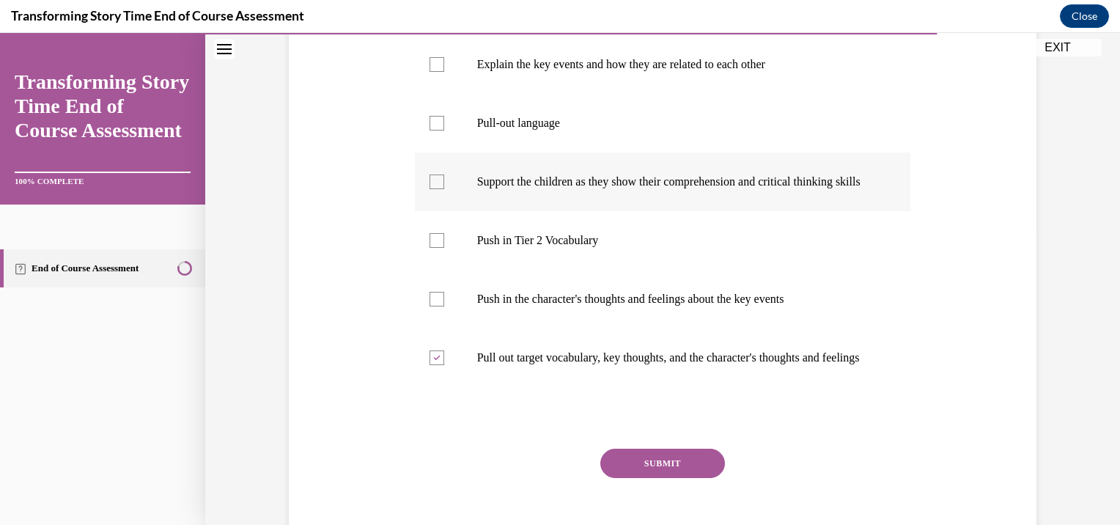
checkbox input "true"
click at [446, 152] on label "Pull-out language" at bounding box center [663, 123] width 496 height 59
click at [444, 130] on input "Pull-out language" at bounding box center [436, 123] width 15 height 15
checkbox input "true"
click at [570, 189] on p "Support the children as they show their comprehension and critical thinking ski…" at bounding box center [675, 181] width 397 height 15
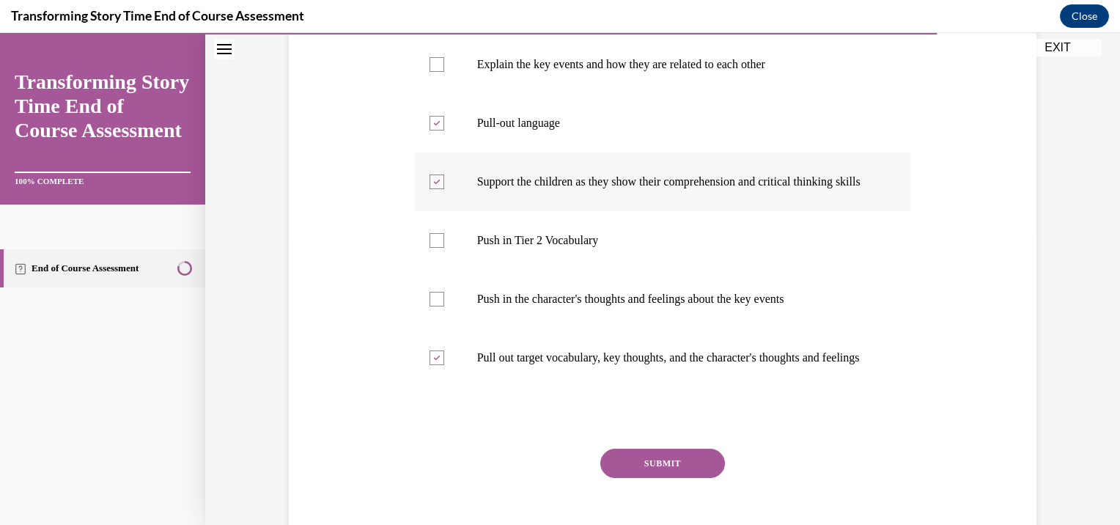
click at [444, 189] on input "Support the children as they show their comprehension and critical thinking ski…" at bounding box center [436, 181] width 15 height 15
checkbox input "false"
click at [657, 478] on button "SUBMIT" at bounding box center [662, 462] width 125 height 29
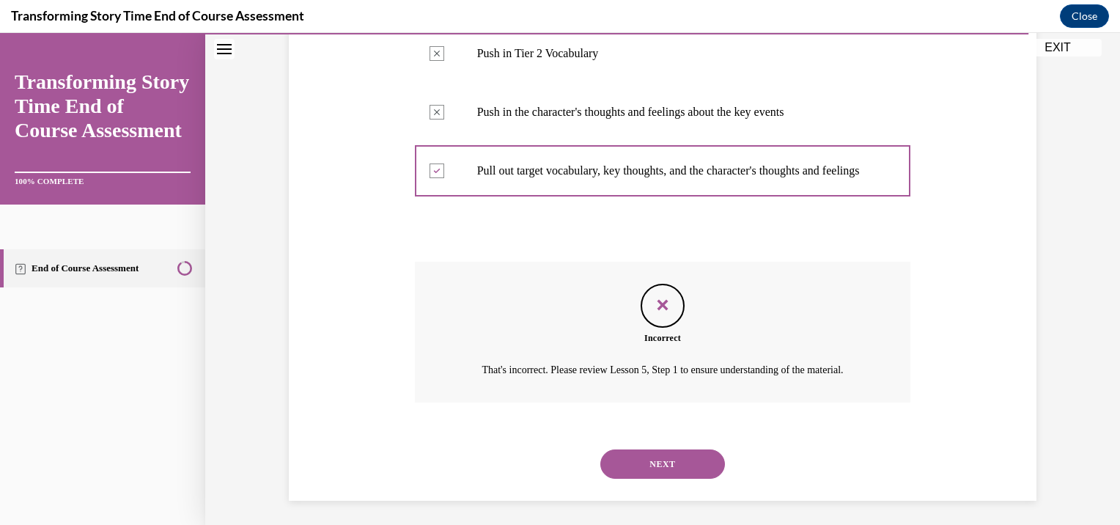
scroll to position [555, 0]
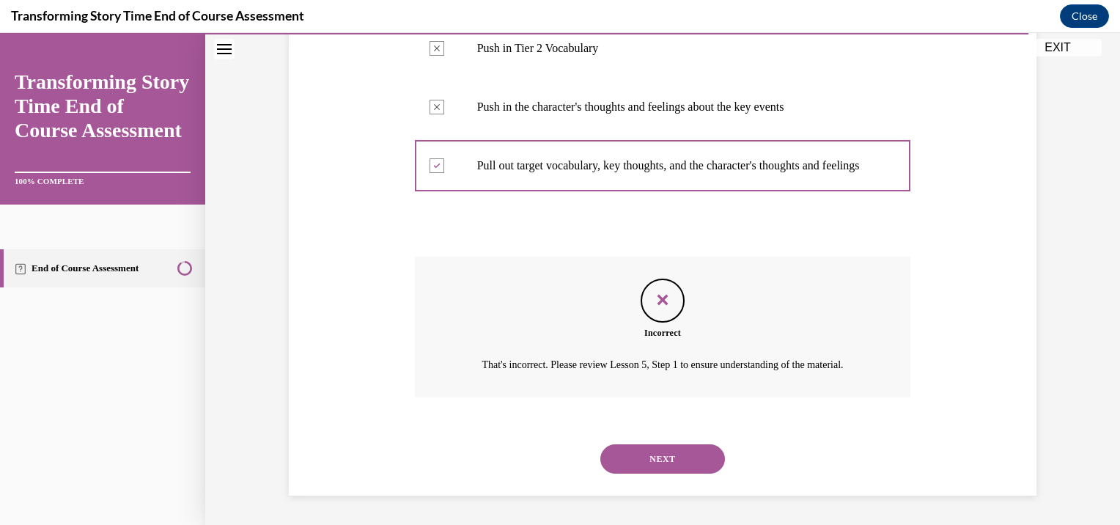
click at [705, 462] on button "NEXT" at bounding box center [662, 458] width 125 height 29
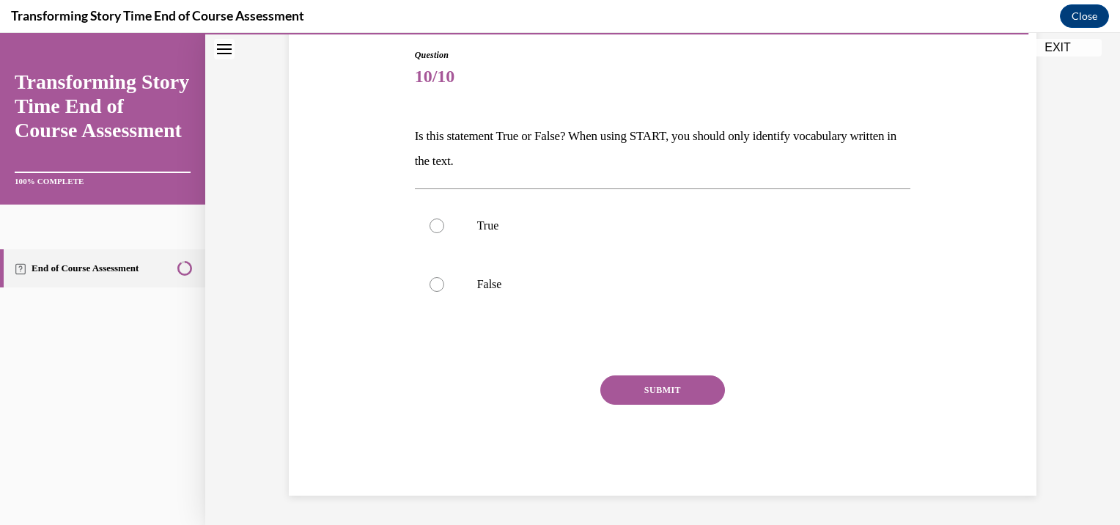
scroll to position [155, 0]
click at [547, 295] on label "False" at bounding box center [663, 284] width 496 height 59
click at [444, 292] on input "False" at bounding box center [436, 284] width 15 height 15
radio input "true"
click at [670, 388] on button "SUBMIT" at bounding box center [662, 389] width 125 height 29
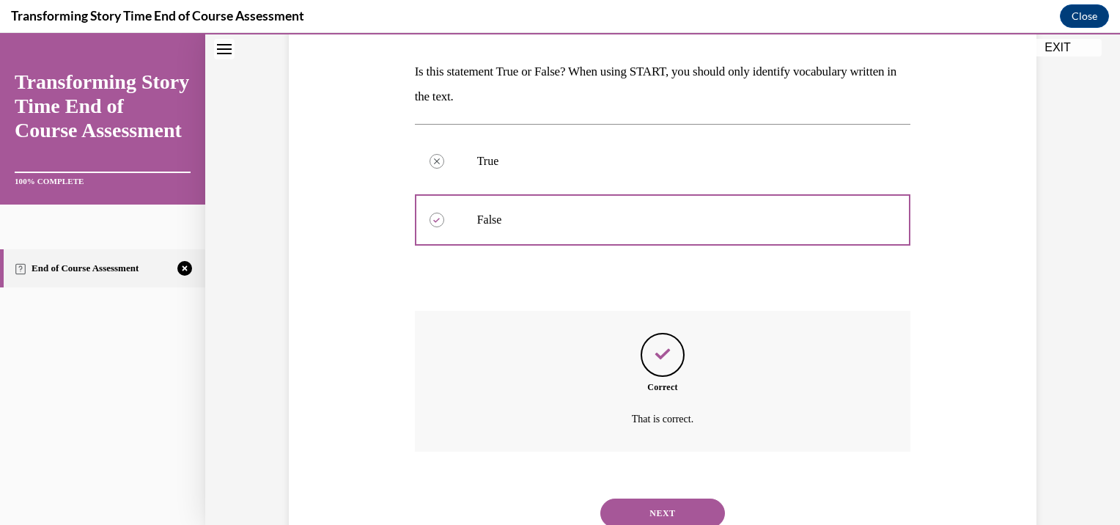
scroll to position [273, 0]
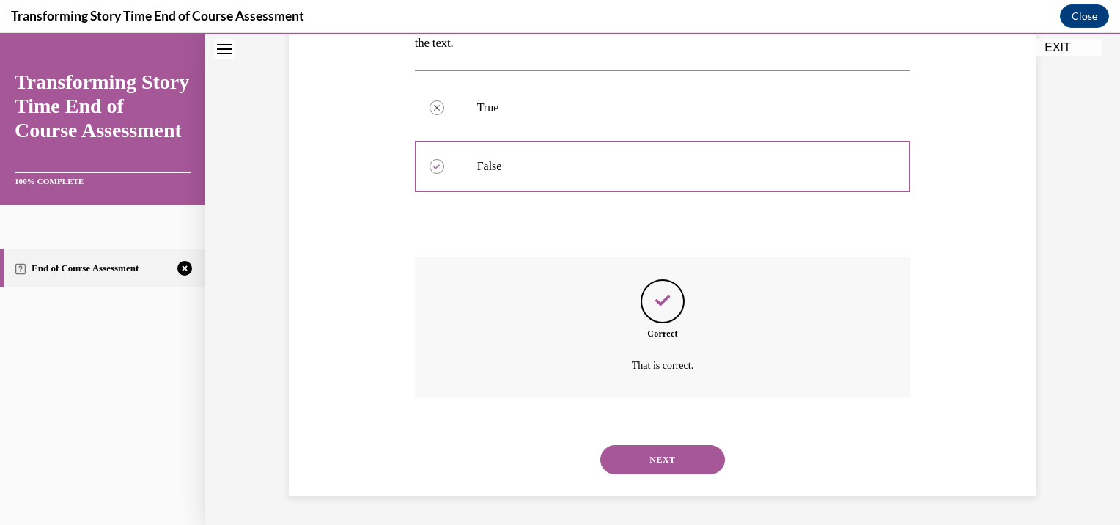
click at [665, 460] on button "NEXT" at bounding box center [662, 459] width 125 height 29
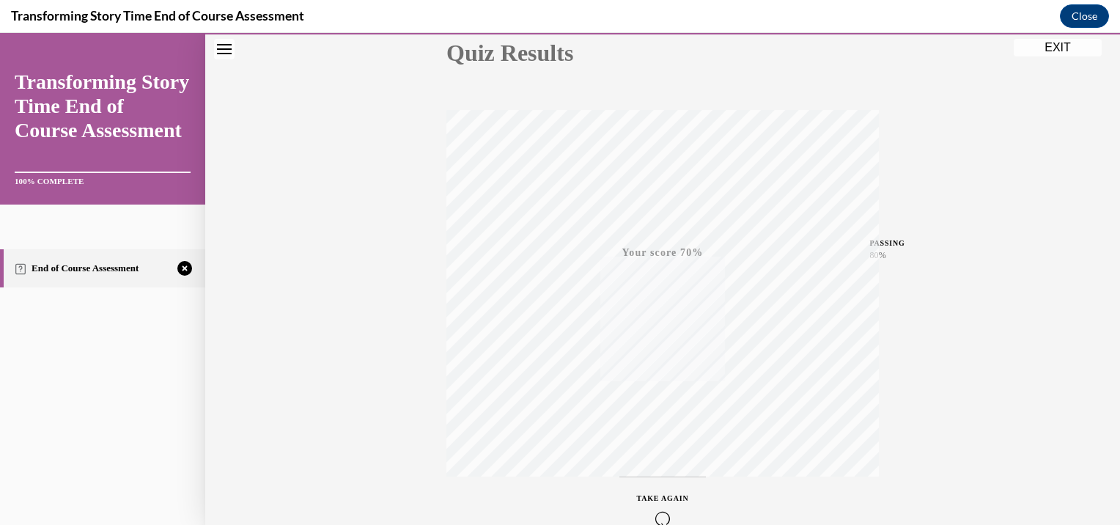
scroll to position [204, 0]
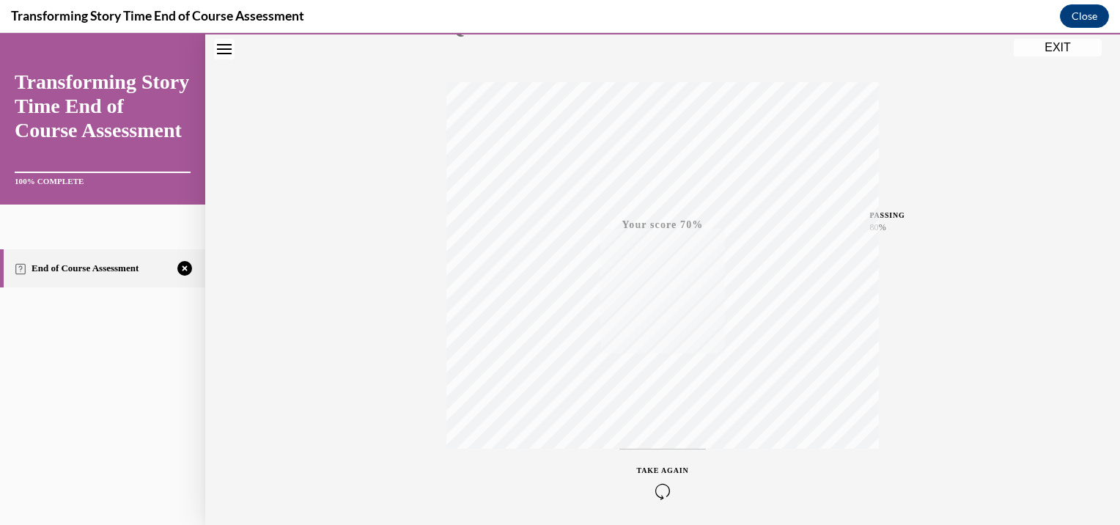
click at [649, 487] on icon "button" at bounding box center [663, 491] width 52 height 16
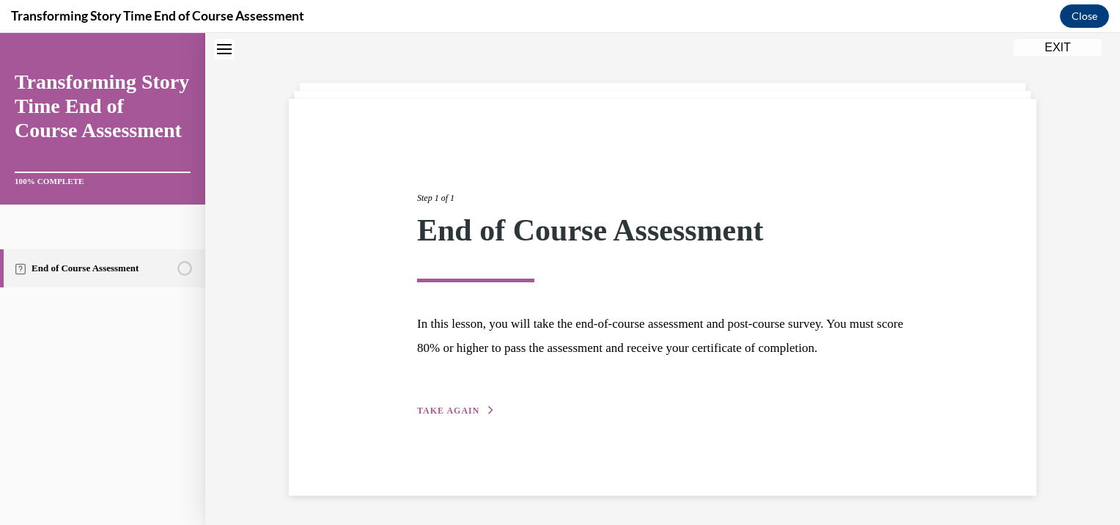
scroll to position [51, 0]
click at [425, 416] on span "TAKE AGAIN" at bounding box center [448, 410] width 62 height 10
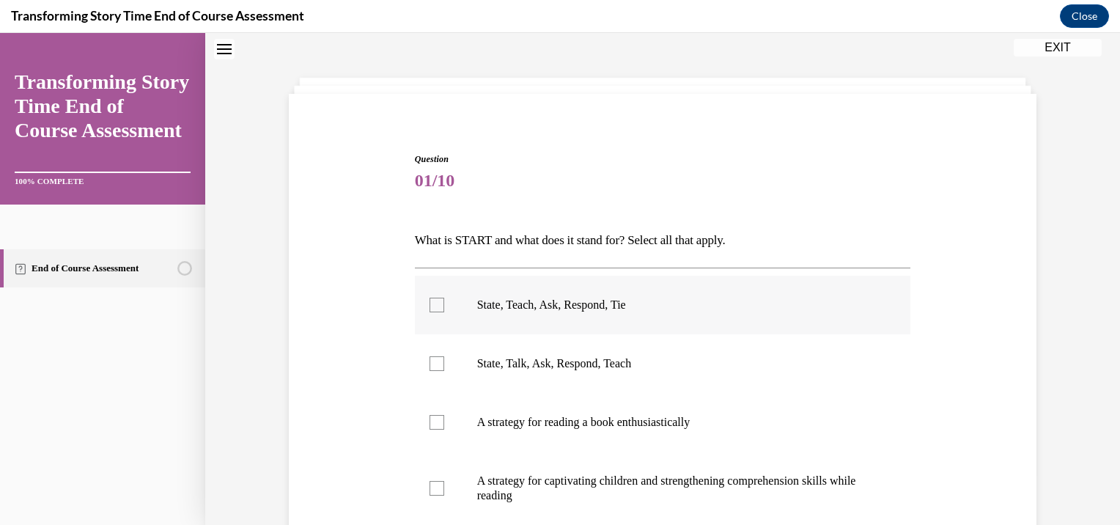
click at [577, 298] on p "State, Teach, Ask, Respond, Tie" at bounding box center [675, 305] width 397 height 15
click at [444, 298] on input "State, Teach, Ask, Respond, Tie" at bounding box center [436, 305] width 15 height 15
checkbox input "true"
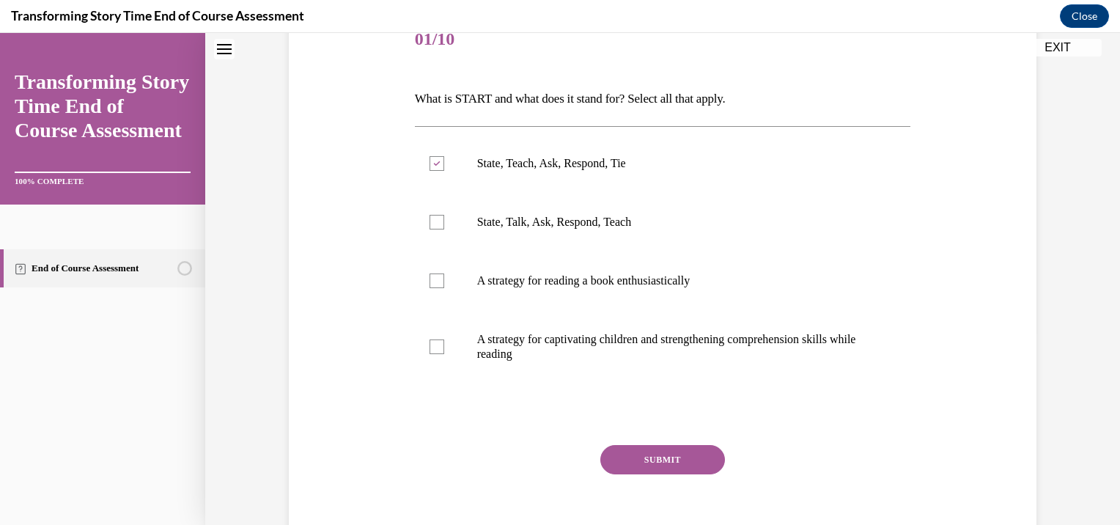
scroll to position [194, 0]
click at [654, 466] on button "SUBMIT" at bounding box center [662, 457] width 125 height 29
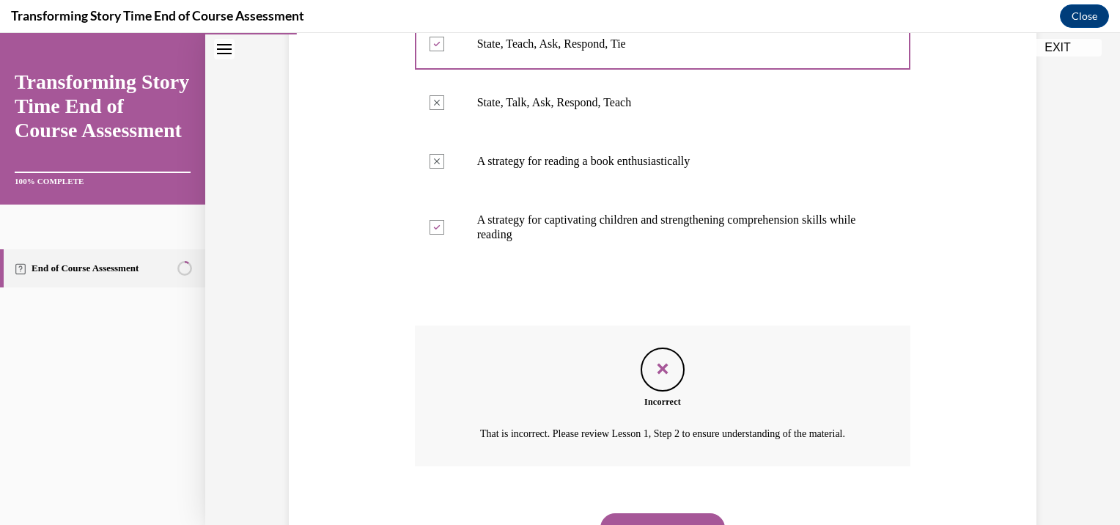
scroll to position [398, 0]
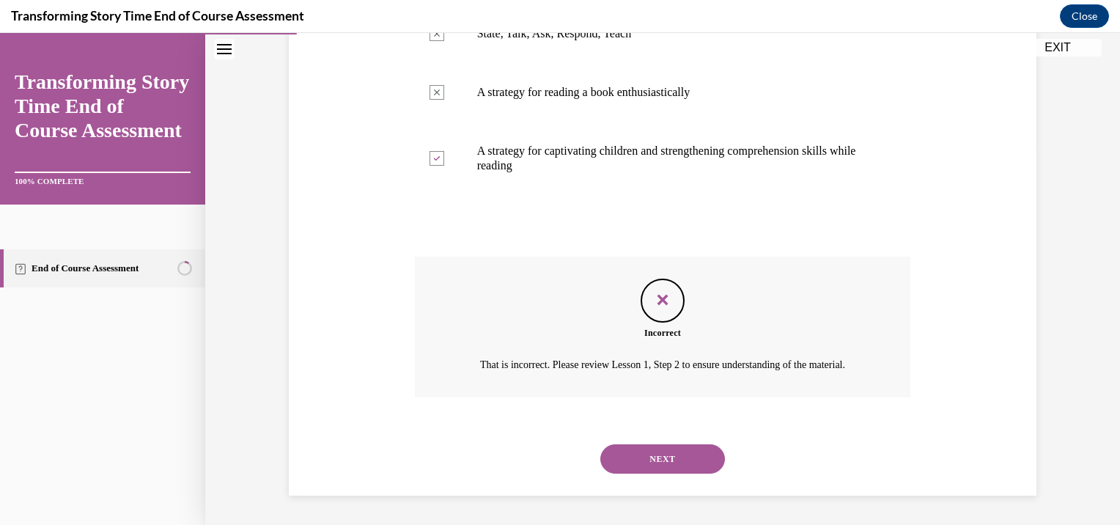
click at [654, 466] on button "NEXT" at bounding box center [662, 458] width 125 height 29
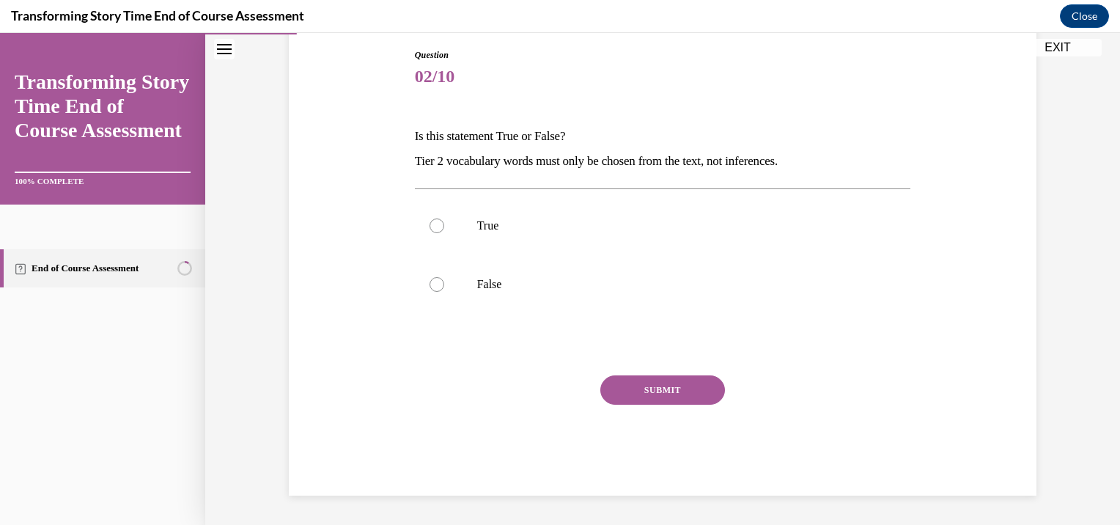
scroll to position [155, 0]
click at [553, 276] on label "False" at bounding box center [663, 284] width 496 height 59
click at [444, 277] on input "False" at bounding box center [436, 284] width 15 height 15
radio input "true"
click at [657, 394] on button "SUBMIT" at bounding box center [662, 389] width 125 height 29
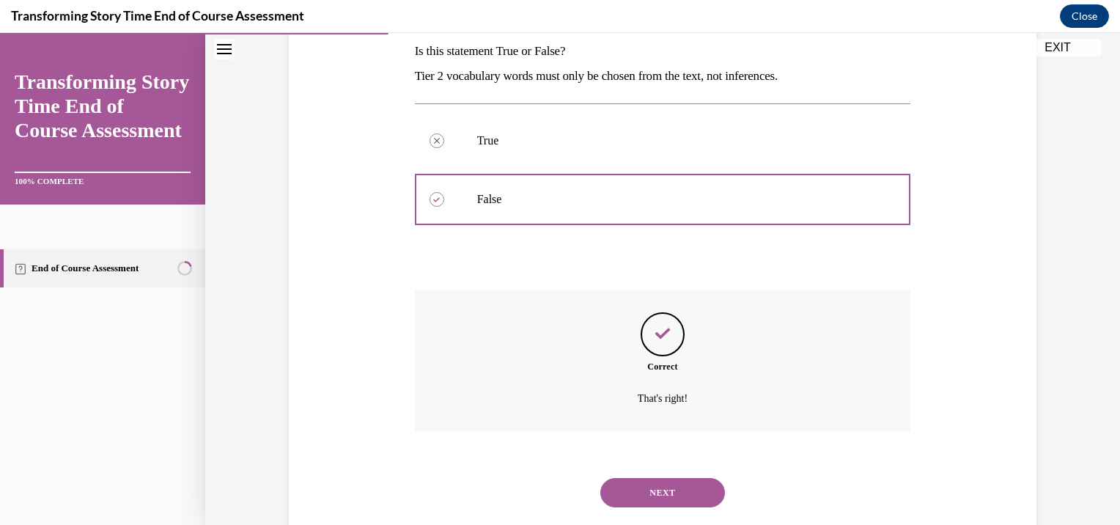
scroll to position [273, 0]
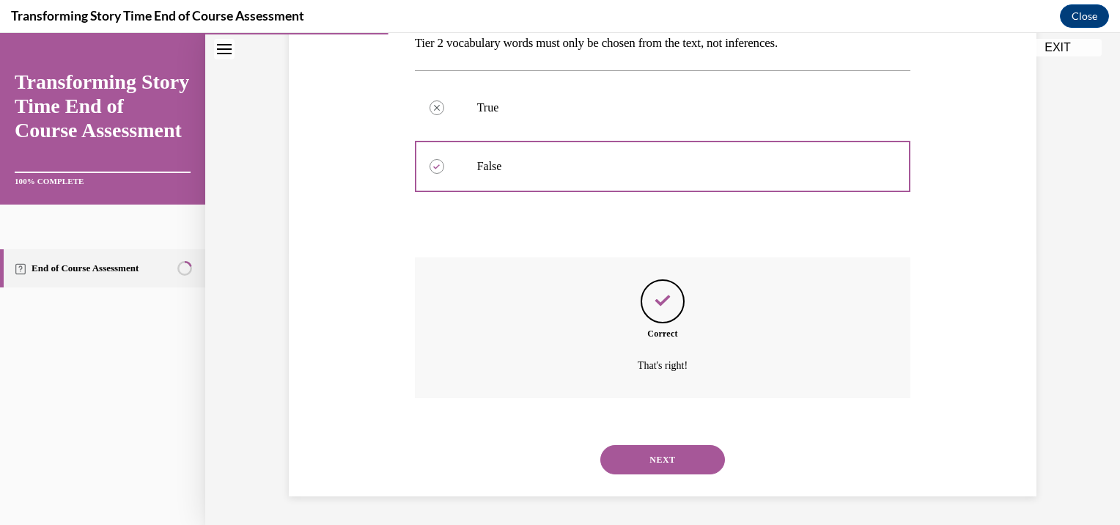
click at [674, 460] on button "NEXT" at bounding box center [662, 459] width 125 height 29
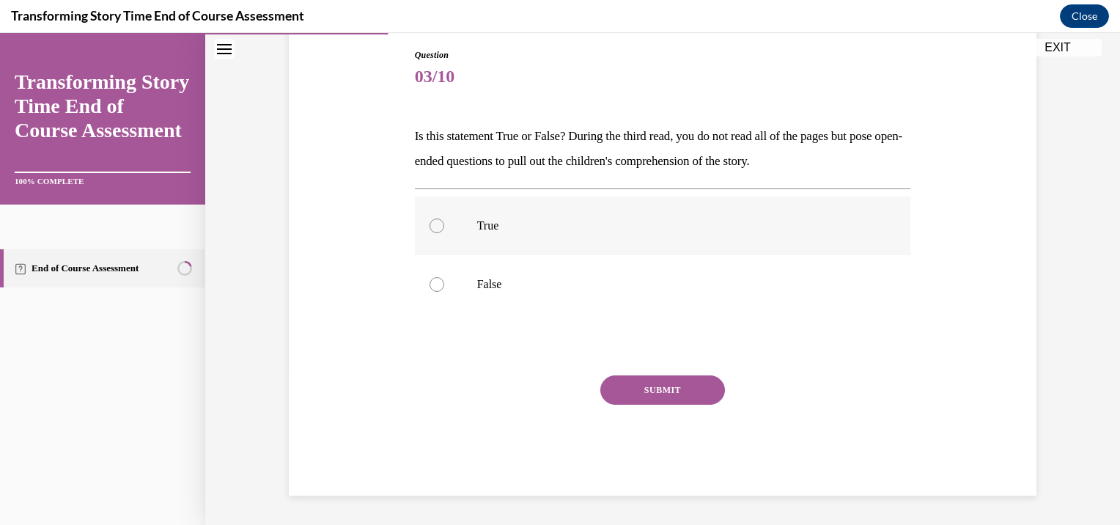
click at [564, 227] on p "True" at bounding box center [675, 225] width 397 height 15
click at [444, 227] on input "True" at bounding box center [436, 225] width 15 height 15
radio input "true"
click at [653, 385] on button "SUBMIT" at bounding box center [662, 389] width 125 height 29
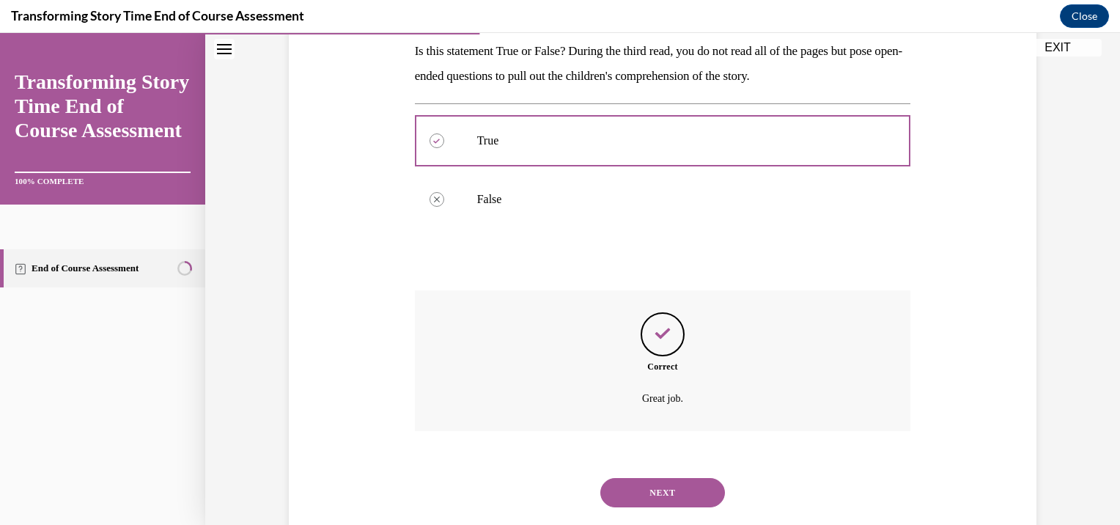
scroll to position [273, 0]
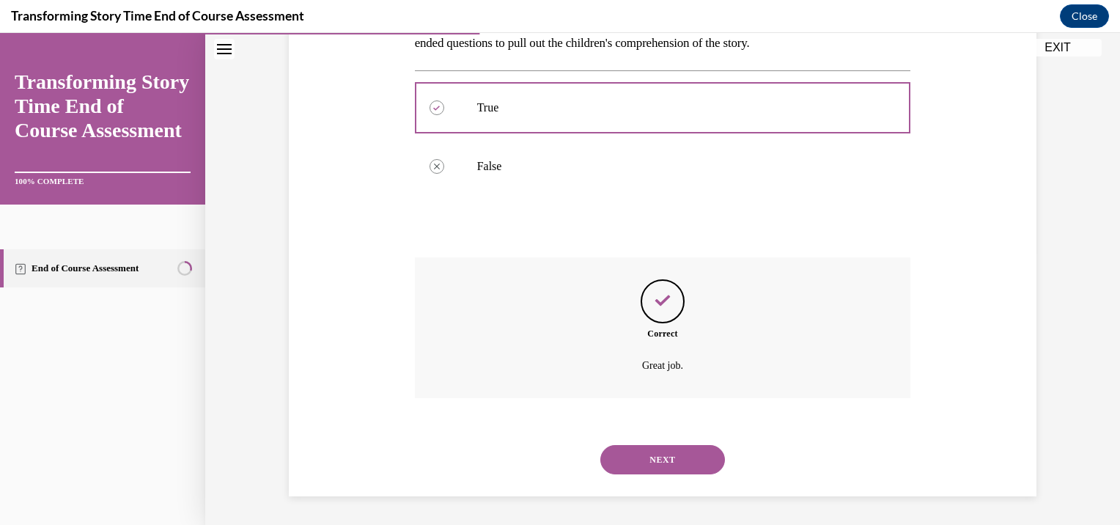
click at [668, 454] on button "NEXT" at bounding box center [662, 459] width 125 height 29
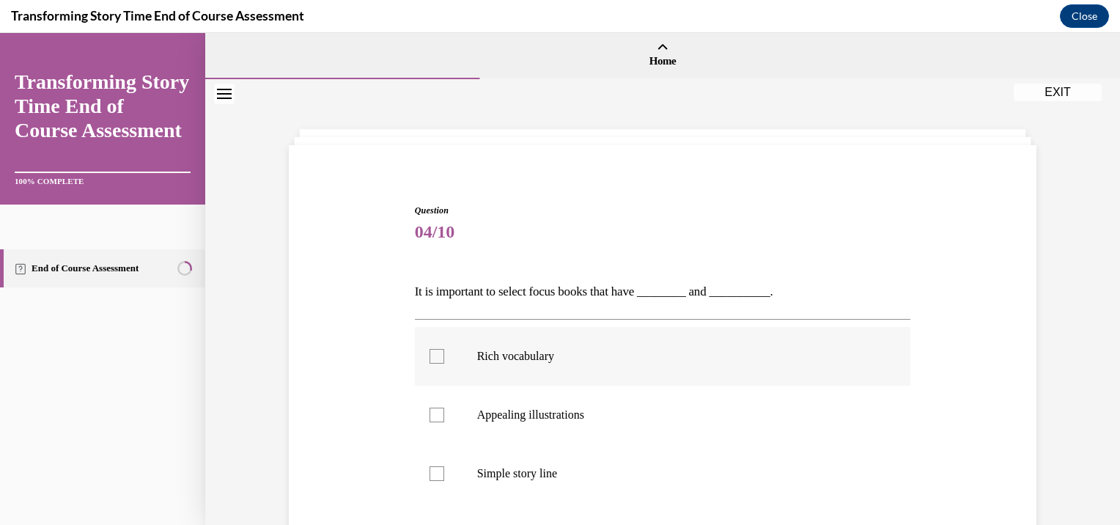
click at [621, 351] on p "Rich vocabulary" at bounding box center [675, 356] width 397 height 15
click at [444, 351] on input "Rich vocabulary" at bounding box center [436, 356] width 15 height 15
checkbox input "true"
click at [657, 410] on p "Appealing illustrations" at bounding box center [675, 414] width 397 height 15
click at [444, 410] on input "Appealing illustrations" at bounding box center [436, 414] width 15 height 15
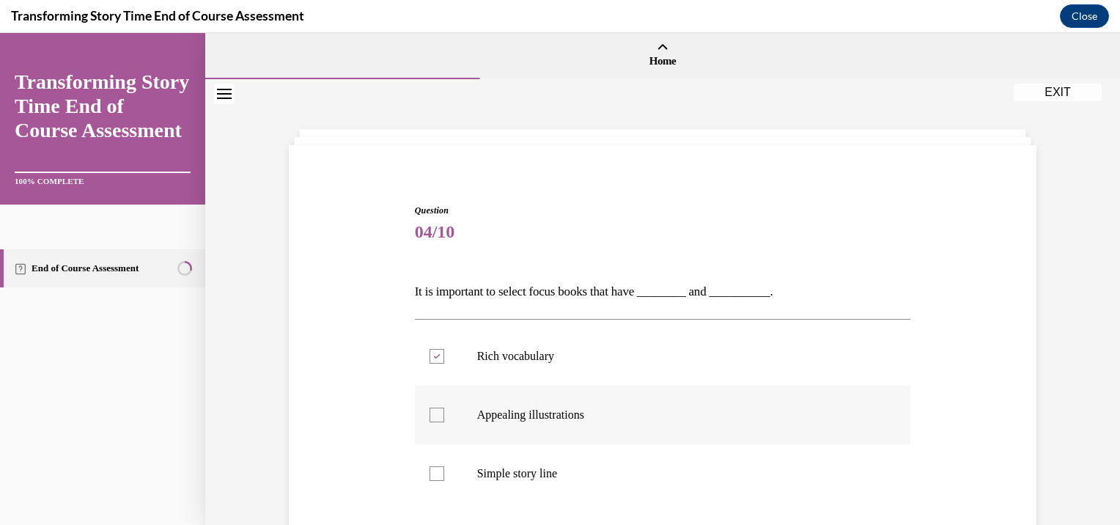
checkbox input "true"
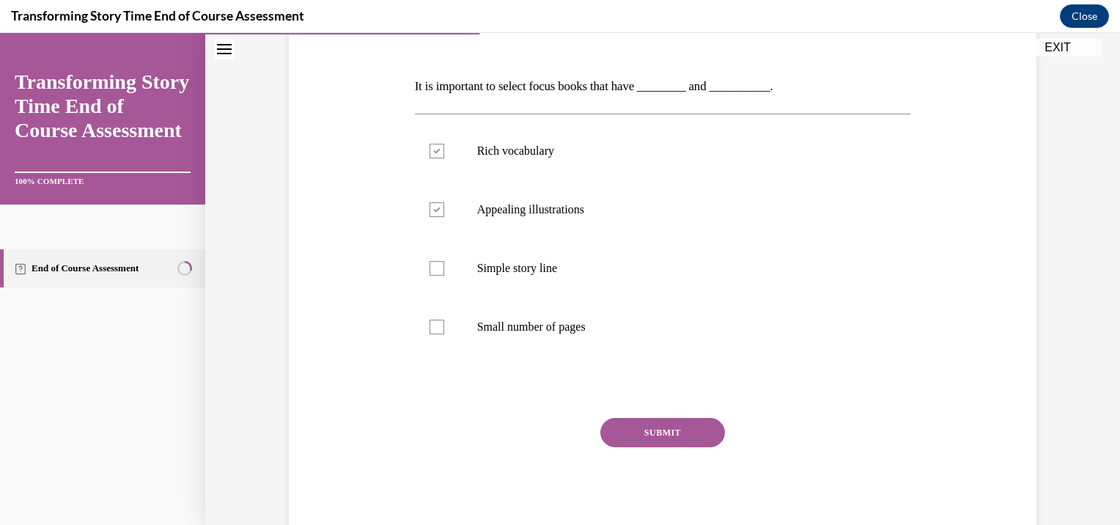
scroll to position [247, 0]
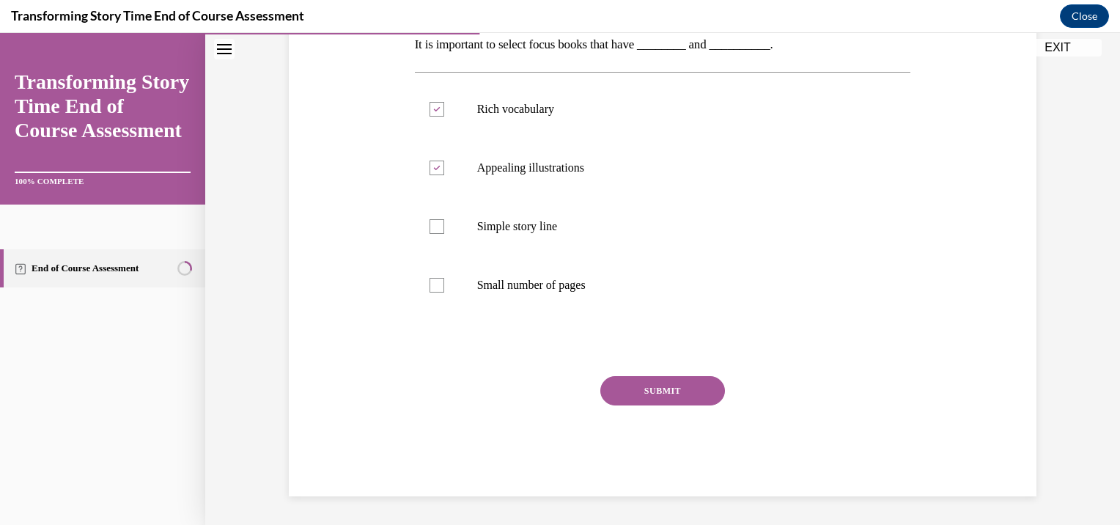
click at [671, 395] on button "SUBMIT" at bounding box center [662, 390] width 125 height 29
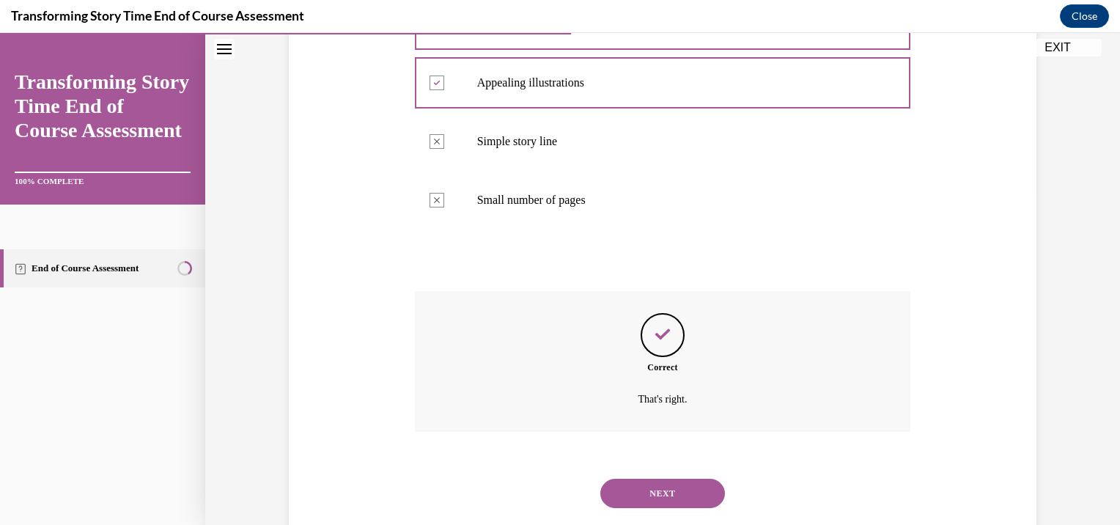
scroll to position [366, 0]
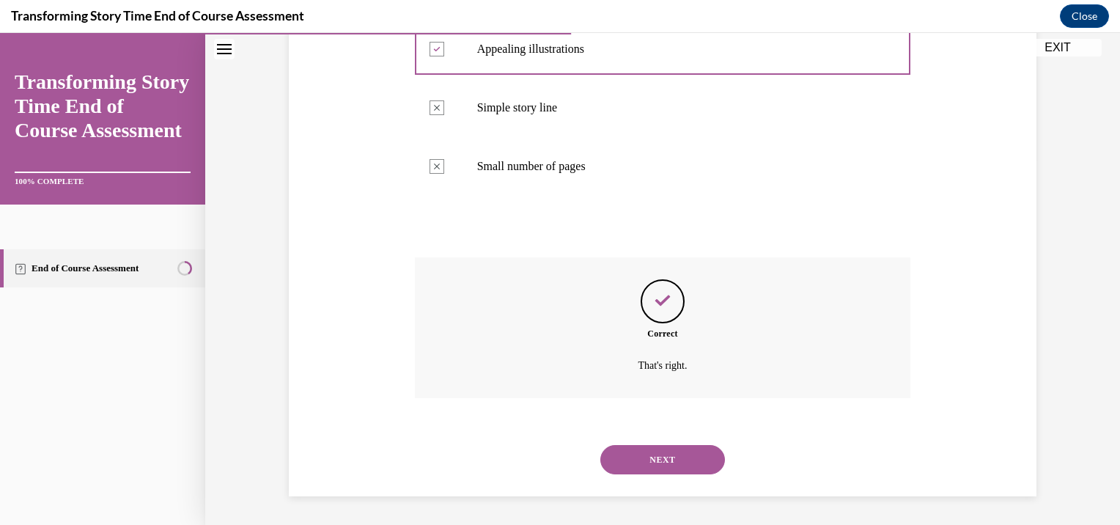
click at [676, 469] on button "NEXT" at bounding box center [662, 459] width 125 height 29
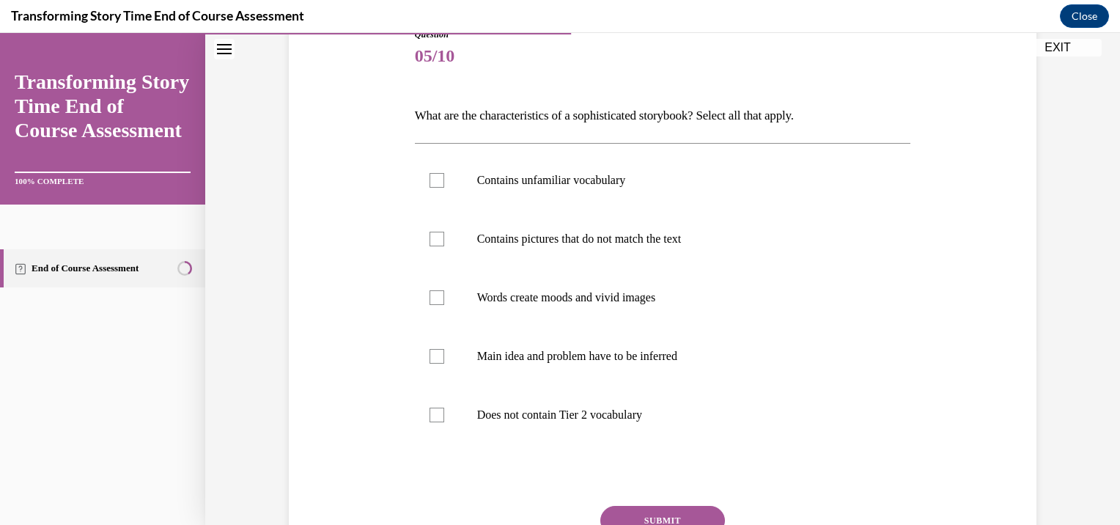
scroll to position [205, 0]
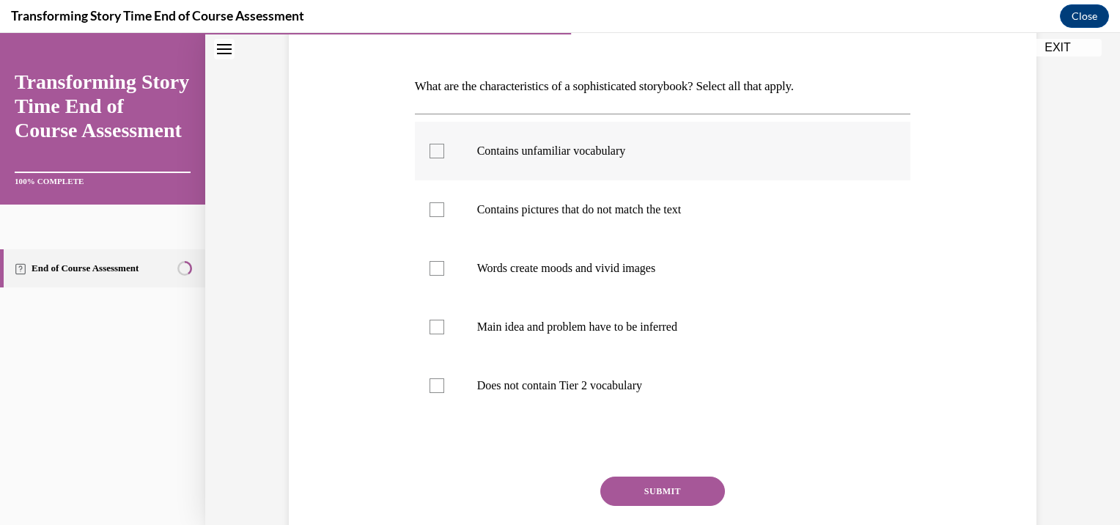
click at [492, 163] on label "Contains unfamiliar vocabulary" at bounding box center [663, 151] width 496 height 59
click at [444, 158] on input "Contains unfamiliar vocabulary" at bounding box center [436, 151] width 15 height 15
checkbox input "true"
click at [528, 200] on label "Contains pictures that do not match the text" at bounding box center [663, 209] width 496 height 59
click at [444, 202] on input "Contains pictures that do not match the text" at bounding box center [436, 209] width 15 height 15
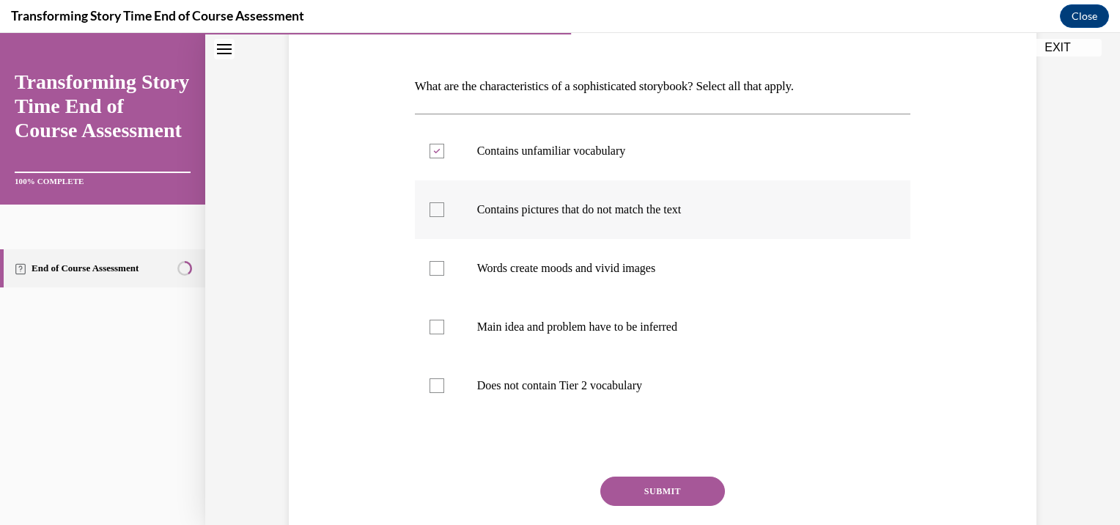
checkbox input "true"
click at [574, 267] on p "Words create moods and vivid images" at bounding box center [675, 268] width 397 height 15
click at [444, 267] on input "Words create moods and vivid images" at bounding box center [436, 268] width 15 height 15
checkbox input "true"
click at [618, 320] on p "Main idea and problem have to be inferred" at bounding box center [675, 327] width 397 height 15
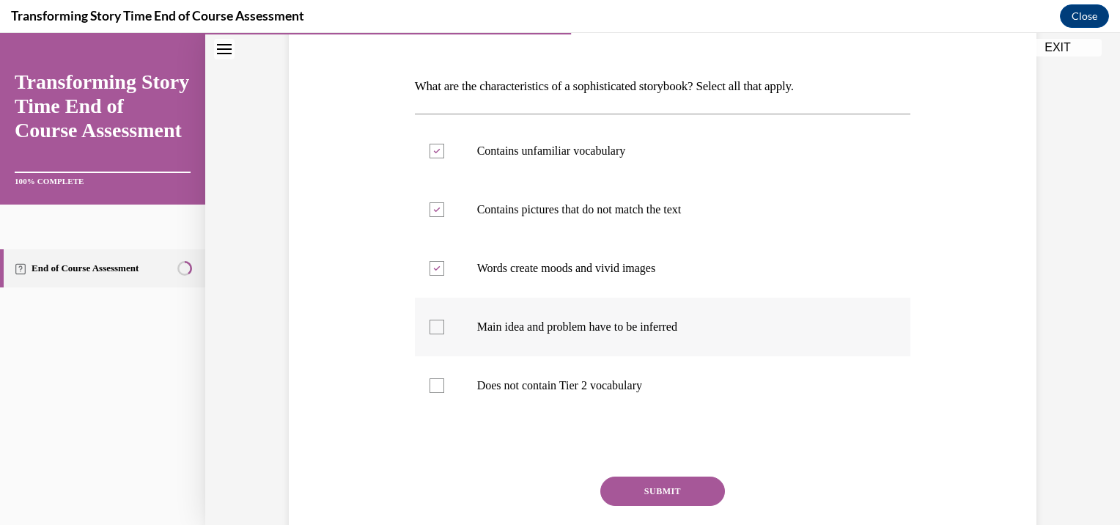
click at [444, 320] on input "Main idea and problem have to be inferred" at bounding box center [436, 327] width 15 height 15
checkbox input "true"
click at [694, 486] on button "SUBMIT" at bounding box center [662, 490] width 125 height 29
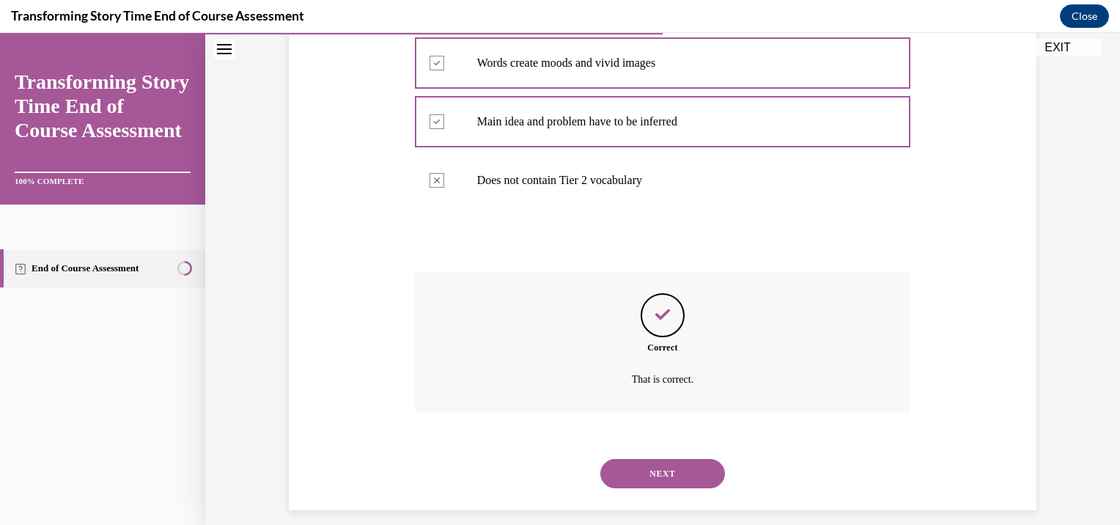
scroll to position [424, 0]
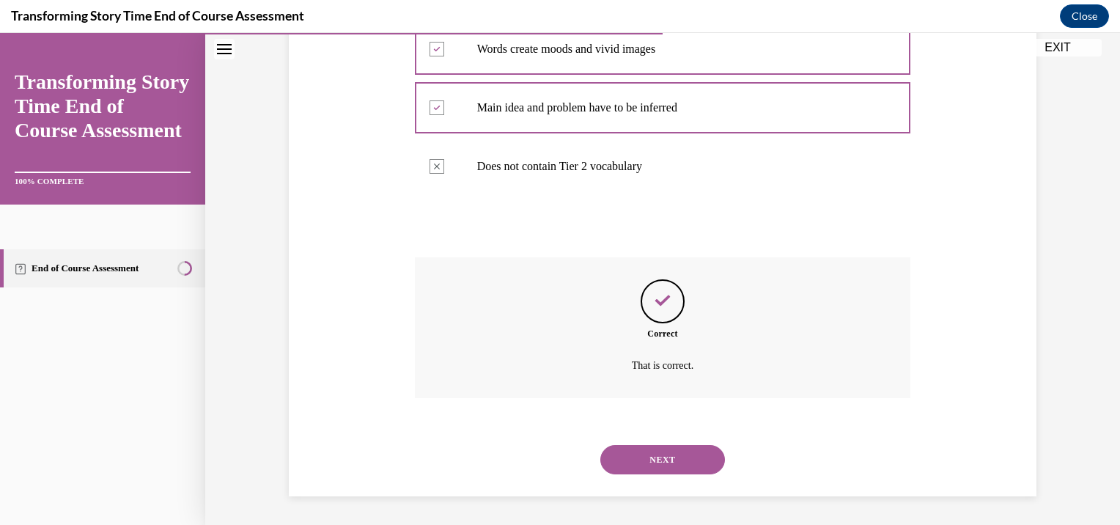
click at [664, 451] on button "NEXT" at bounding box center [662, 459] width 125 height 29
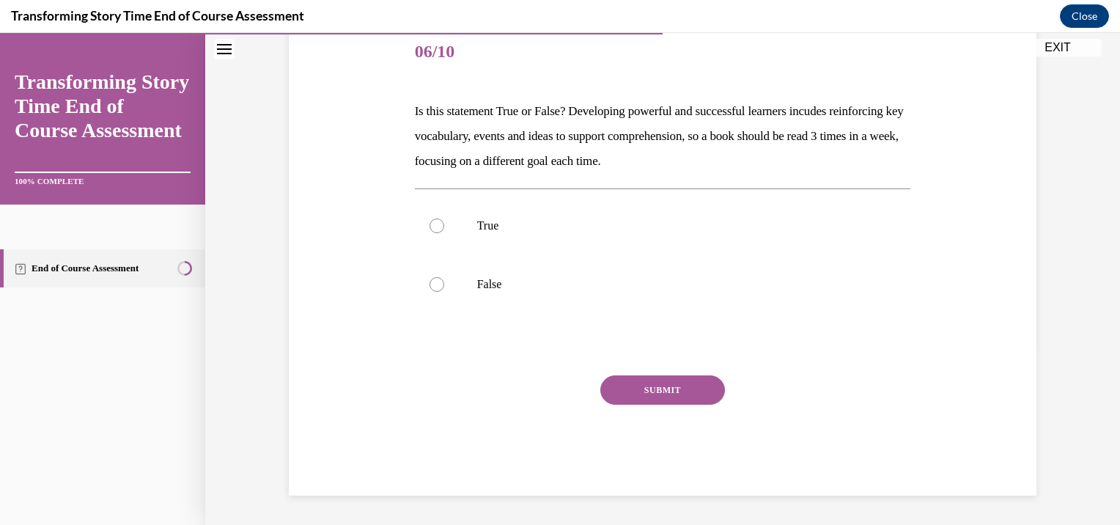
scroll to position [163, 0]
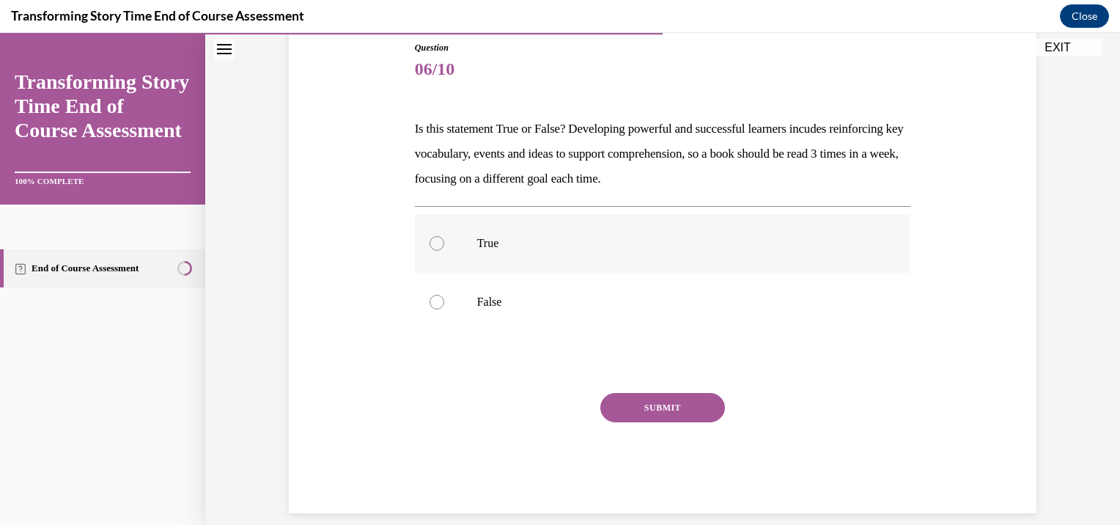
click at [611, 244] on p "True" at bounding box center [675, 243] width 397 height 15
click at [444, 244] on input "True" at bounding box center [436, 243] width 15 height 15
radio input "true"
click at [683, 402] on button "SUBMIT" at bounding box center [662, 407] width 125 height 29
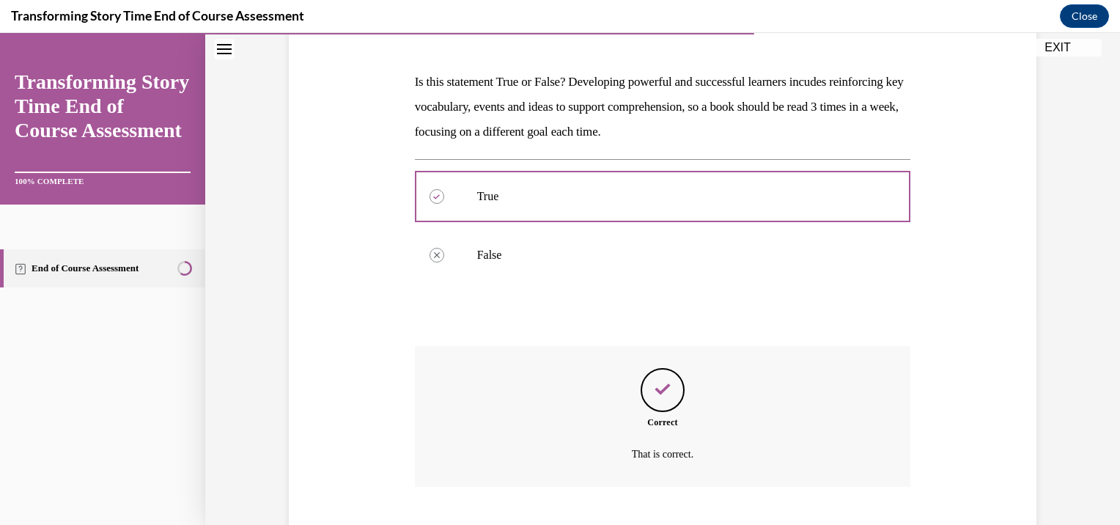
scroll to position [298, 0]
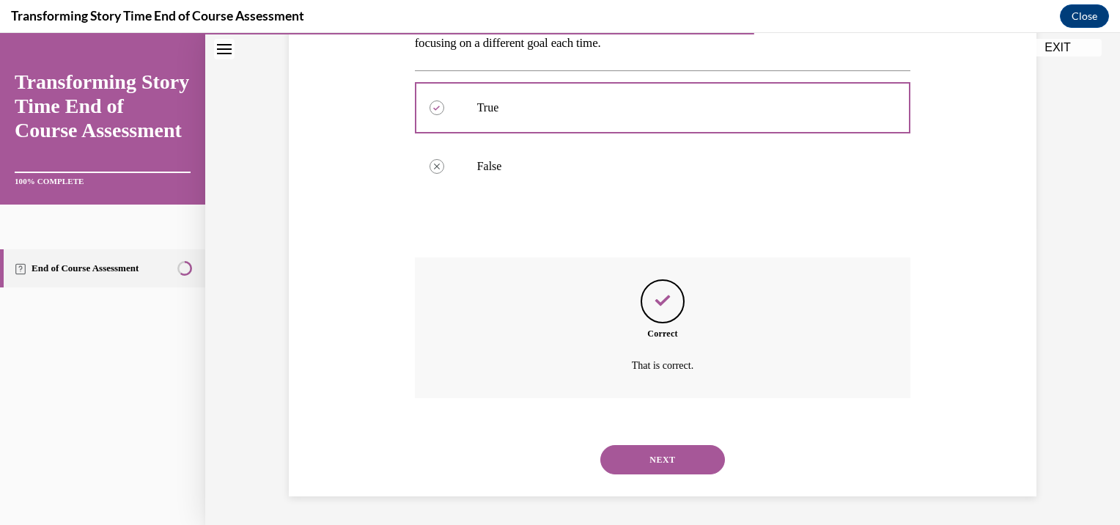
click at [687, 465] on button "NEXT" at bounding box center [662, 459] width 125 height 29
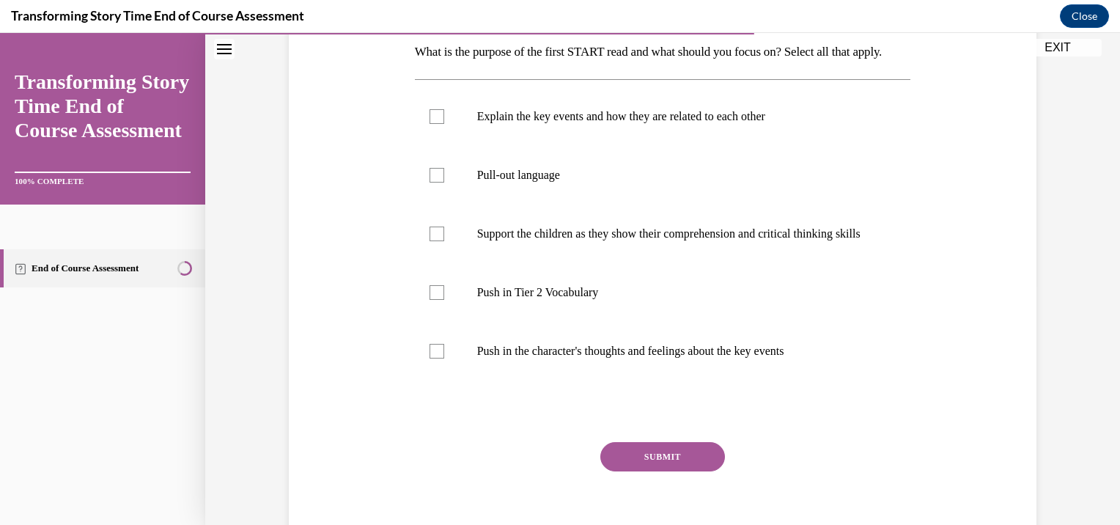
scroll to position [243, 0]
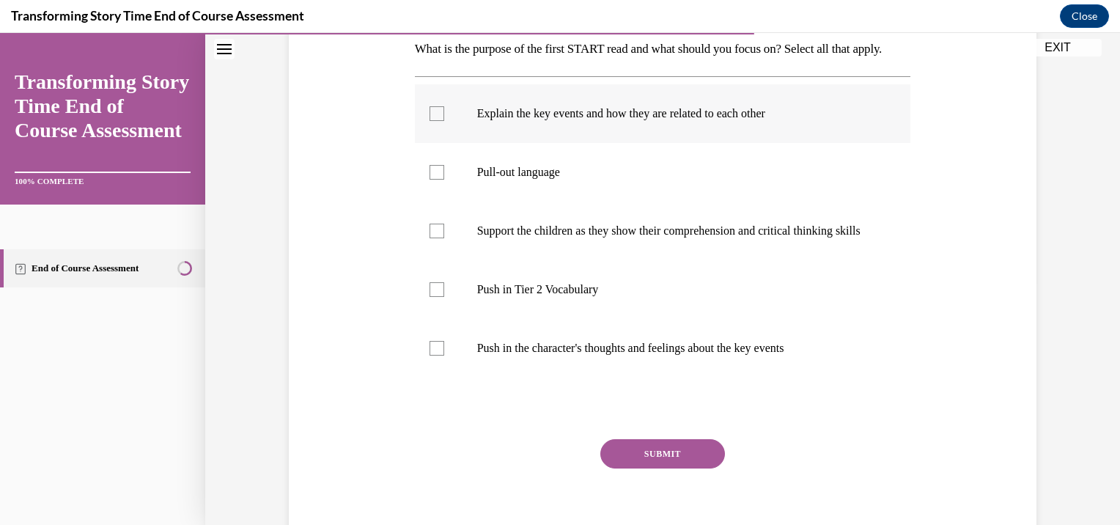
click at [543, 121] on p "Explain the key events and how they are related to each other" at bounding box center [675, 113] width 397 height 15
click at [444, 121] on input "Explain the key events and how they are related to each other" at bounding box center [436, 113] width 15 height 15
checkbox input "true"
click at [577, 304] on label "Push in Tier 2 Vocabulary" at bounding box center [663, 289] width 496 height 59
click at [444, 297] on input "Push in Tier 2 Vocabulary" at bounding box center [436, 289] width 15 height 15
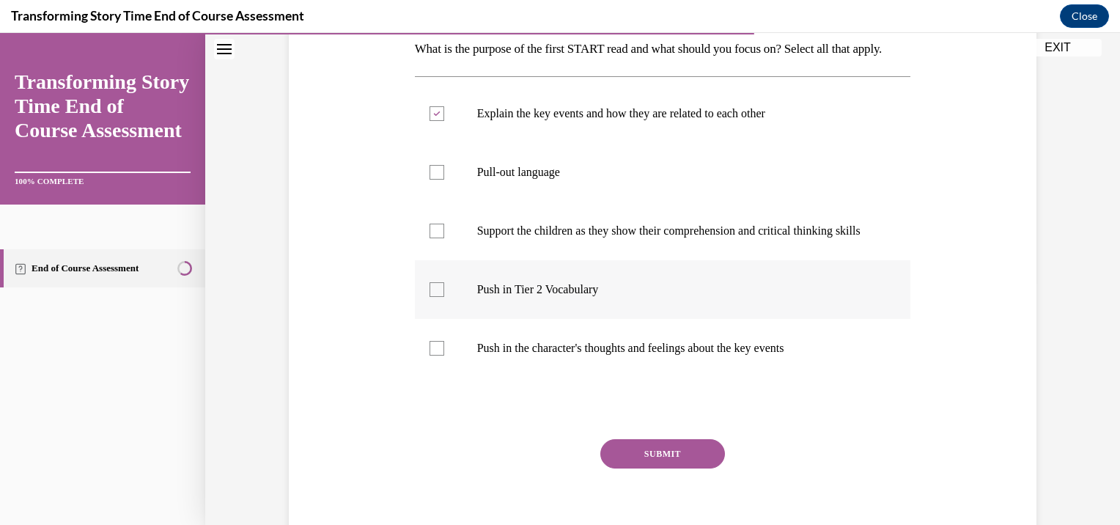
checkbox input "true"
click at [663, 468] on button "SUBMIT" at bounding box center [662, 453] width 125 height 29
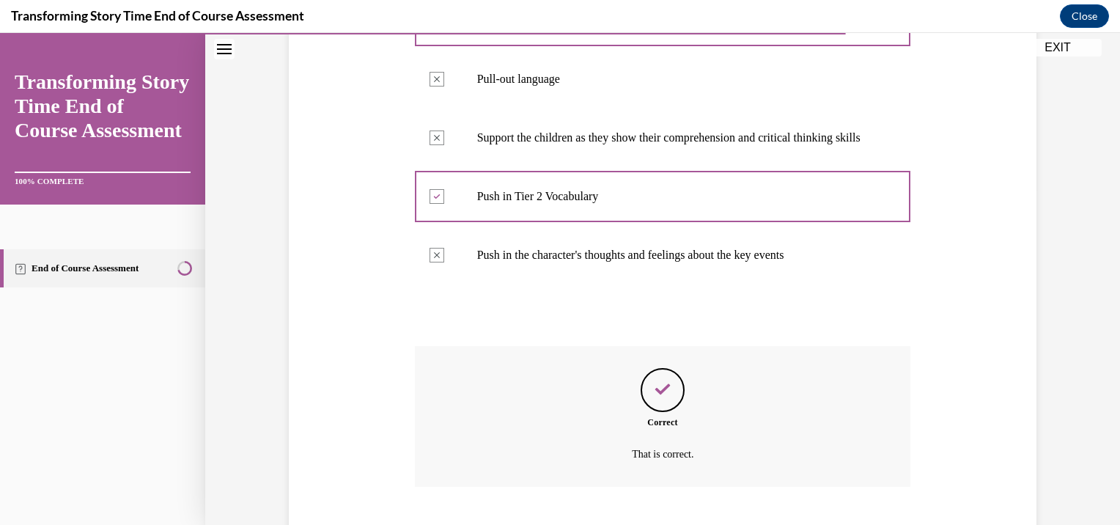
scroll to position [464, 0]
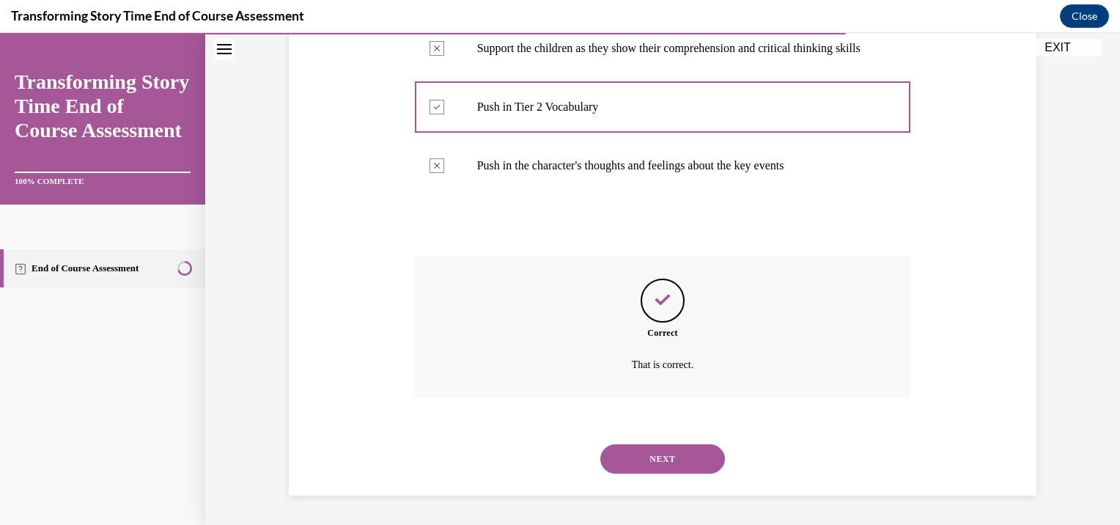
click at [663, 465] on button "NEXT" at bounding box center [662, 458] width 125 height 29
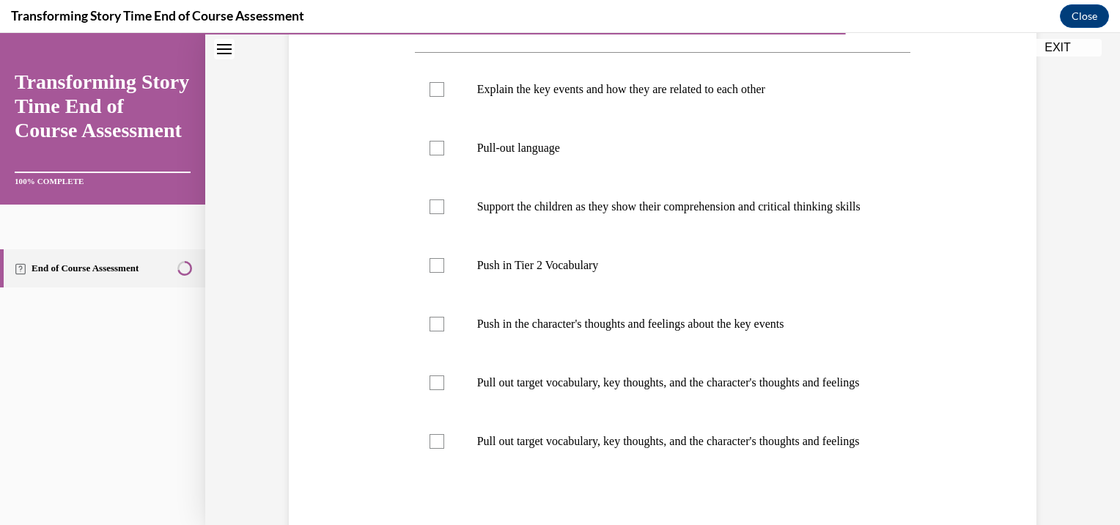
scroll to position [278, 0]
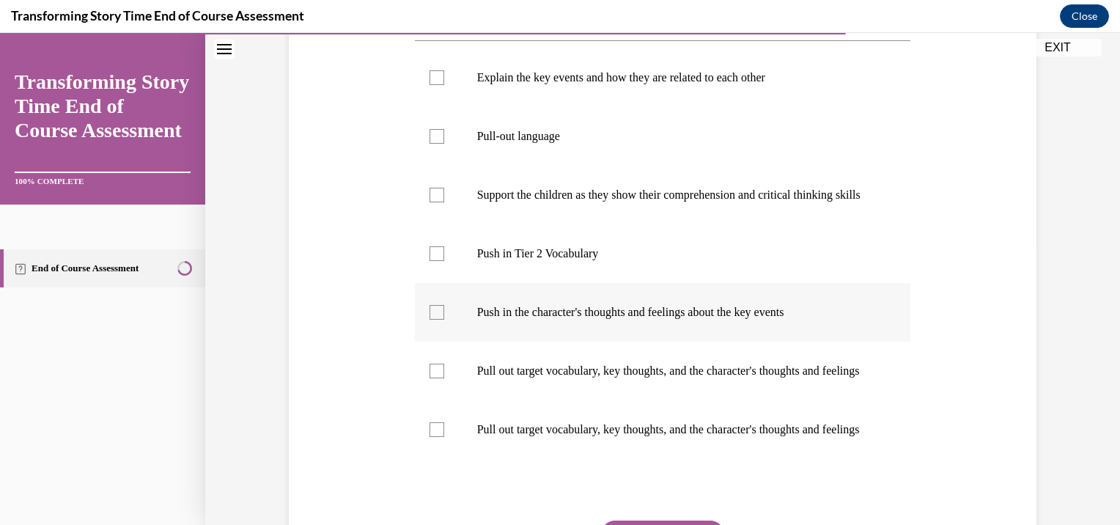
click at [450, 341] on label "Push in the character's thoughts and feelings about the key events" at bounding box center [663, 312] width 496 height 59
click at [444, 320] on input "Push in the character's thoughts and feelings about the key events" at bounding box center [436, 312] width 15 height 15
checkbox input "true"
click at [514, 261] on p "Push in Tier 2 Vocabulary" at bounding box center [675, 253] width 397 height 15
click at [444, 261] on input "Push in Tier 2 Vocabulary" at bounding box center [436, 253] width 15 height 15
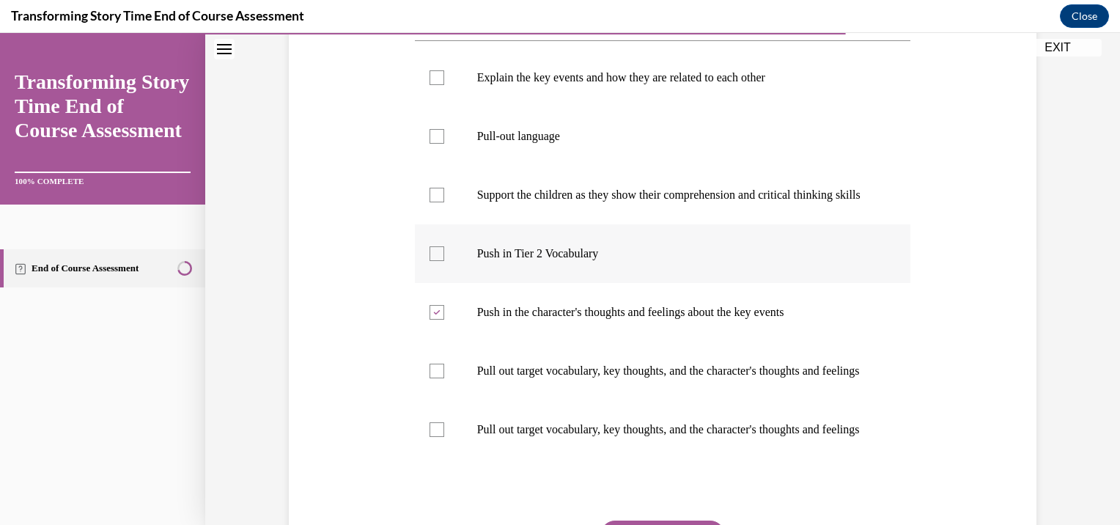
checkbox input "true"
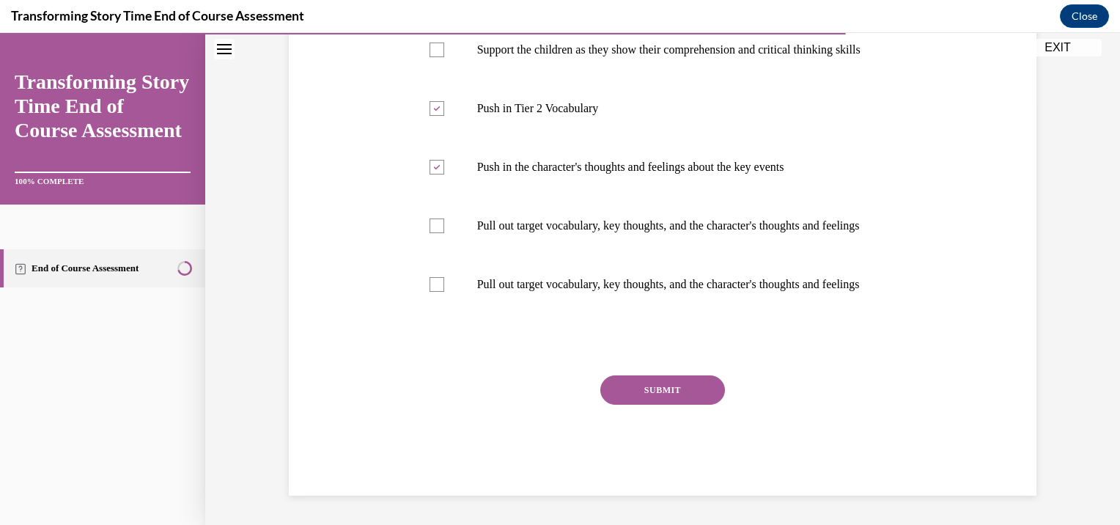
scroll to position [492, 0]
click at [680, 388] on button "SUBMIT" at bounding box center [662, 389] width 125 height 29
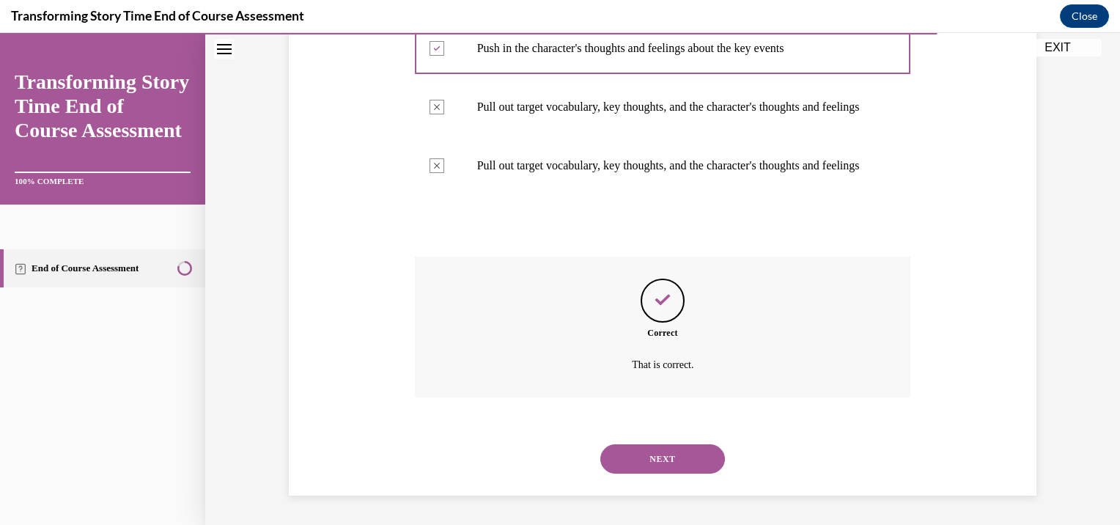
scroll to position [610, 0]
click at [676, 462] on button "NEXT" at bounding box center [662, 458] width 125 height 29
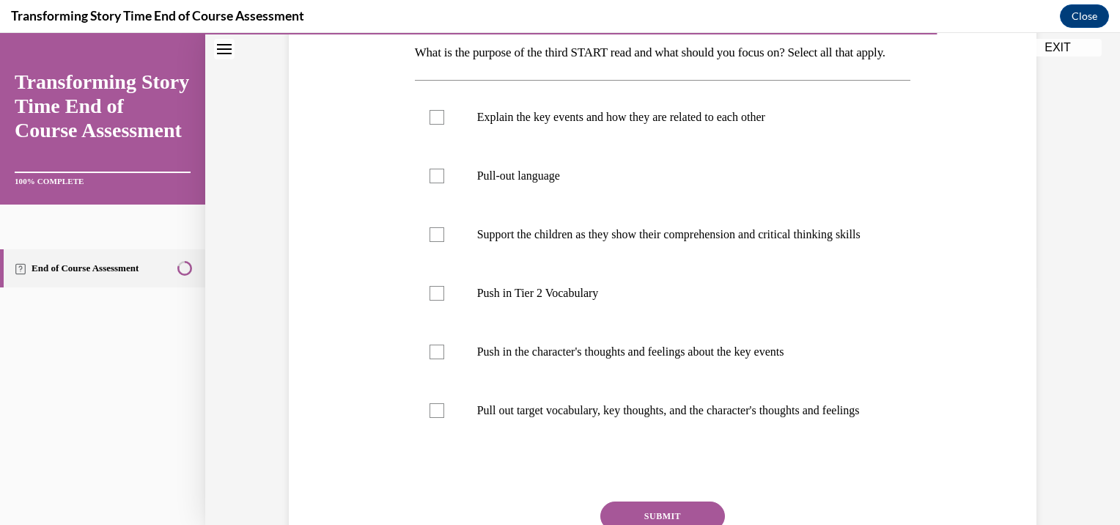
scroll to position [249, 0]
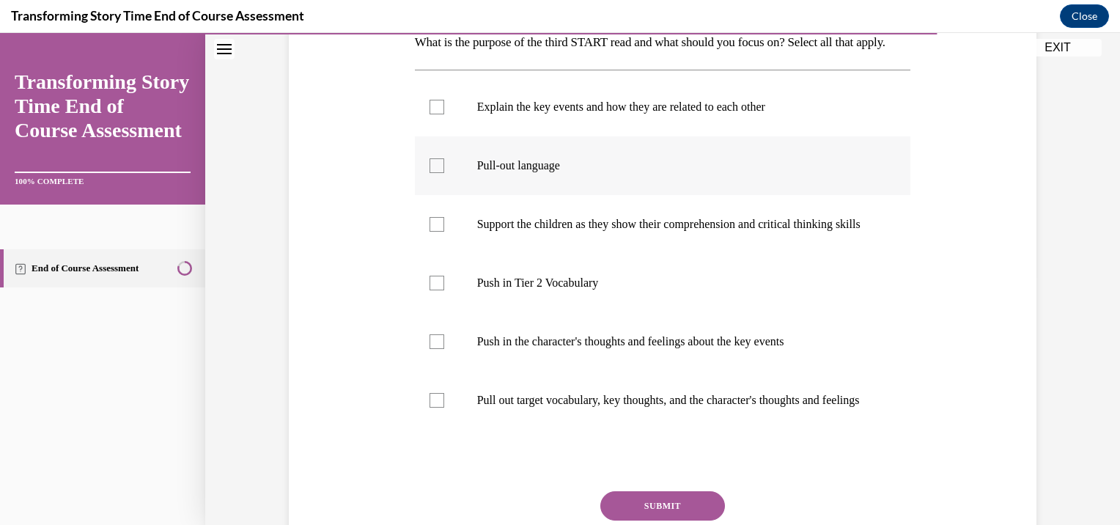
click at [580, 195] on label "Pull-out language" at bounding box center [663, 165] width 496 height 59
click at [444, 173] on input "Pull-out language" at bounding box center [436, 165] width 15 height 15
checkbox input "true"
click at [608, 232] on p "Support the children as they show their comprehension and critical thinking ski…" at bounding box center [675, 224] width 397 height 15
click at [444, 232] on input "Support the children as they show their comprehension and critical thinking ski…" at bounding box center [436, 224] width 15 height 15
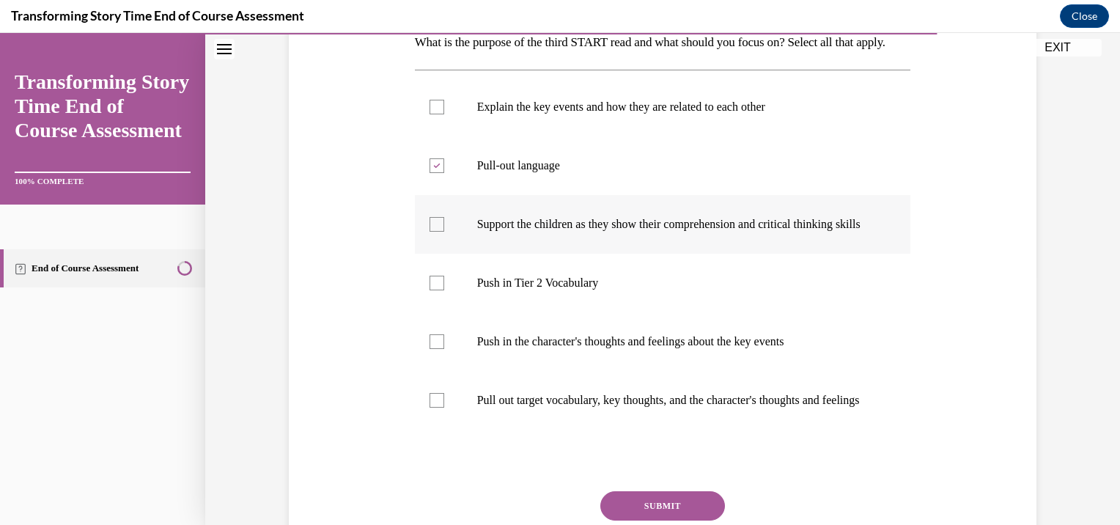
checkbox input "true"
click at [618, 427] on label "Pull out target vocabulary, key thoughts, and the character's thoughts and feel…" at bounding box center [663, 400] width 496 height 59
click at [444, 407] on input "Pull out target vocabulary, key thoughts, and the character's thoughts and feel…" at bounding box center [436, 400] width 15 height 15
checkbox input "true"
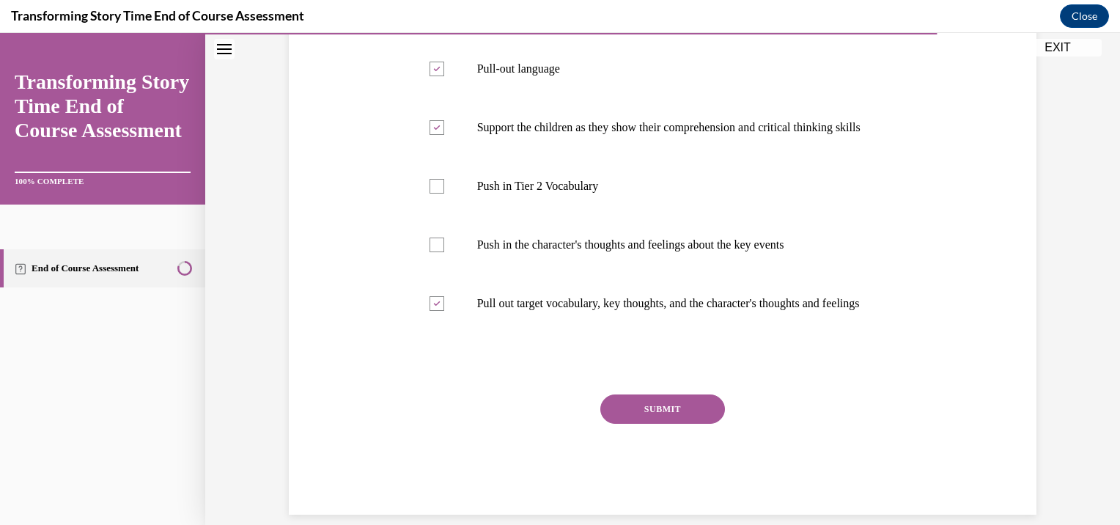
scroll to position [419, 0]
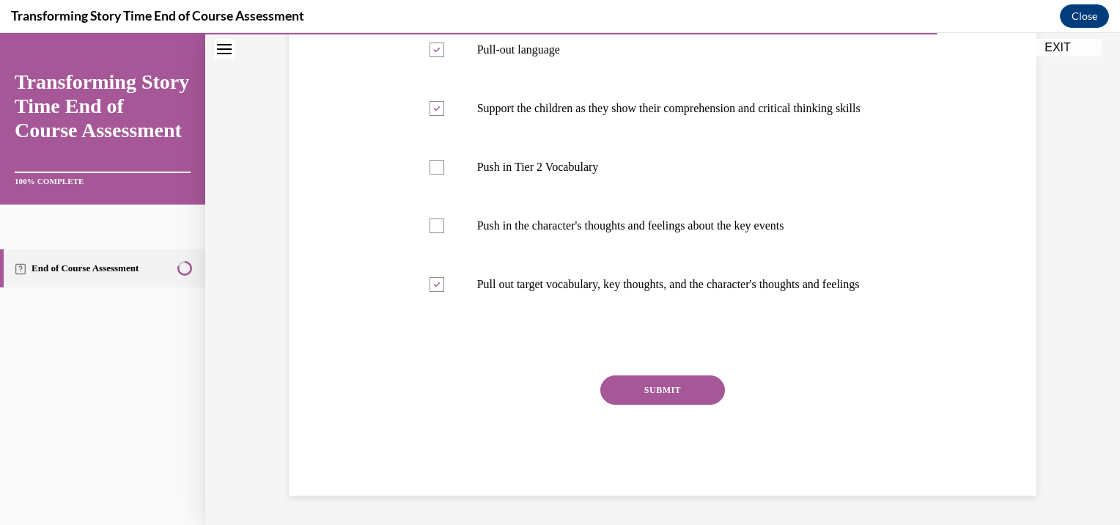
click at [643, 394] on button "SUBMIT" at bounding box center [662, 389] width 125 height 29
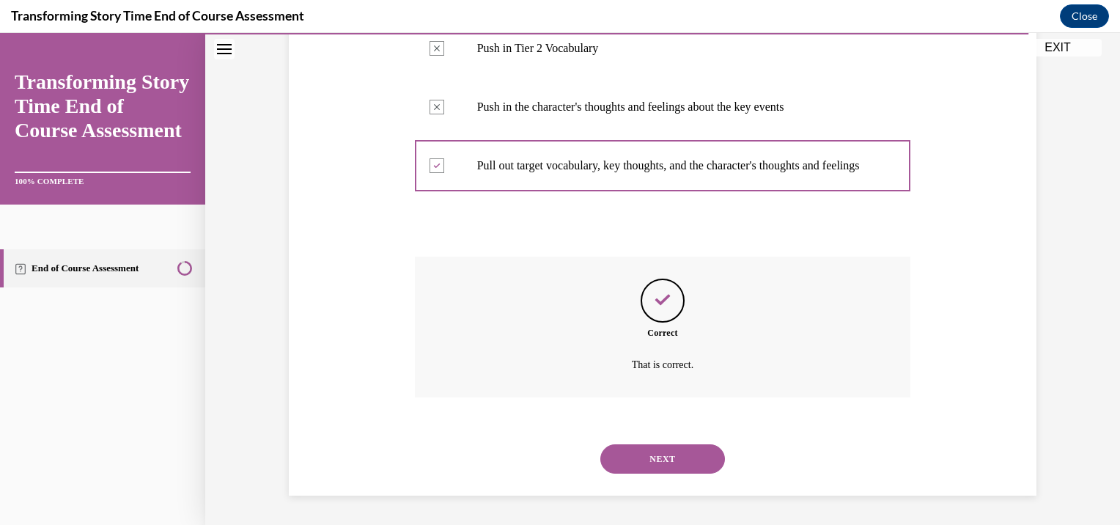
scroll to position [537, 0]
click at [664, 465] on button "NEXT" at bounding box center [662, 458] width 125 height 29
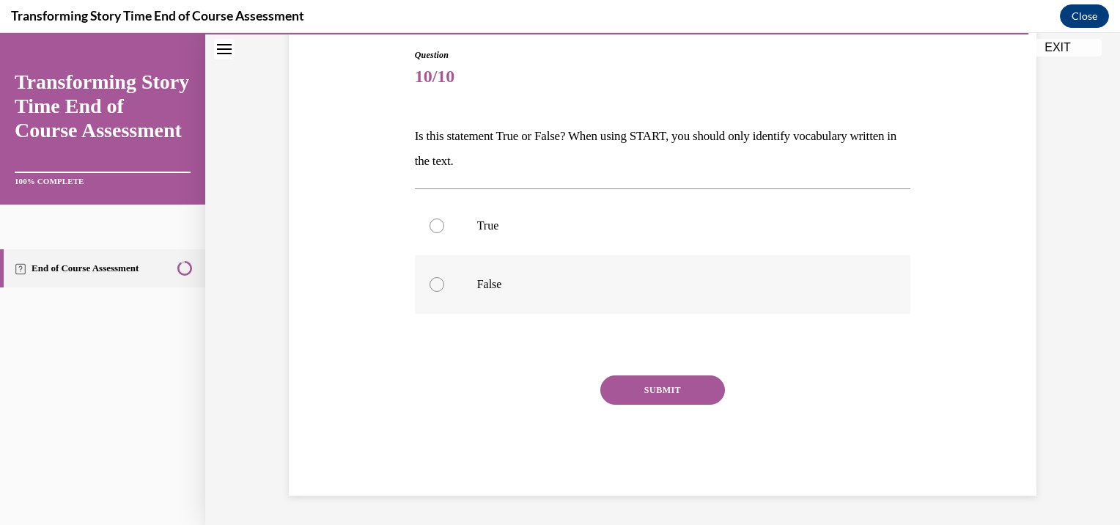
click at [637, 300] on label "False" at bounding box center [663, 284] width 496 height 59
click at [444, 292] on input "False" at bounding box center [436, 284] width 15 height 15
radio input "true"
click at [674, 393] on button "SUBMIT" at bounding box center [662, 389] width 125 height 29
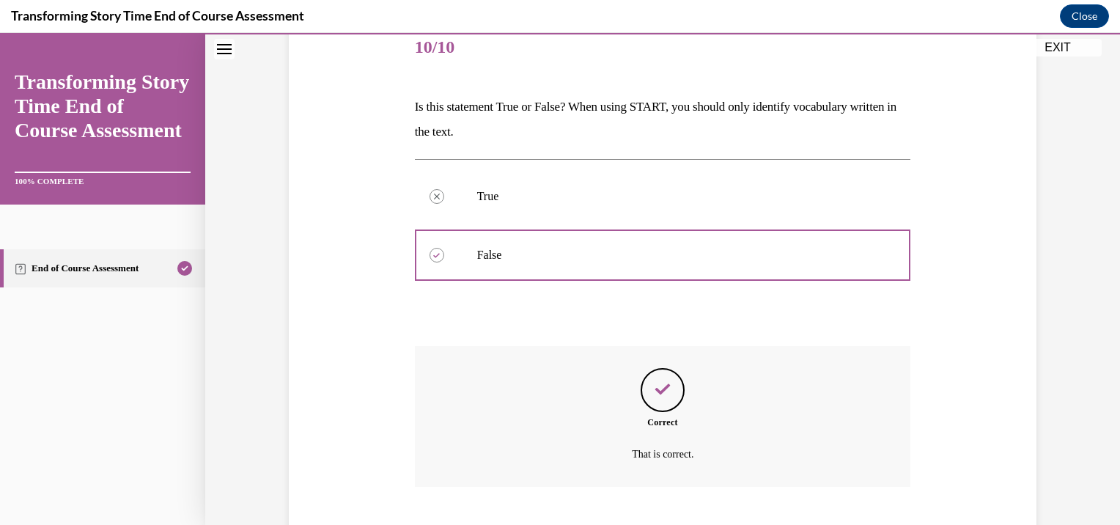
scroll to position [273, 0]
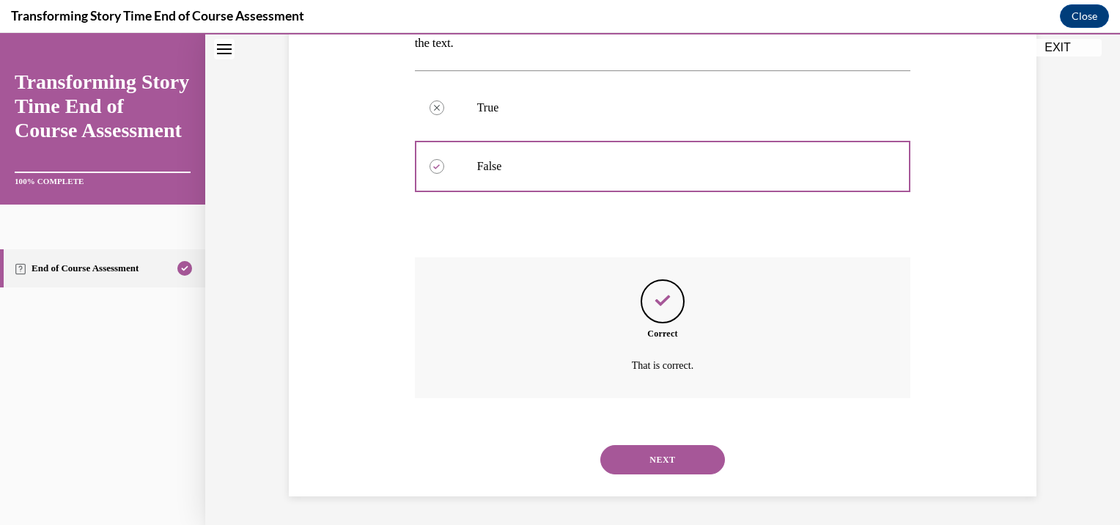
click at [672, 454] on button "NEXT" at bounding box center [662, 459] width 125 height 29
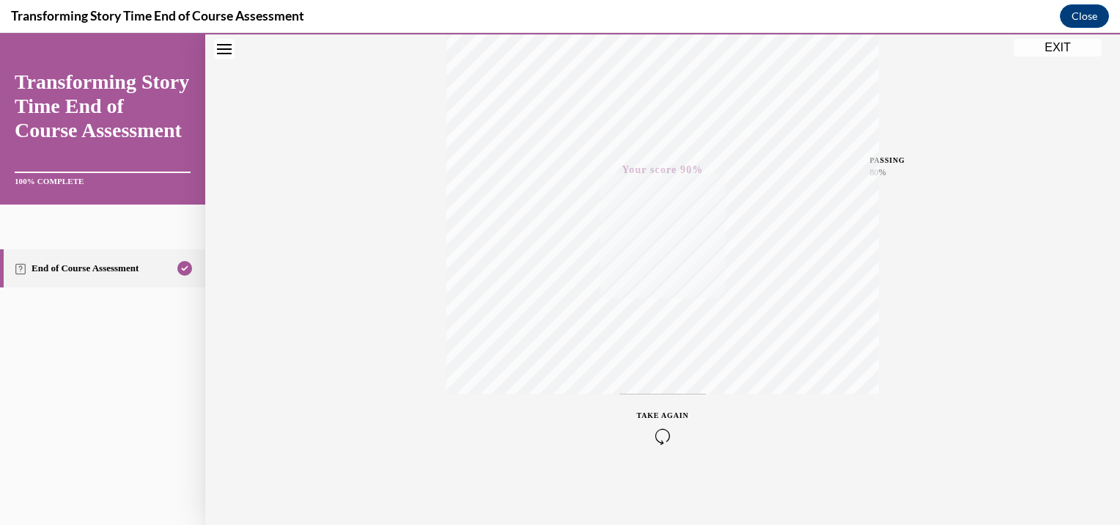
scroll to position [259, 0]
click at [1045, 44] on button "EXIT" at bounding box center [1057, 48] width 88 height 18
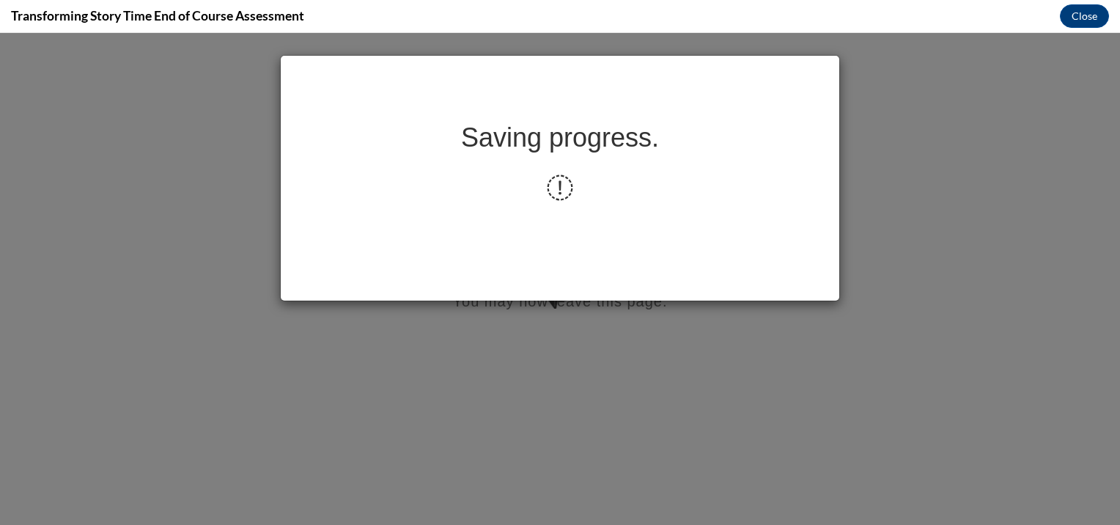
scroll to position [0, 0]
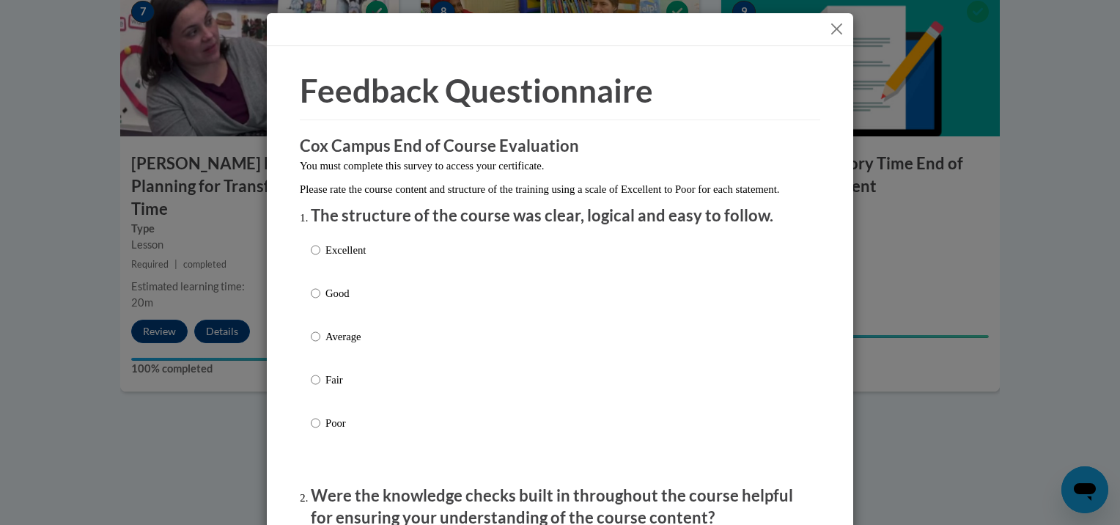
click at [333, 301] on p "Good" at bounding box center [345, 293] width 40 height 16
click at [320, 301] on input "Good" at bounding box center [316, 293] width 10 height 16
radio input "true"
click at [490, 461] on div "Excellent Good Average Fair Poor" at bounding box center [560, 354] width 498 height 239
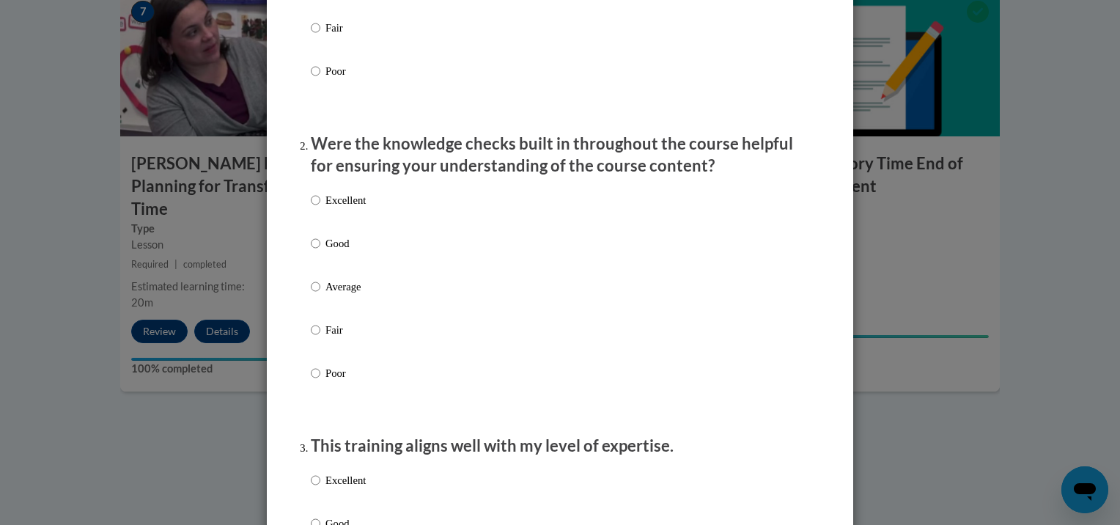
scroll to position [381, 0]
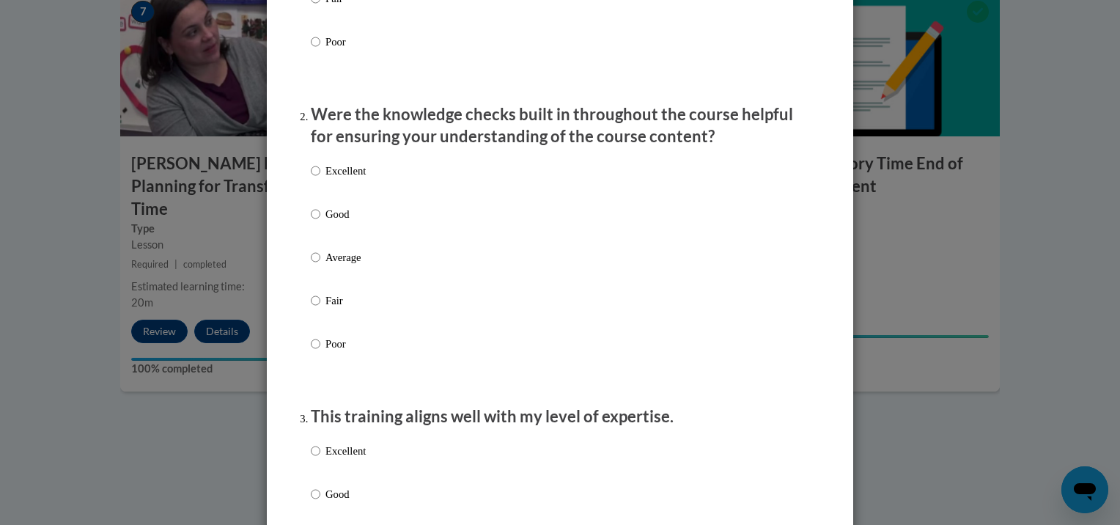
click at [358, 178] on div "Excellent Good Average Fair Poor" at bounding box center [338, 268] width 55 height 227
click at [333, 179] on p "Excellent" at bounding box center [345, 171] width 40 height 16
click at [320, 179] on input "Excellent" at bounding box center [316, 171] width 10 height 16
radio input "true"
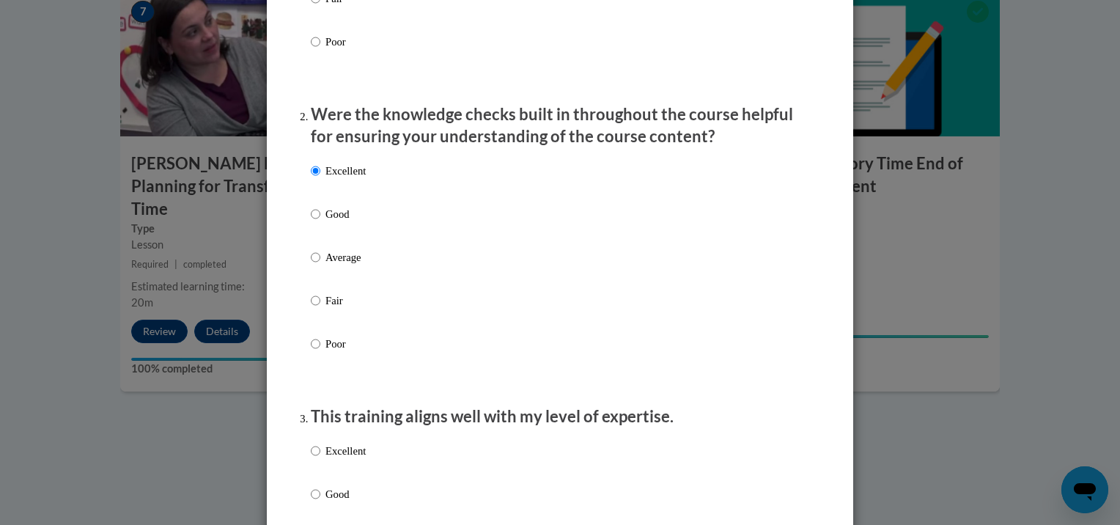
click at [777, 352] on div "Excellent Good Average Fair Poor" at bounding box center [560, 274] width 498 height 239
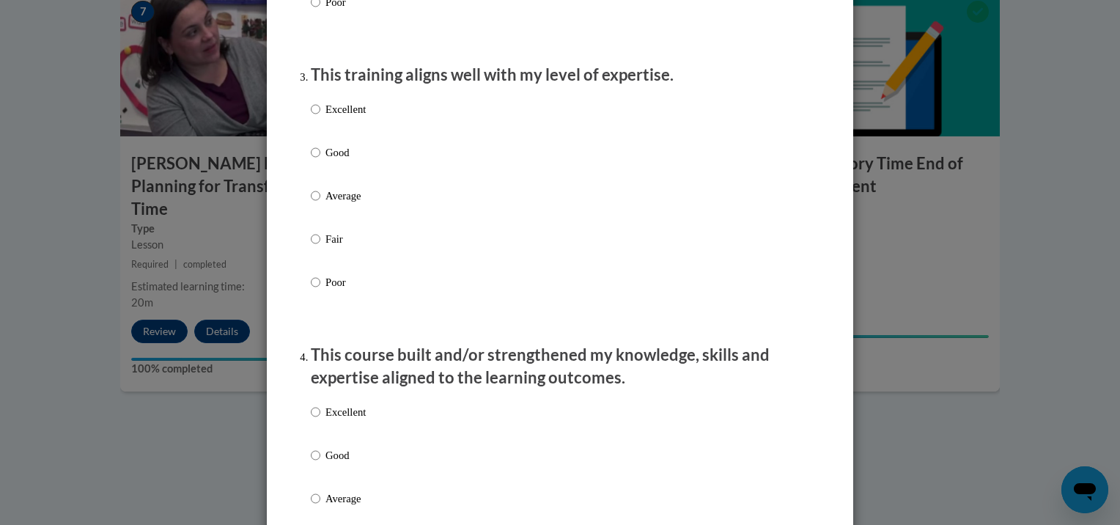
scroll to position [733, 0]
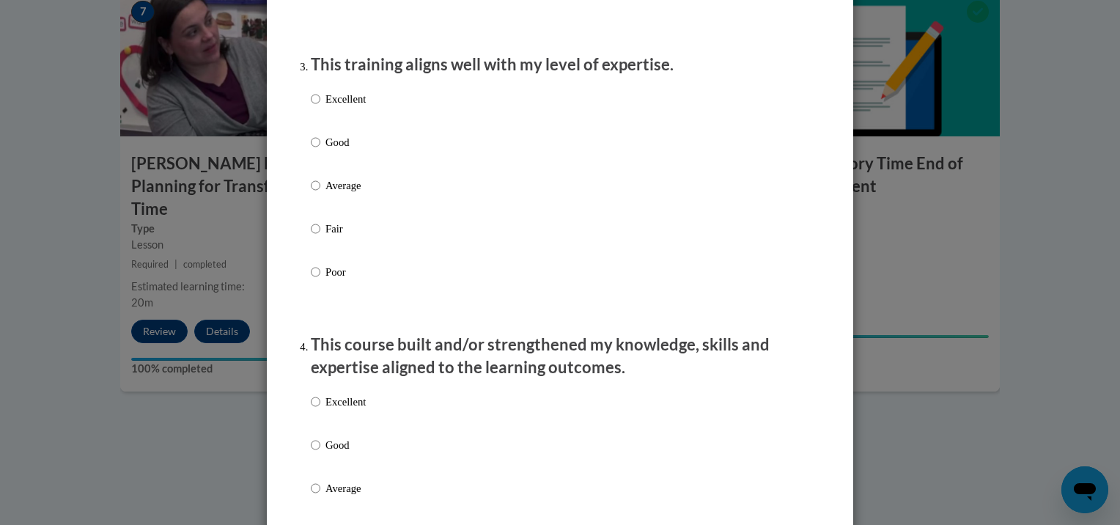
click at [334, 150] on p "Good" at bounding box center [345, 142] width 40 height 16
click at [320, 150] on input "Good" at bounding box center [316, 142] width 10 height 16
radio input "true"
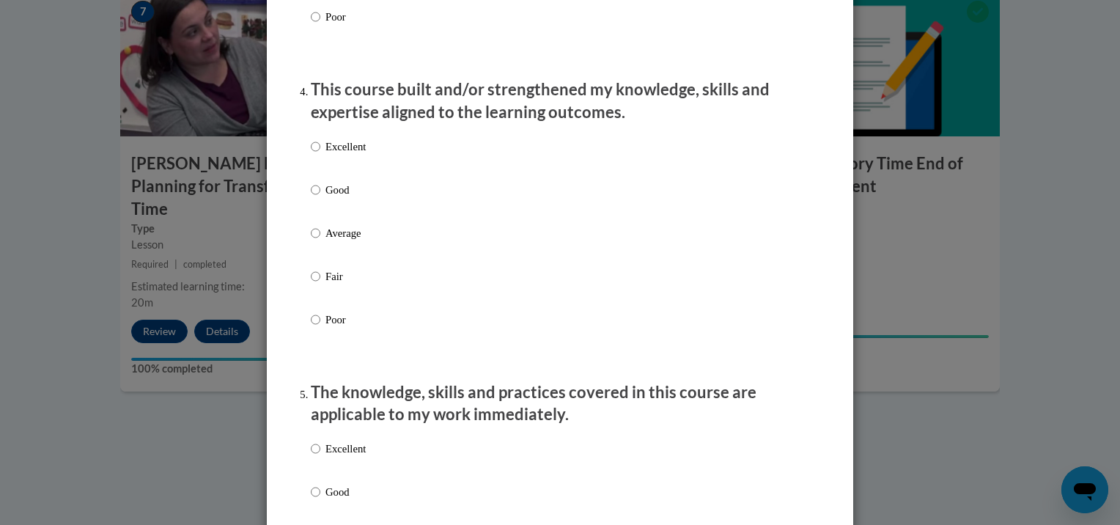
scroll to position [997, 0]
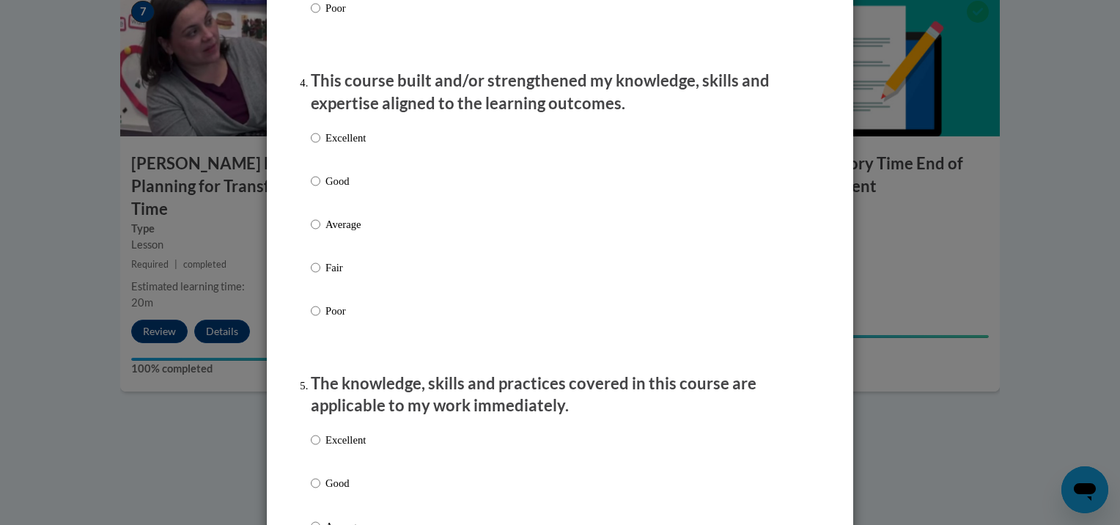
click at [338, 146] on p "Excellent" at bounding box center [345, 138] width 40 height 16
click at [320, 146] on input "Excellent" at bounding box center [316, 138] width 10 height 16
radio input "true"
click at [748, 320] on div "Excellent Good Average Fair Poor" at bounding box center [560, 241] width 498 height 239
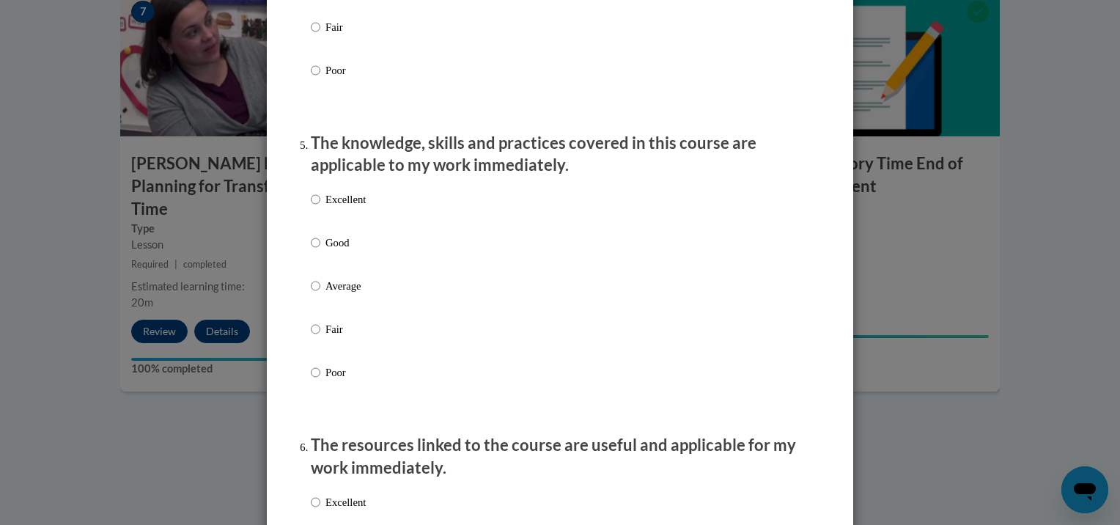
scroll to position [1260, 0]
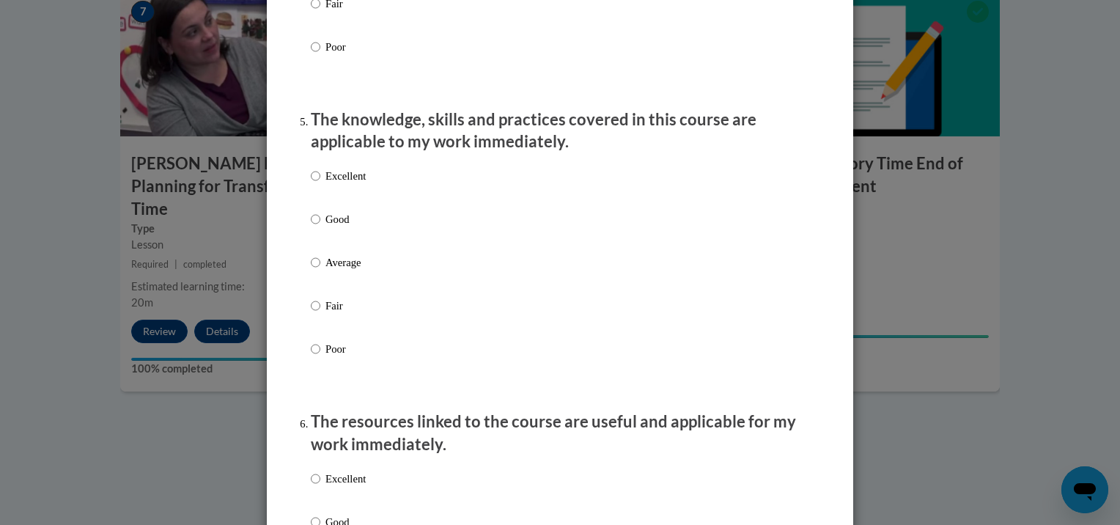
click at [349, 184] on p "Excellent" at bounding box center [345, 176] width 40 height 16
click at [320, 184] on input "Excellent" at bounding box center [316, 176] width 10 height 16
radio input "true"
click at [809, 299] on ol "The structure of the course was clear, logical and easy to follow. Excellent Go…" at bounding box center [560, 336] width 520 height 2785
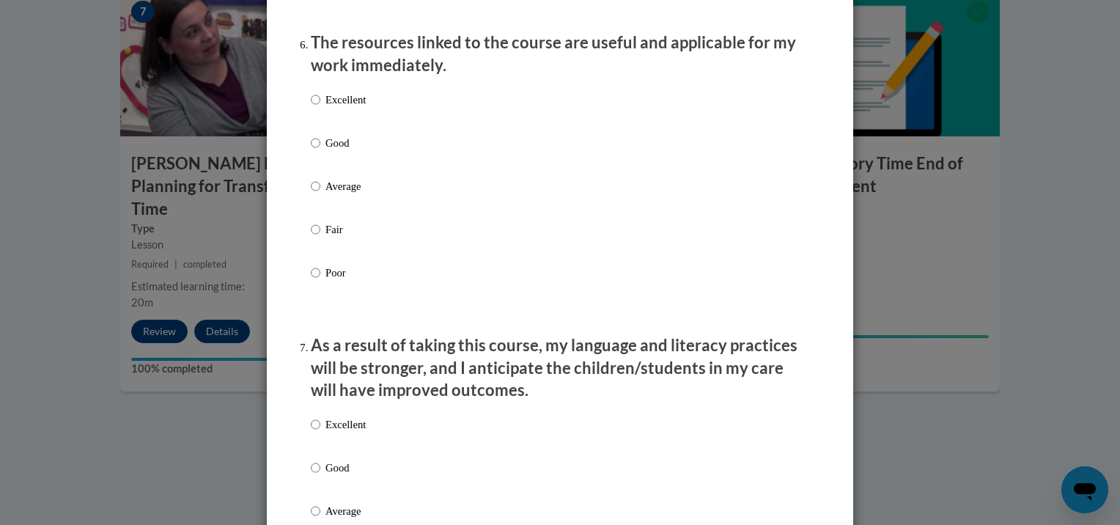
scroll to position [1642, 0]
click at [336, 106] on p "Excellent" at bounding box center [345, 97] width 40 height 16
click at [320, 106] on input "Excellent" at bounding box center [316, 97] width 10 height 16
radio input "true"
click at [337, 430] on p "Excellent" at bounding box center [345, 422] width 40 height 16
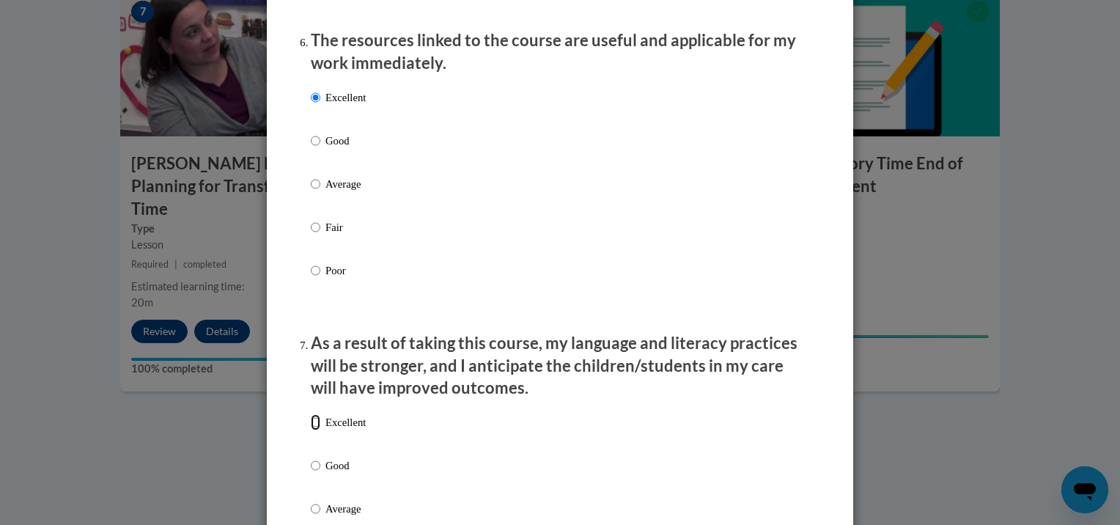
click at [320, 430] on input "Excellent" at bounding box center [316, 422] width 10 height 16
radio input "true"
click at [557, 419] on li "As a result of taking this course, my language and literacy practices will be s…" at bounding box center [560, 489] width 498 height 314
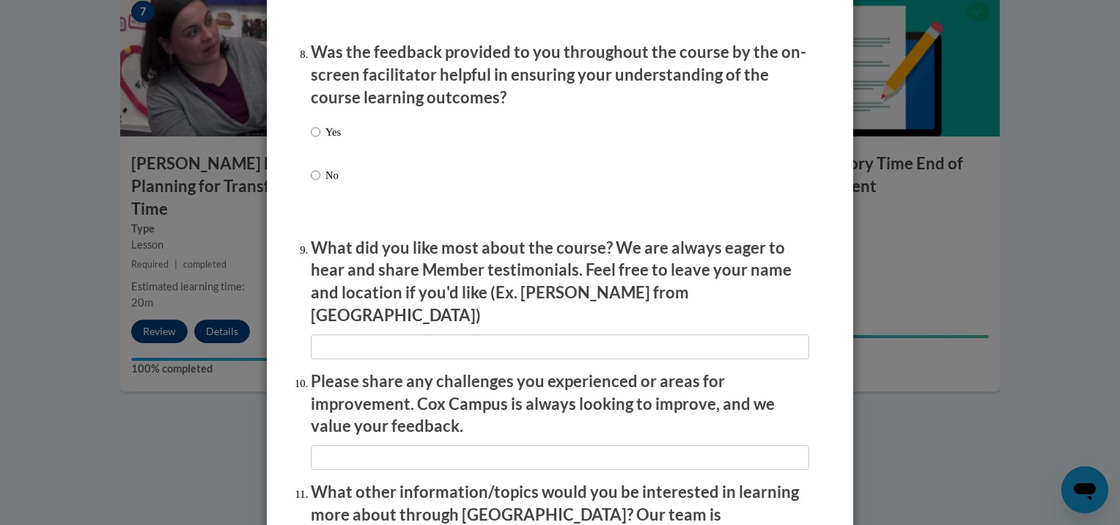
scroll to position [2286, 0]
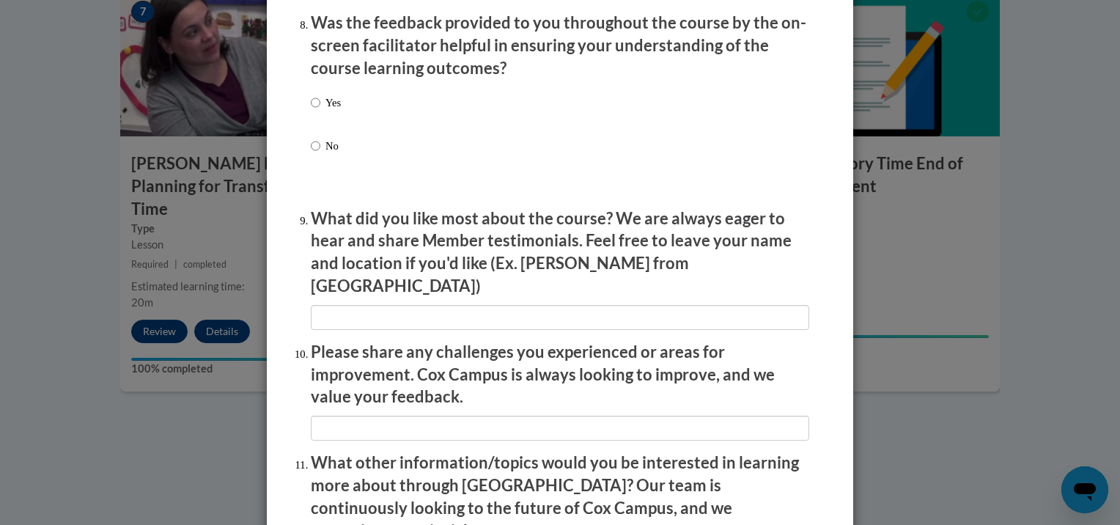
click at [333, 111] on p "Yes" at bounding box center [332, 103] width 15 height 16
click at [320, 111] on input "Yes" at bounding box center [316, 103] width 10 height 16
radio input "true"
click at [616, 393] on p "Please share any challenges you experienced or areas for improvement. Cox Campu…" at bounding box center [560, 374] width 498 height 67
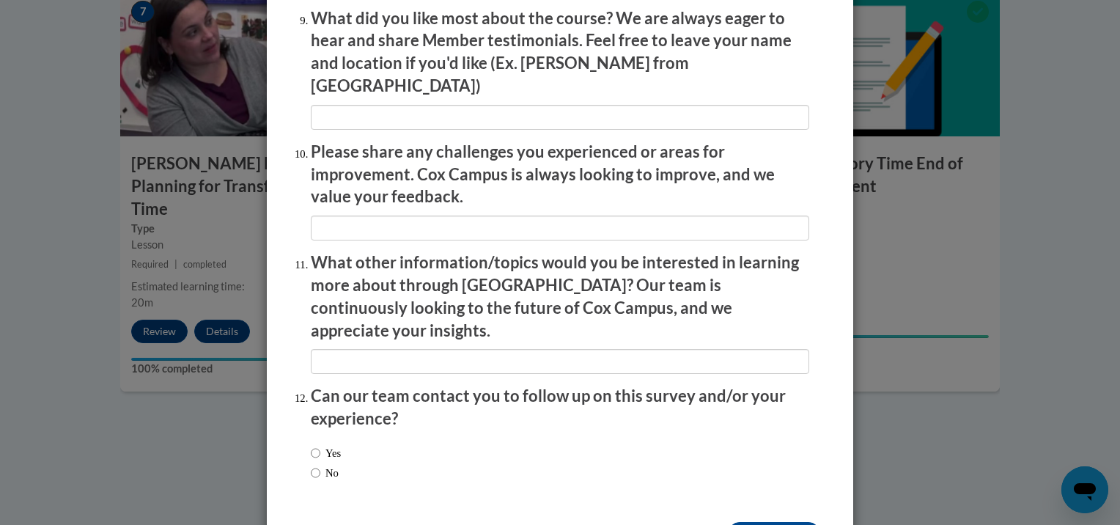
scroll to position [2527, 0]
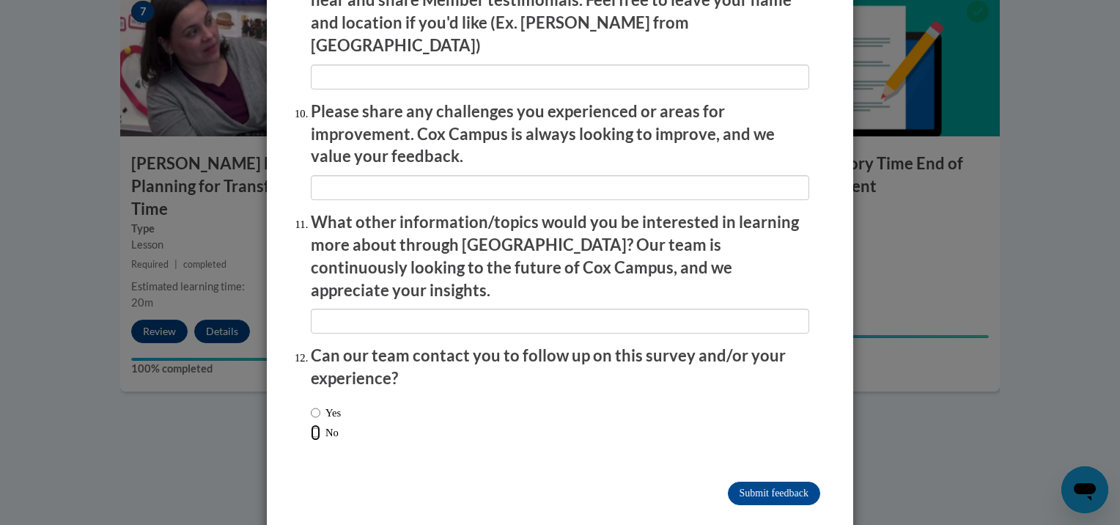
click at [311, 424] on input "No" at bounding box center [316, 432] width 10 height 16
radio input "true"
click at [765, 481] on input "Submit feedback" at bounding box center [774, 492] width 92 height 23
